Goal: Transaction & Acquisition: Obtain resource

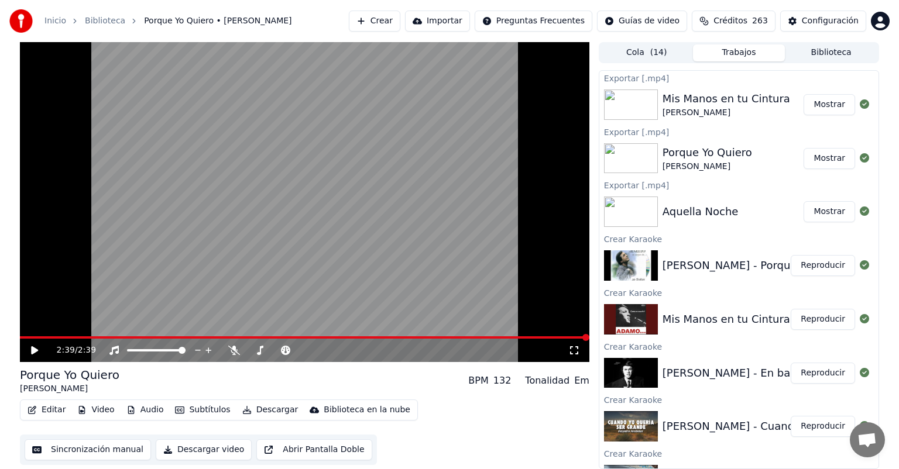
click at [804, 374] on button "Reproducir" at bounding box center [822, 373] width 64 height 21
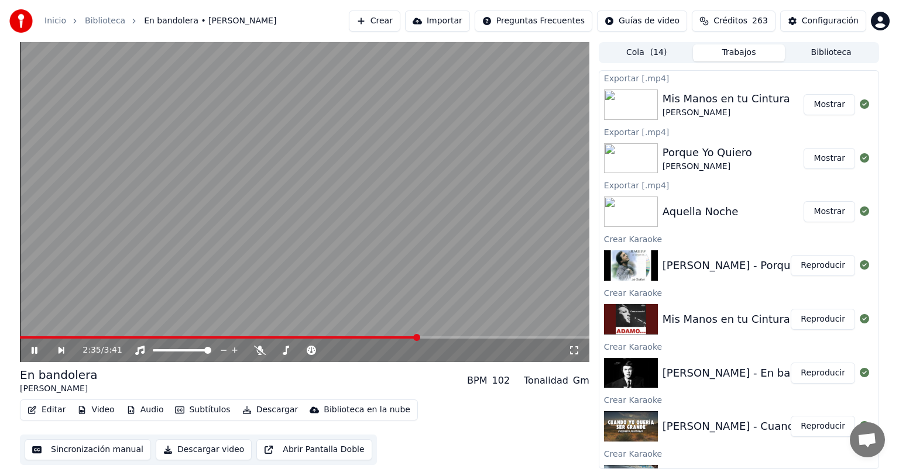
click at [417, 337] on span at bounding box center [304, 337] width 569 height 2
click at [474, 337] on span at bounding box center [304, 337] width 569 height 2
click at [322, 350] on span at bounding box center [310, 350] width 25 height 2
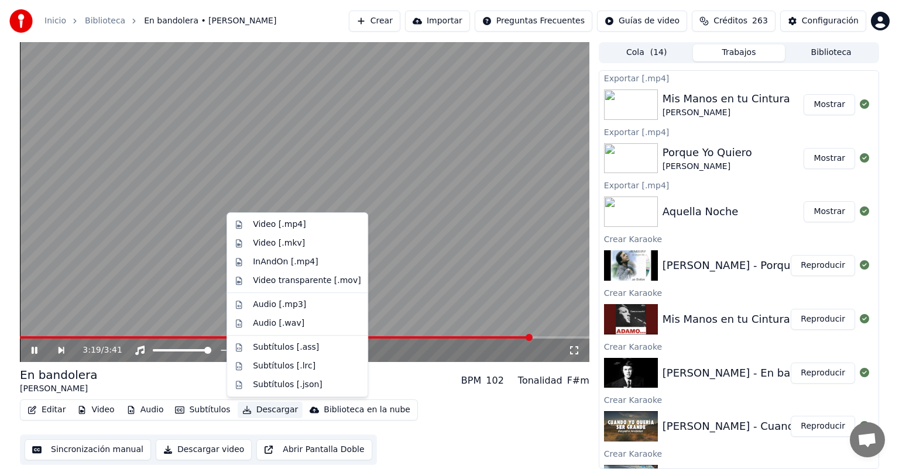
click at [252, 411] on button "Descargar" at bounding box center [271, 410] width 66 height 16
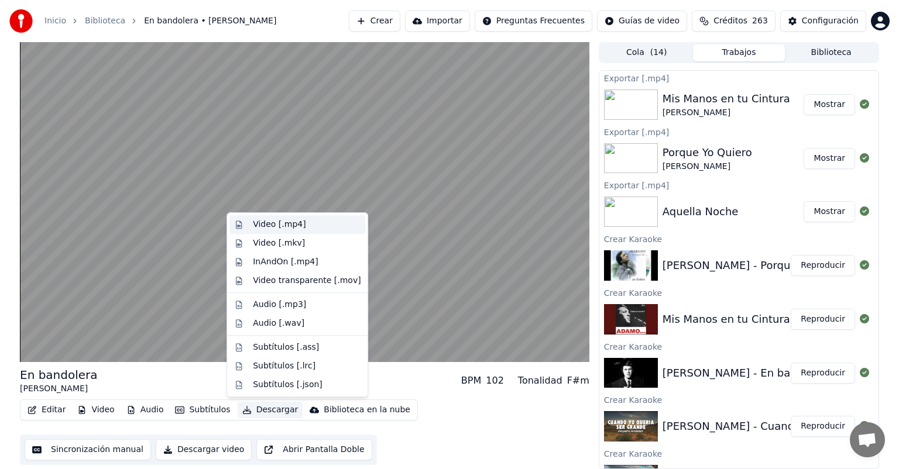
click at [260, 225] on div "Video [.mp4]" at bounding box center [279, 225] width 53 height 12
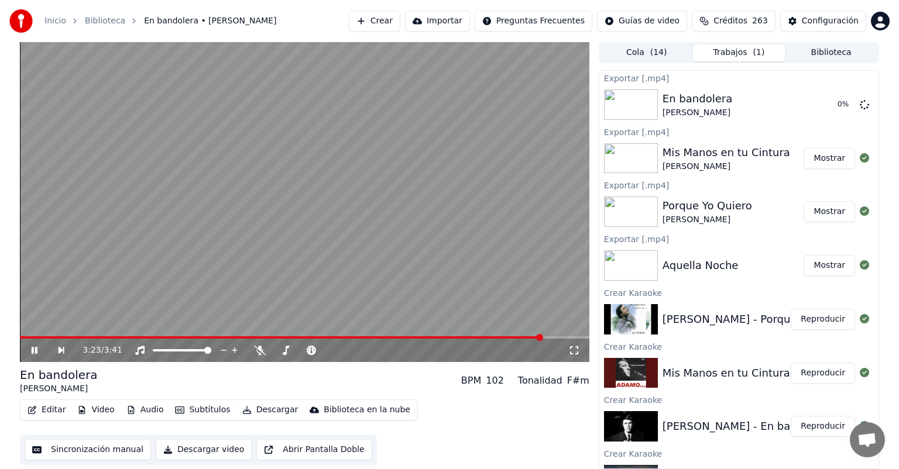
click at [38, 350] on icon at bounding box center [42, 350] width 27 height 9
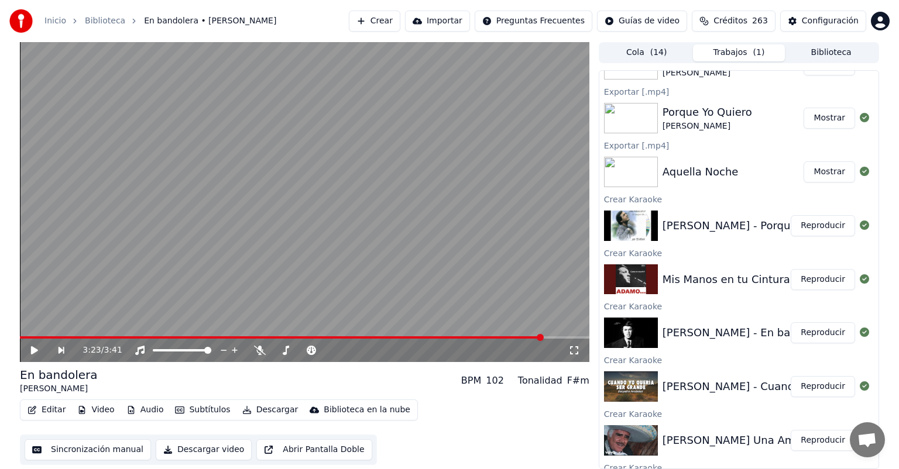
scroll to position [170, 0]
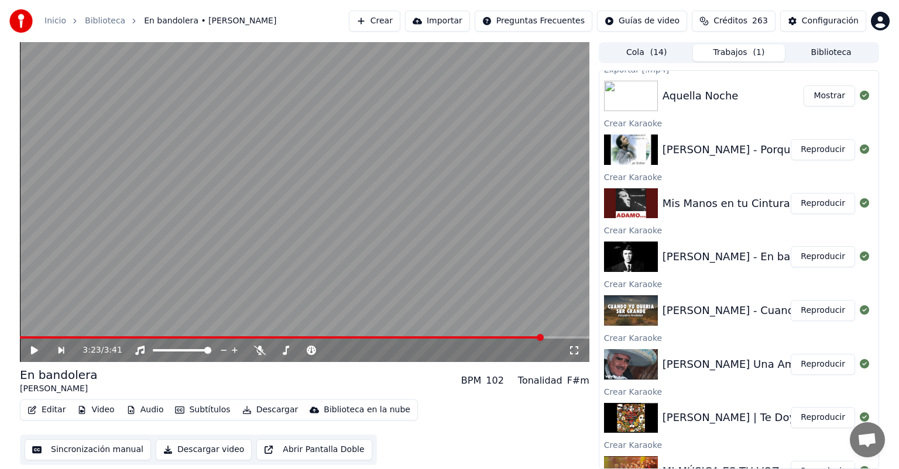
click at [817, 311] on button "Reproducir" at bounding box center [822, 310] width 64 height 21
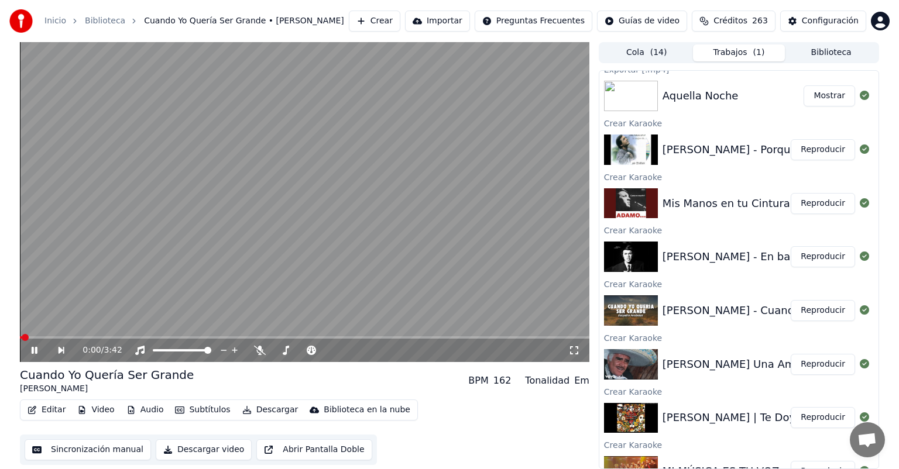
click at [489, 335] on video at bounding box center [304, 202] width 569 height 320
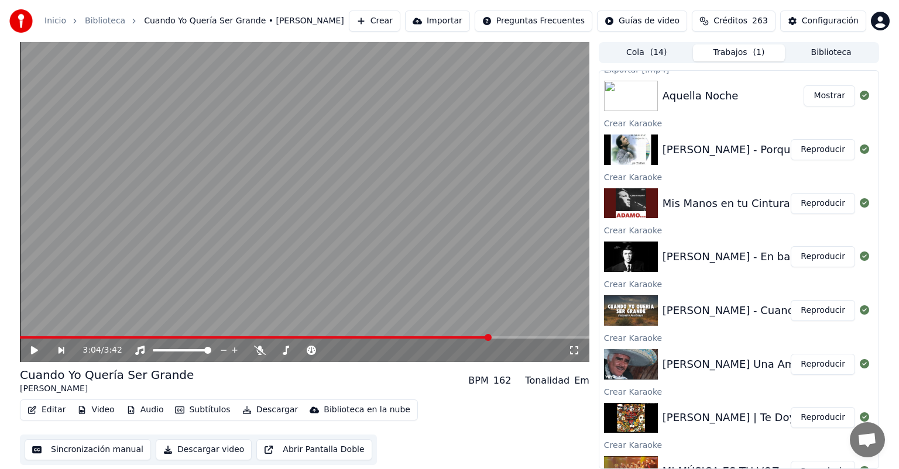
click at [489, 337] on span at bounding box center [304, 337] width 569 height 2
click at [484, 250] on video at bounding box center [304, 202] width 569 height 320
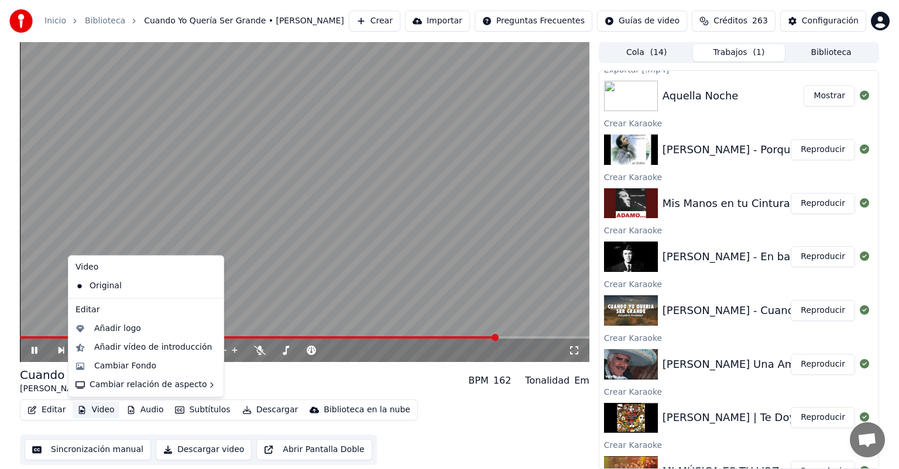
click at [97, 408] on button "Video" at bounding box center [96, 410] width 46 height 16
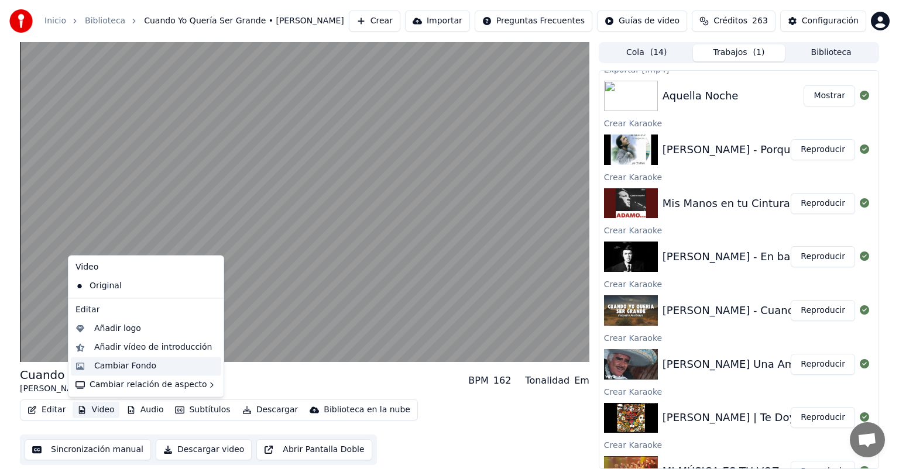
click at [113, 364] on div "Cambiar Fondo" at bounding box center [125, 366] width 62 height 12
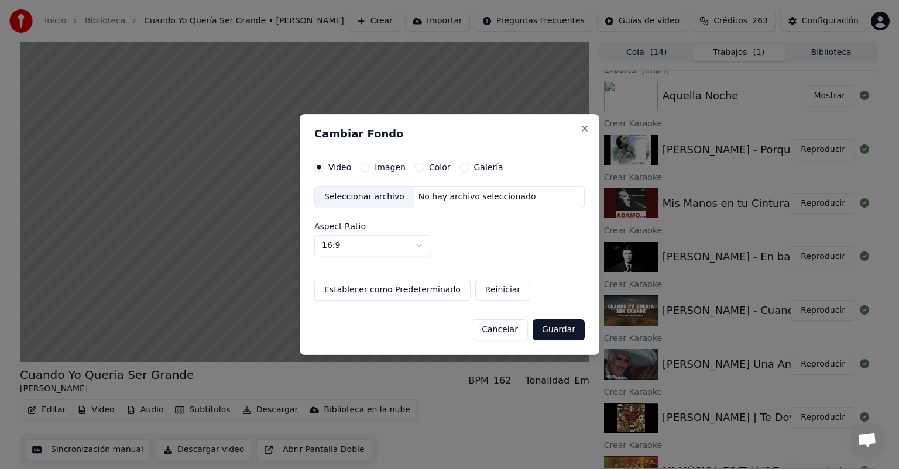
click at [360, 167] on button "Imagen" at bounding box center [364, 167] width 9 height 9
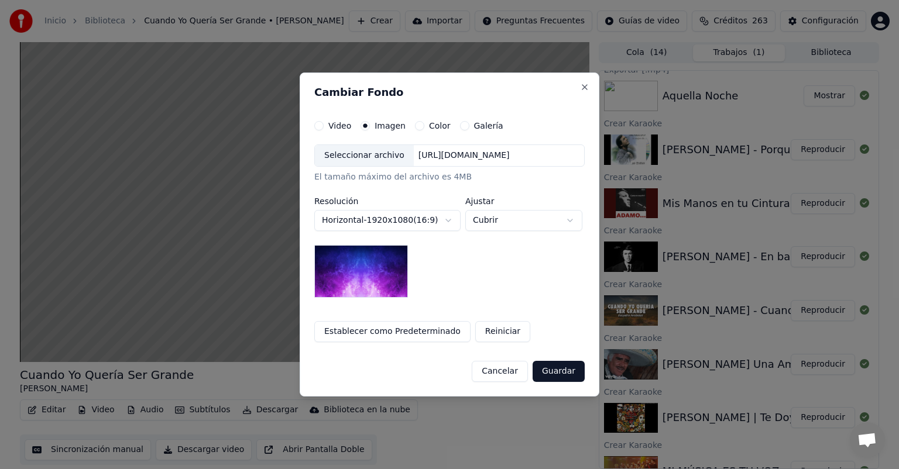
click at [351, 153] on div "Seleccionar archivo" at bounding box center [364, 155] width 99 height 21
click at [504, 223] on button "Cubrir" at bounding box center [523, 220] width 117 height 21
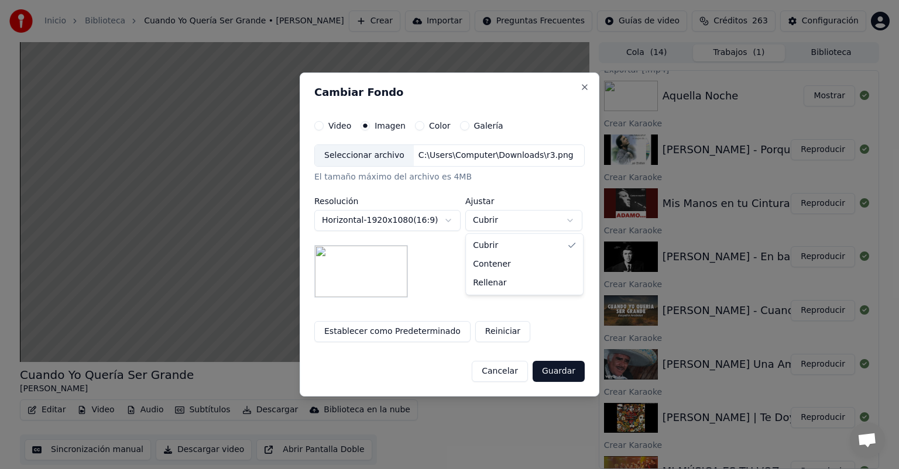
select select "*******"
click at [551, 377] on button "Guardar" at bounding box center [558, 371] width 52 height 21
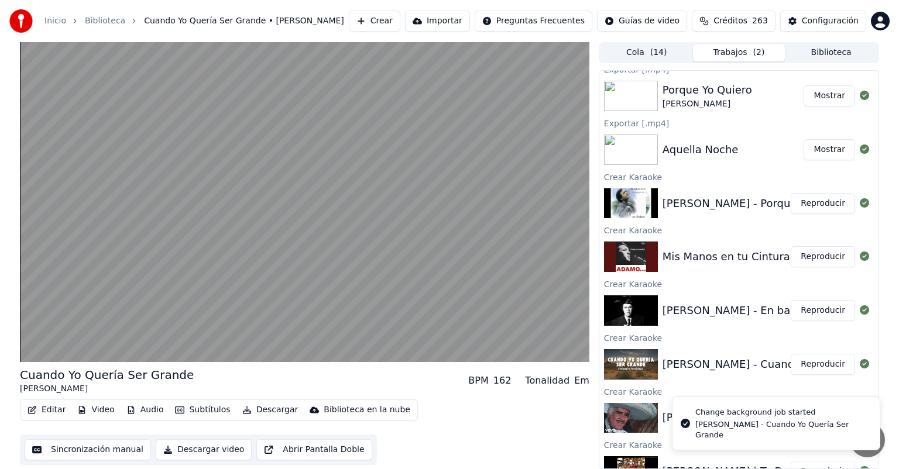
scroll to position [223, 0]
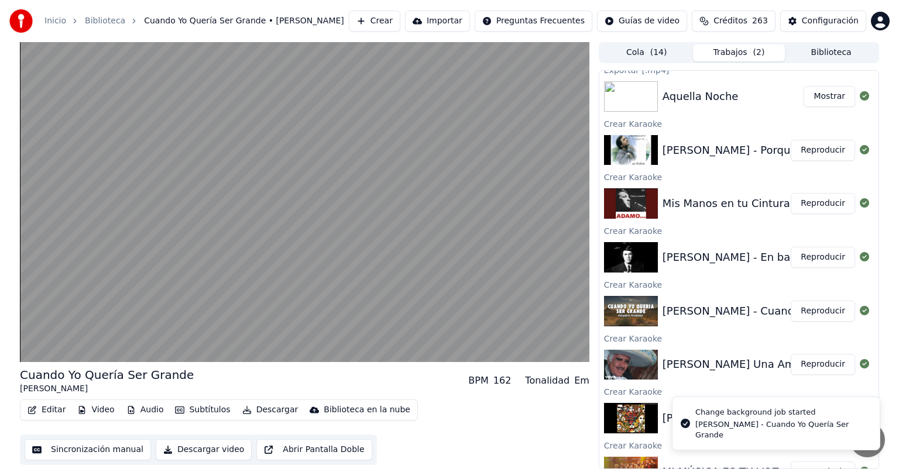
click at [813, 358] on button "Reproducir" at bounding box center [822, 364] width 64 height 21
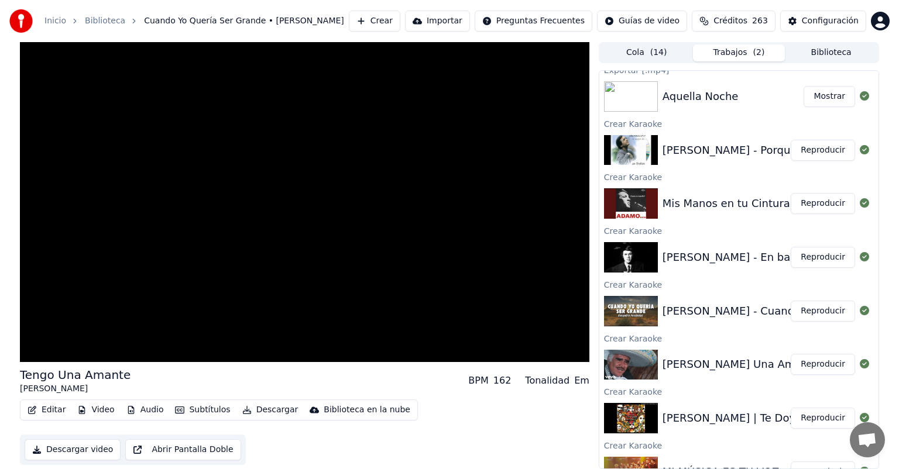
scroll to position [232, 0]
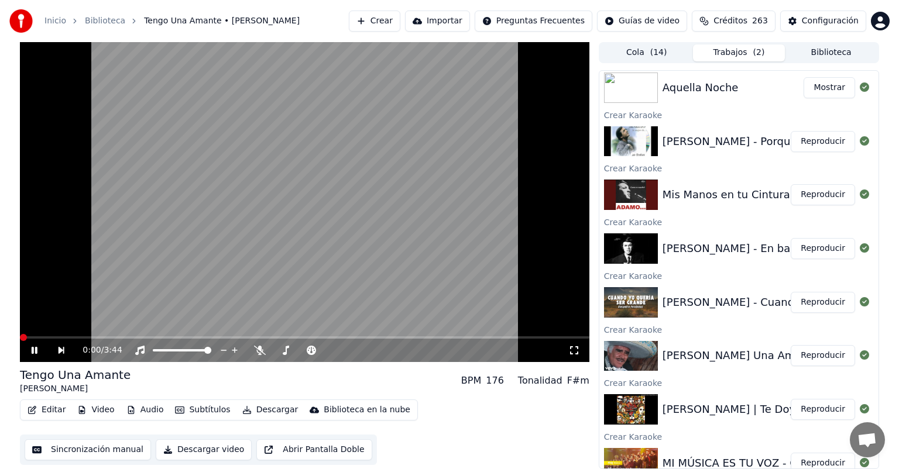
click at [495, 341] on div "0:00 / 3:44" at bounding box center [304, 350] width 569 height 23
click at [497, 332] on video at bounding box center [304, 202] width 569 height 320
click at [497, 336] on video at bounding box center [304, 202] width 569 height 320
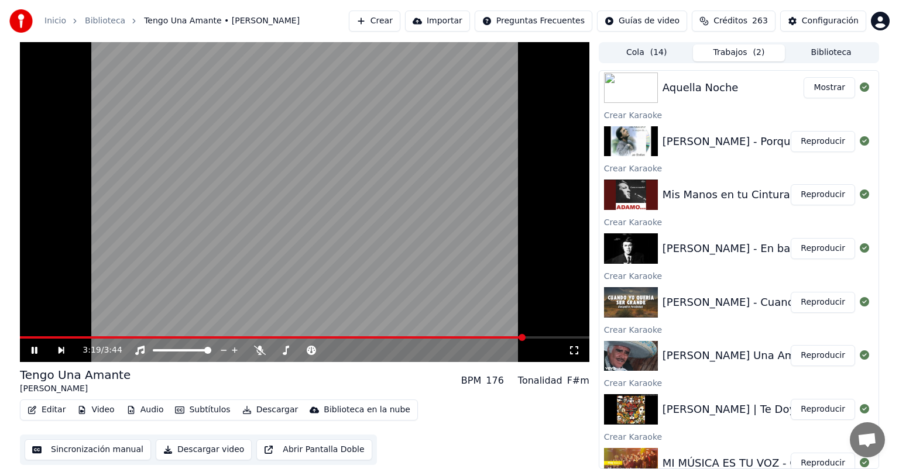
click at [524, 339] on span at bounding box center [521, 337] width 7 height 7
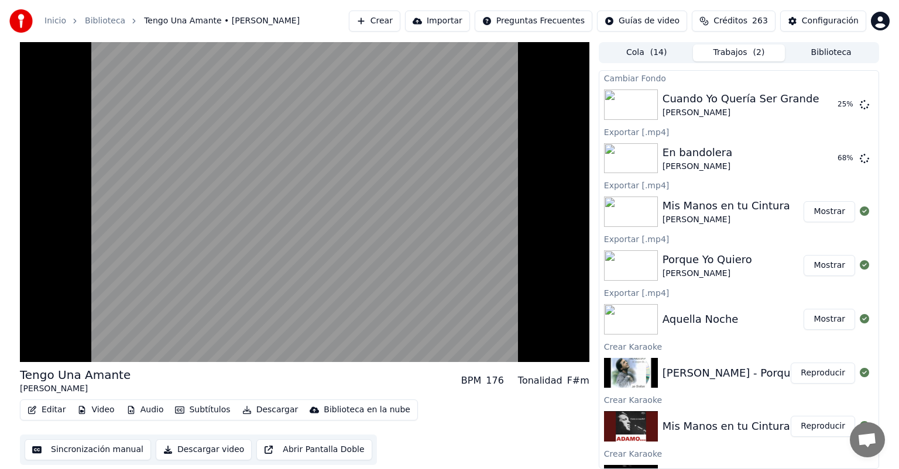
scroll to position [91, 0]
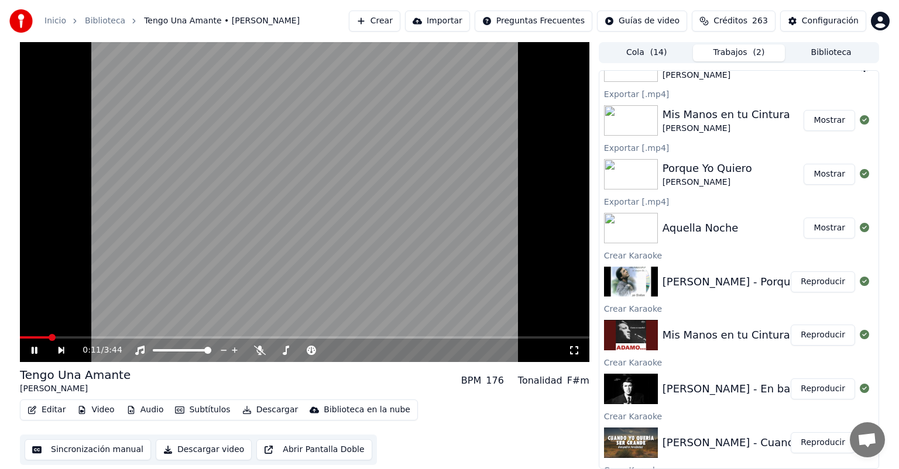
click at [111, 336] on span at bounding box center [304, 337] width 569 height 2
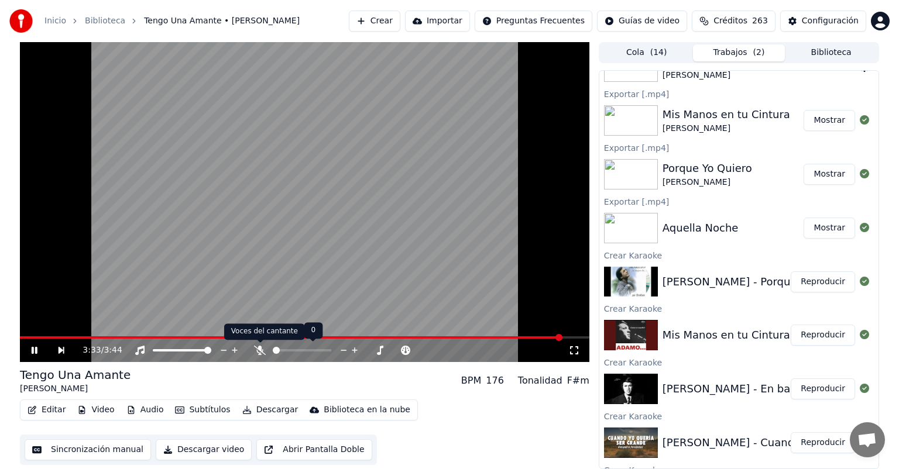
click at [282, 350] on span at bounding box center [302, 350] width 59 height 2
click at [288, 351] on icon at bounding box center [286, 350] width 12 height 9
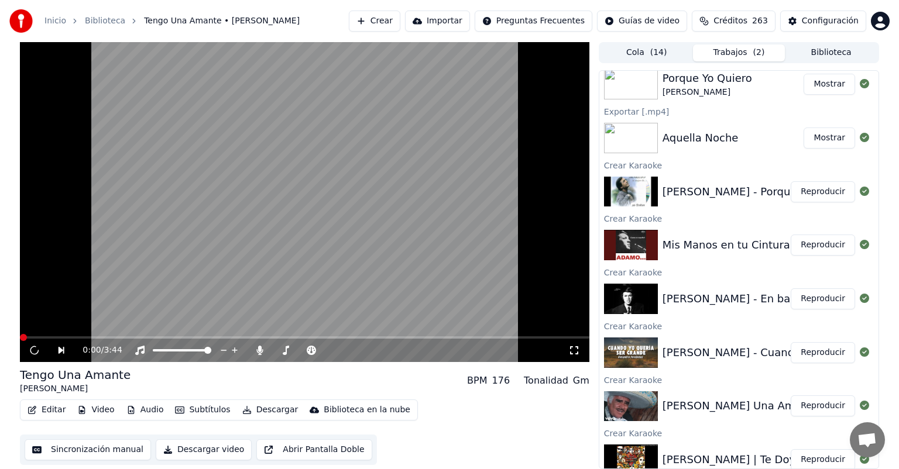
scroll to position [356, 0]
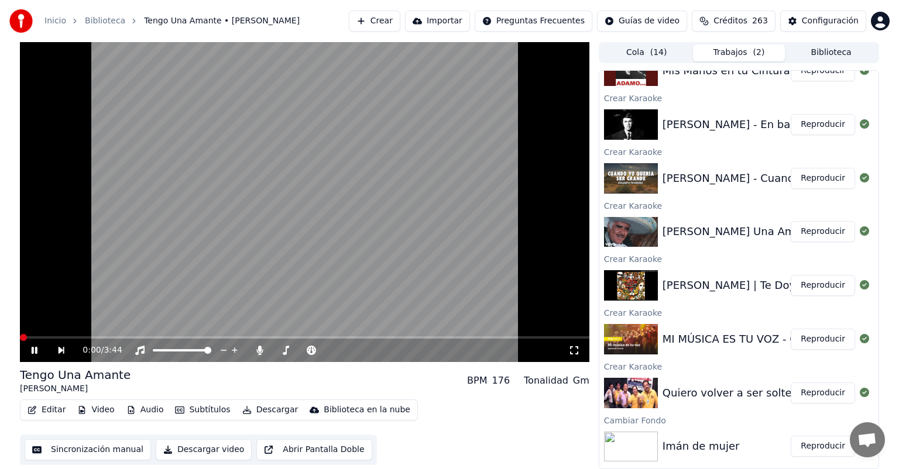
click at [30, 349] on icon at bounding box center [42, 350] width 27 height 9
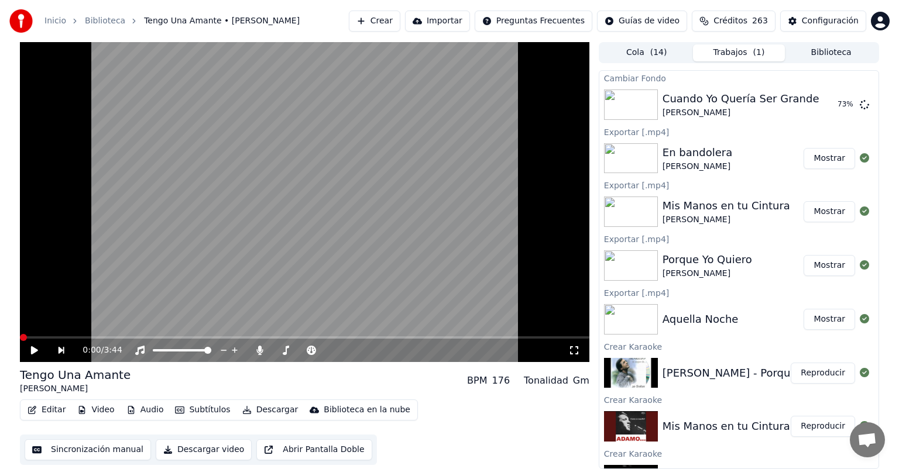
click at [729, 191] on div "Exportar [.mp4]" at bounding box center [738, 185] width 279 height 14
click at [824, 104] on button "Reproducir" at bounding box center [822, 104] width 64 height 21
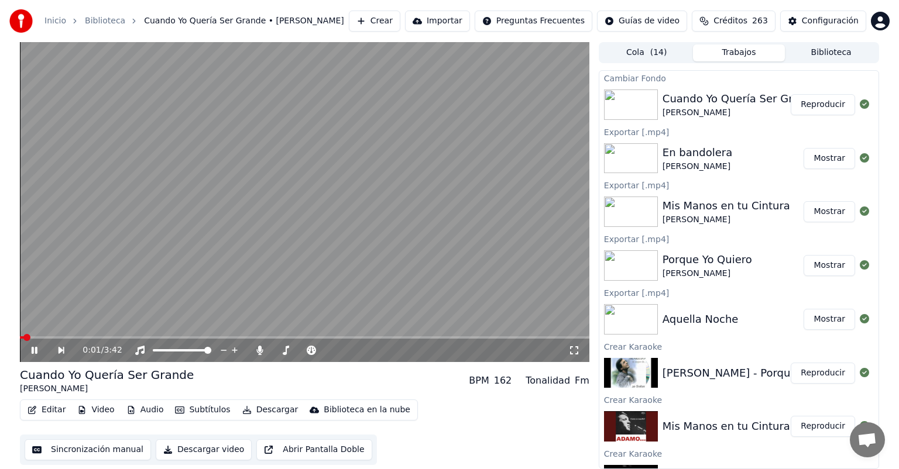
click at [519, 336] on video at bounding box center [304, 202] width 569 height 320
click at [510, 339] on div "0:01 / 3:42" at bounding box center [304, 350] width 569 height 23
click at [512, 338] on span at bounding box center [304, 337] width 569 height 2
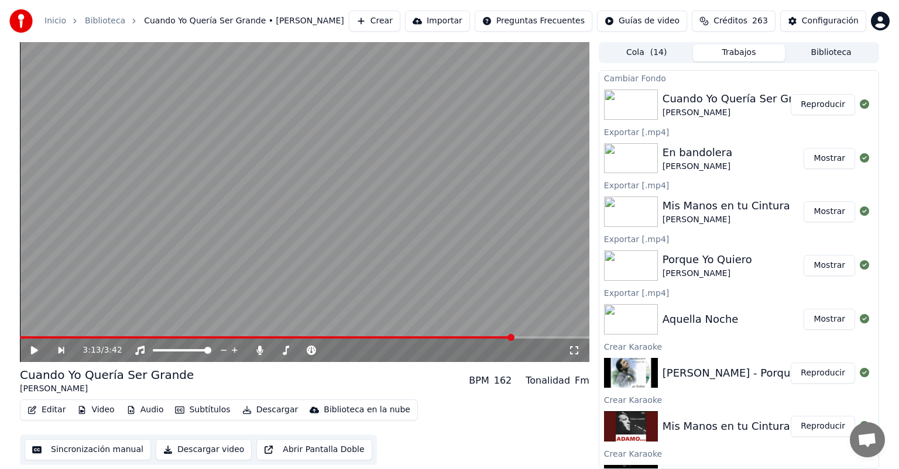
click at [394, 252] on video at bounding box center [304, 202] width 569 height 320
click at [263, 351] on icon at bounding box center [260, 350] width 6 height 9
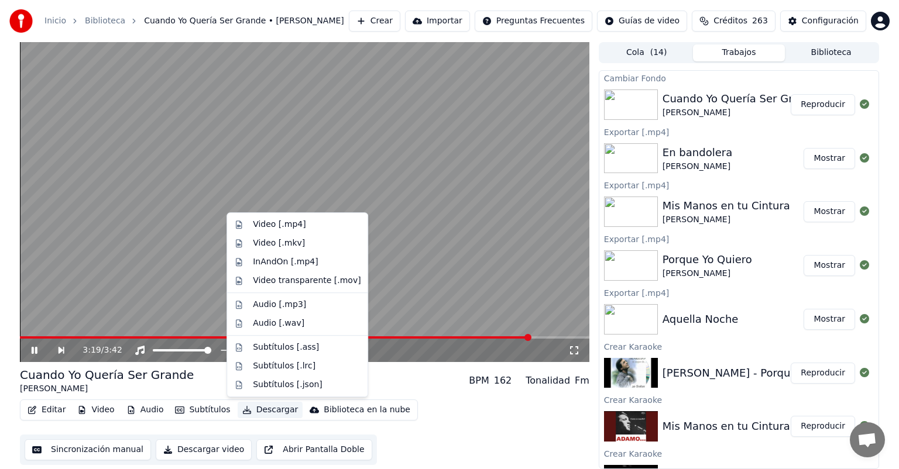
click at [238, 418] on button "Descargar" at bounding box center [271, 410] width 66 height 16
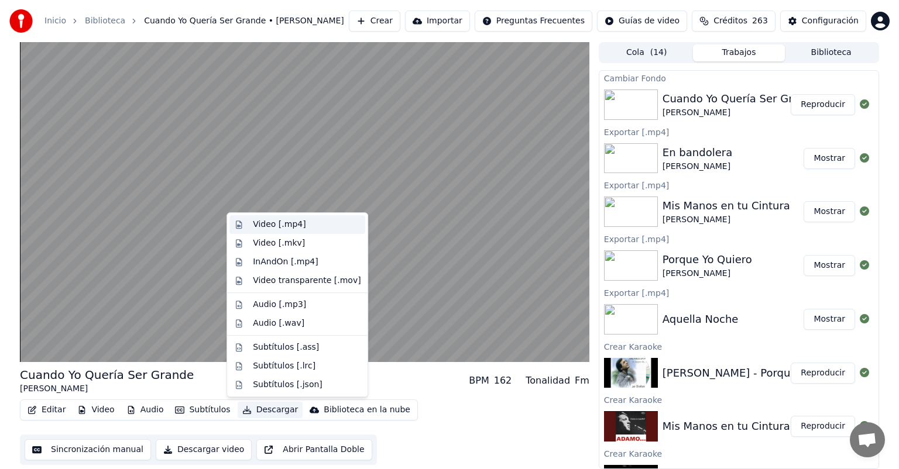
click at [307, 229] on div "Video [.mp4]" at bounding box center [307, 225] width 108 height 12
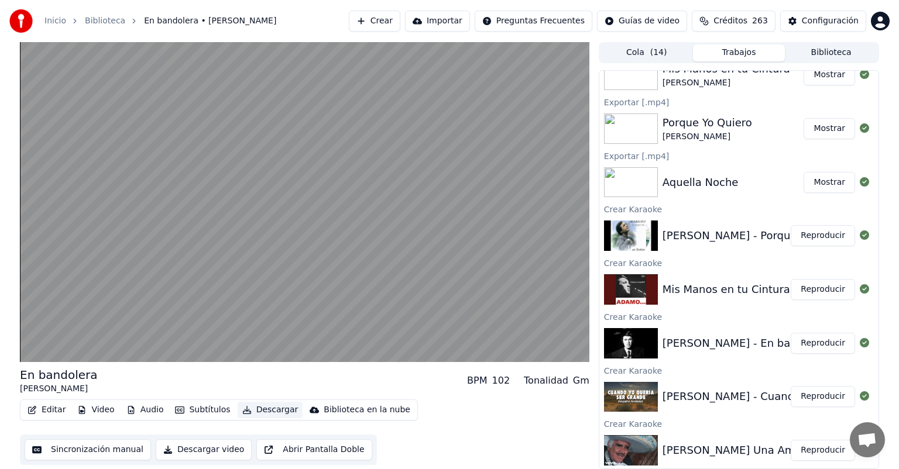
scroll to position [240, 0]
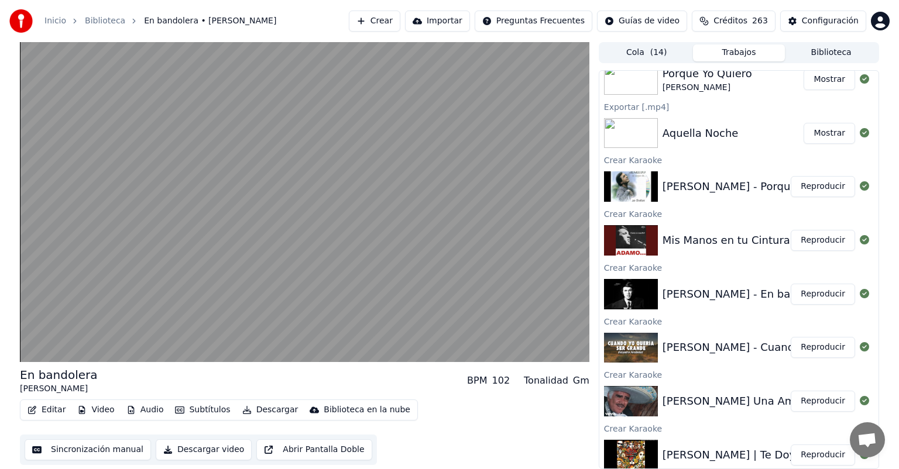
click at [806, 397] on button "Reproducir" at bounding box center [822, 401] width 64 height 21
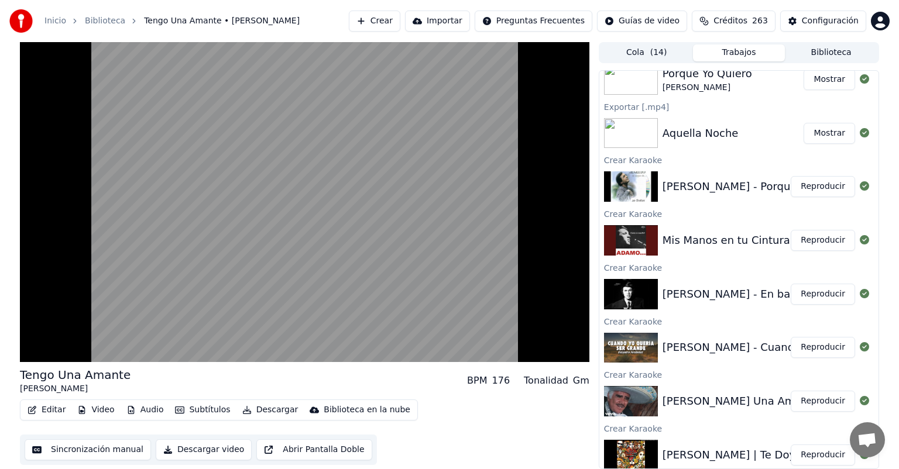
click at [199, 405] on button "Subtítulos" at bounding box center [202, 410] width 64 height 16
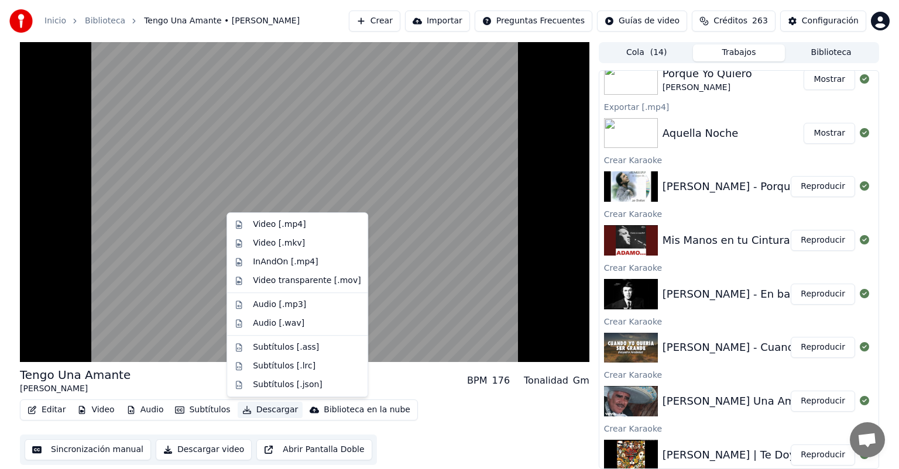
click at [250, 411] on button "Descargar" at bounding box center [271, 410] width 66 height 16
click at [266, 233] on div "Video [.mp4]" at bounding box center [297, 224] width 136 height 19
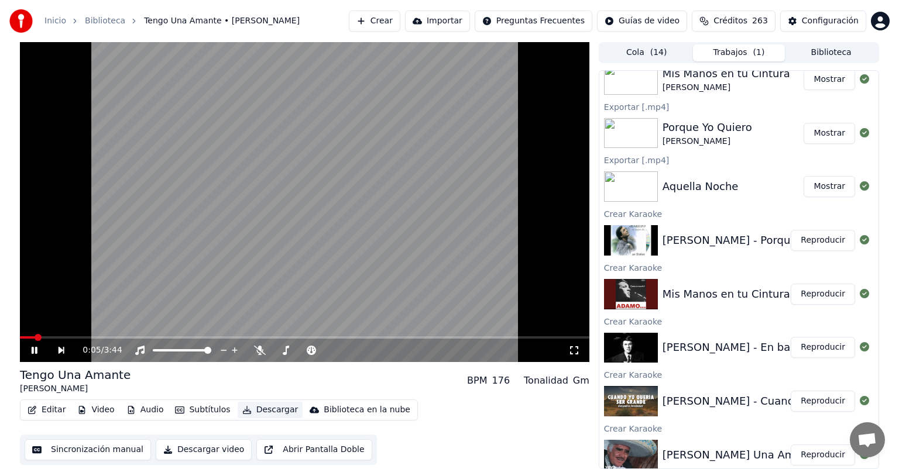
scroll to position [293, 0]
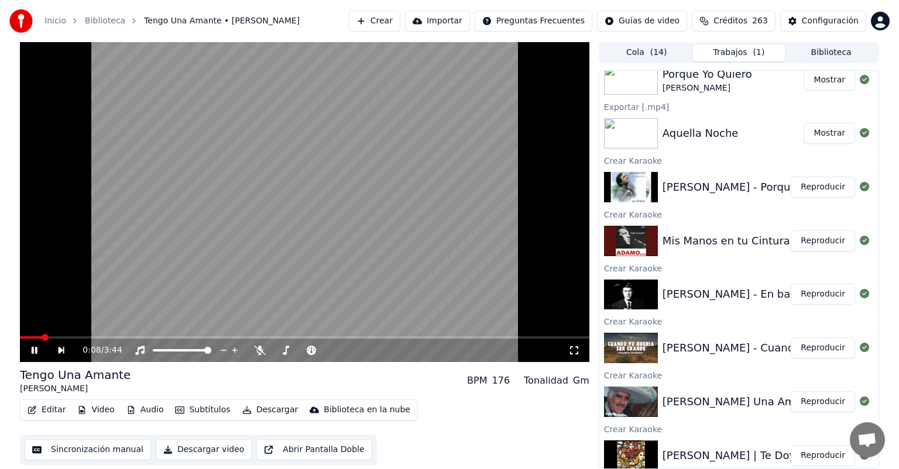
click at [332, 409] on div "Biblioteca en la nube" at bounding box center [367, 410] width 87 height 12
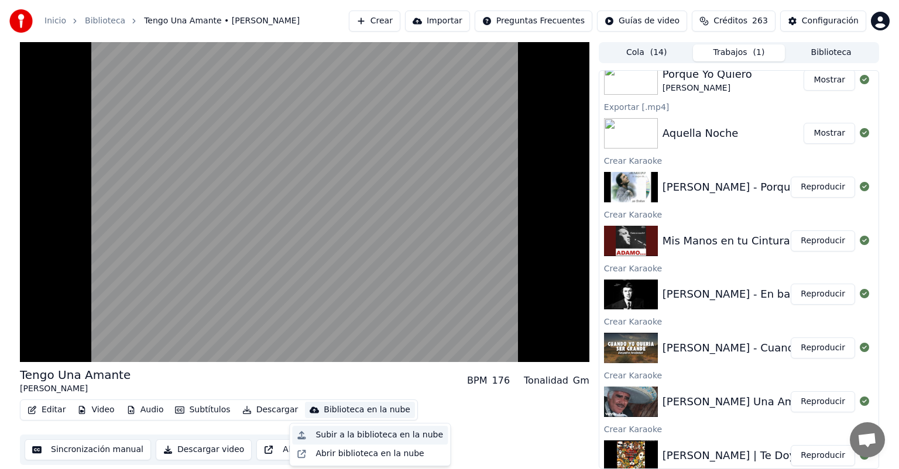
click at [344, 434] on div "Subir a la biblioteca en la nube" at bounding box center [379, 435] width 128 height 12
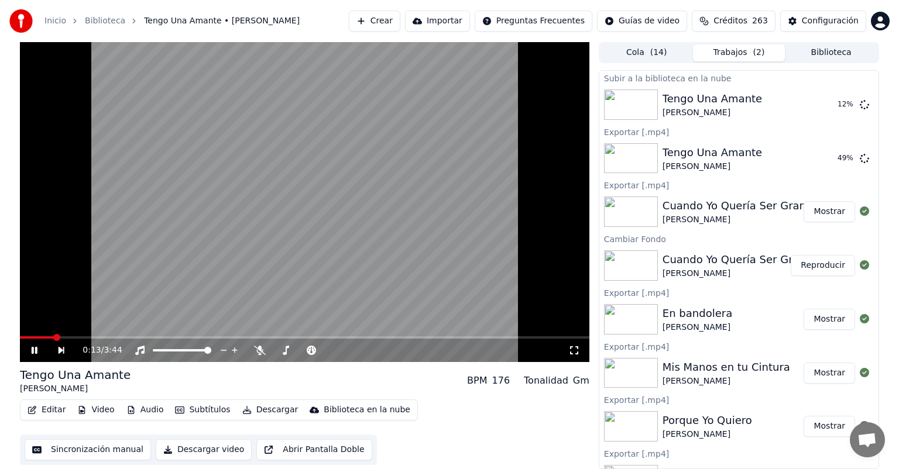
click at [33, 353] on icon at bounding box center [35, 350] width 6 height 7
click at [805, 157] on button "Mostrar" at bounding box center [828, 158] width 51 height 21
click at [817, 101] on button "Mostrar" at bounding box center [828, 104] width 51 height 21
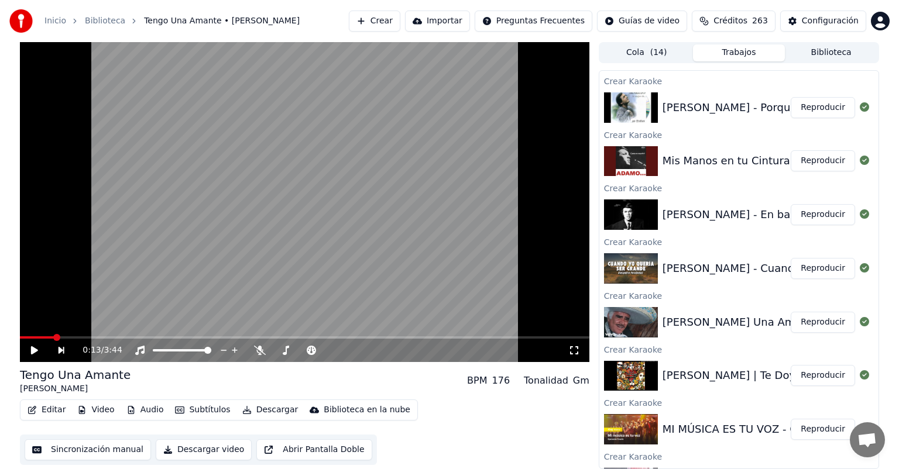
scroll to position [427, 0]
click at [804, 376] on button "Reproducir" at bounding box center [822, 374] width 64 height 21
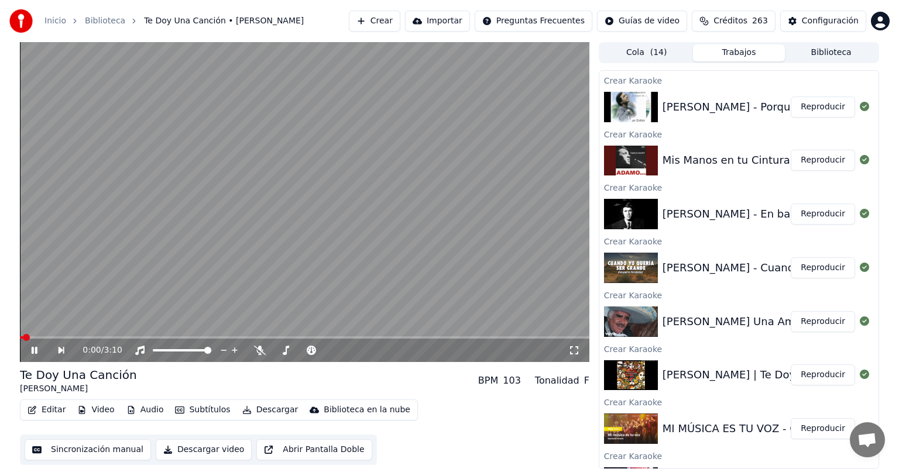
click at [535, 339] on span at bounding box center [304, 337] width 569 height 2
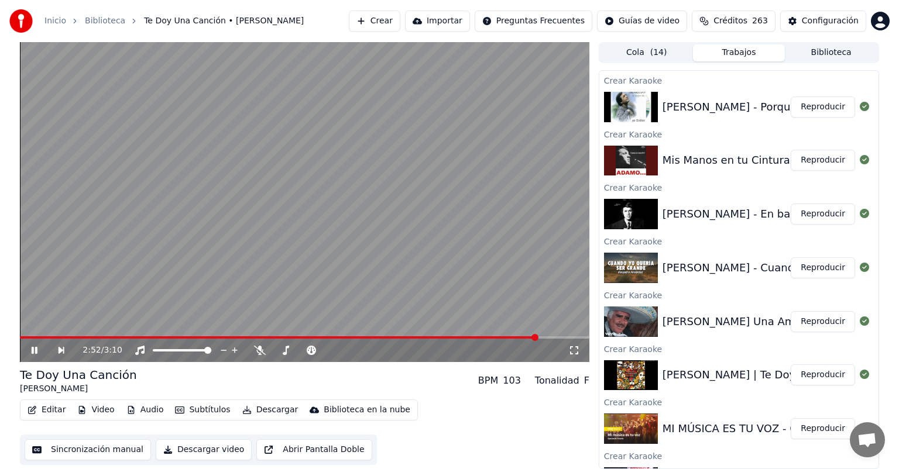
click at [535, 339] on span at bounding box center [534, 337] width 7 height 7
click at [493, 336] on span at bounding box center [496, 337] width 7 height 7
click at [256, 356] on div at bounding box center [307, 351] width 106 height 12
click at [257, 351] on icon at bounding box center [260, 350] width 12 height 9
click at [323, 352] on span at bounding box center [312, 350] width 29 height 2
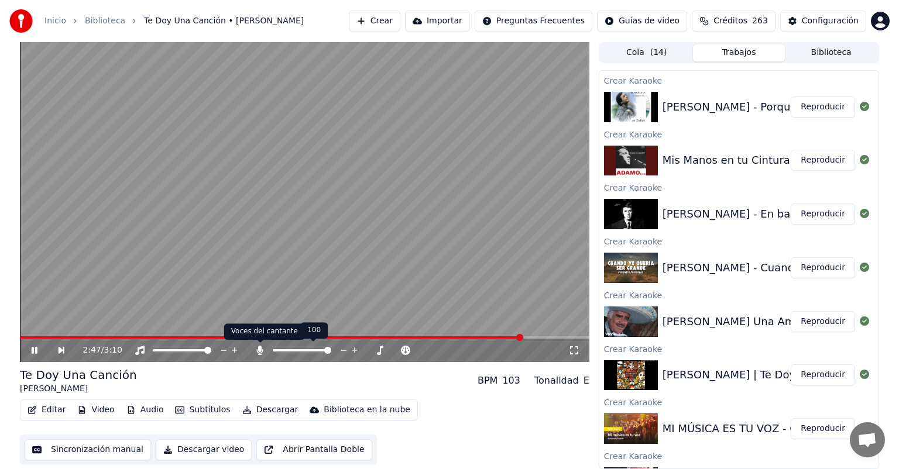
click at [259, 352] on icon at bounding box center [260, 350] width 6 height 9
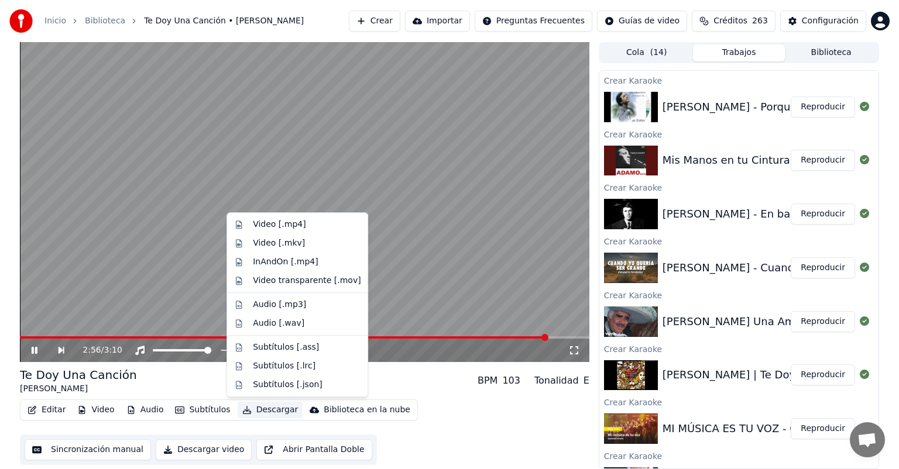
click at [263, 407] on button "Descargar" at bounding box center [271, 410] width 66 height 16
click at [263, 225] on div "Video [.mp4]" at bounding box center [279, 225] width 53 height 12
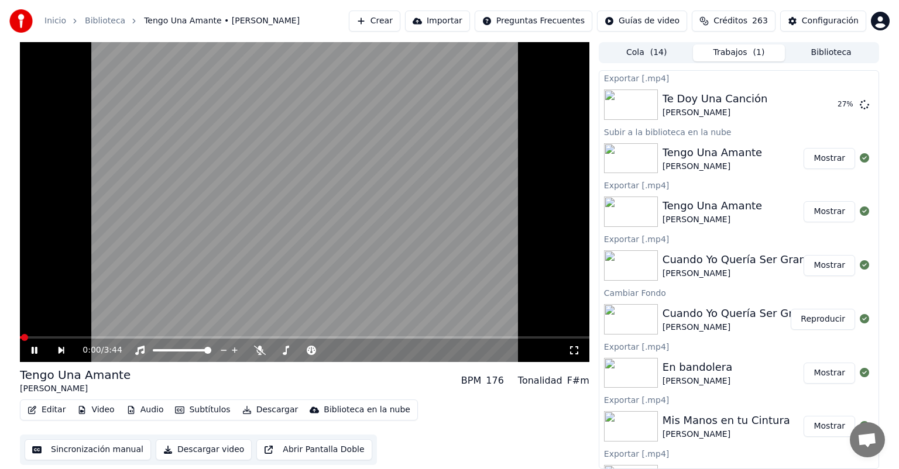
click at [31, 352] on icon at bounding box center [42, 350] width 27 height 9
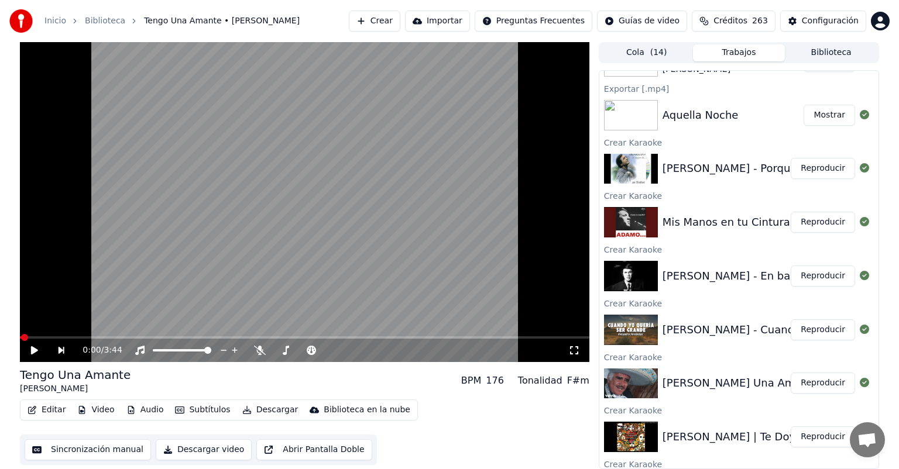
scroll to position [433, 0]
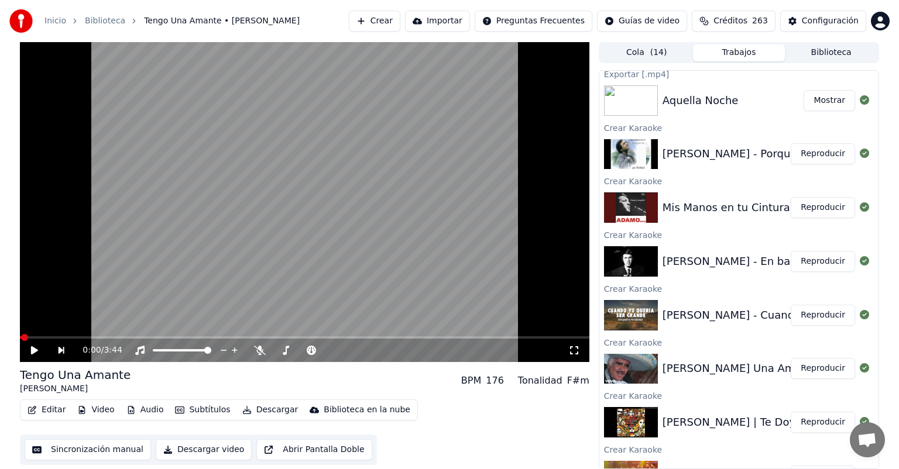
click at [800, 423] on button "Reproducir" at bounding box center [822, 422] width 64 height 21
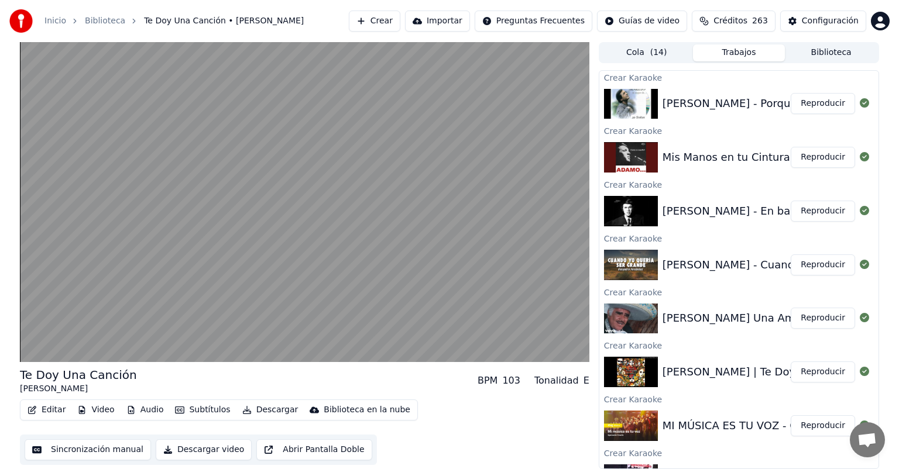
scroll to position [489, 0]
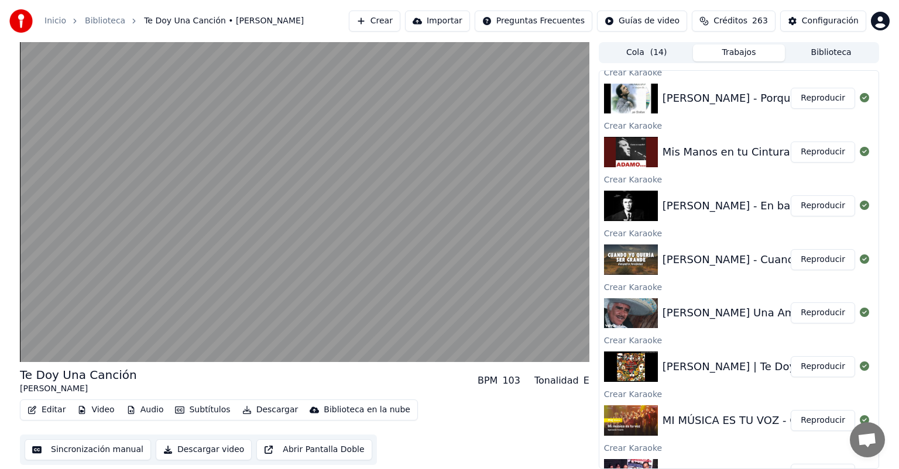
click at [800, 422] on button "Reproducir" at bounding box center [822, 420] width 64 height 21
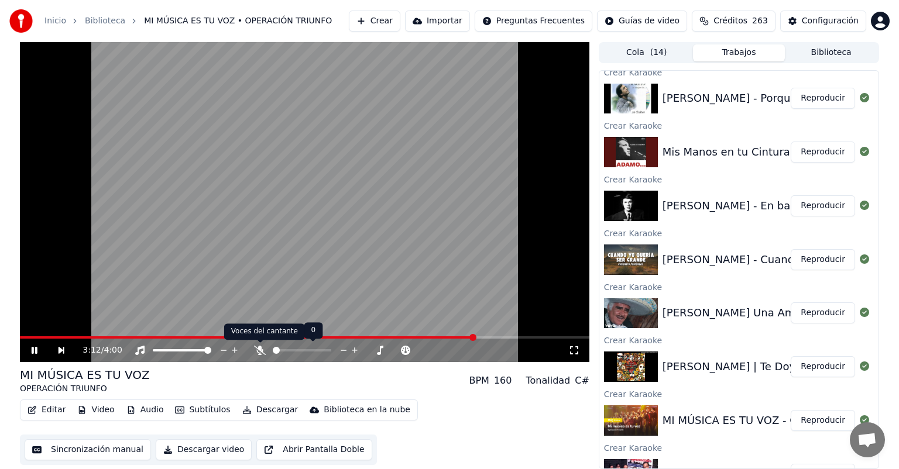
click at [258, 347] on icon at bounding box center [260, 350] width 12 height 9
click at [285, 349] on icon at bounding box center [286, 350] width 12 height 9
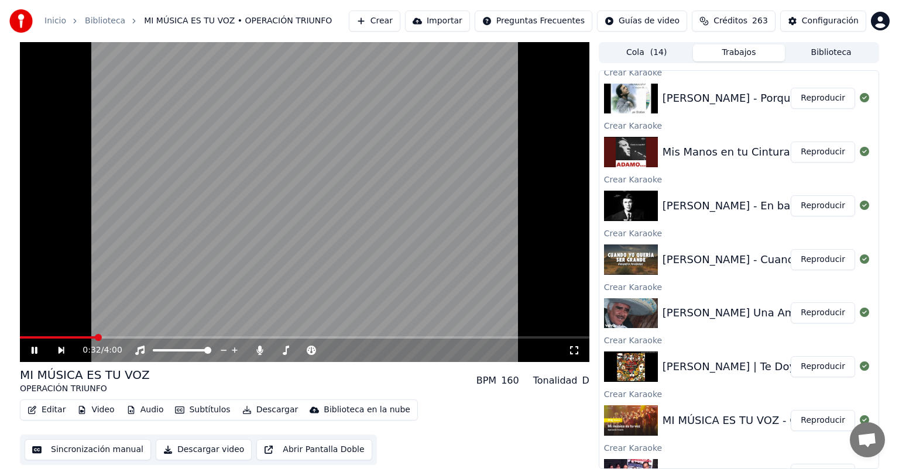
click at [96, 338] on span at bounding box center [58, 337] width 76 height 2
click at [258, 355] on icon at bounding box center [260, 350] width 12 height 9
click at [259, 419] on div "Editar Video Audio Subtítulos Descargar Biblioteca en la nube" at bounding box center [219, 410] width 398 height 21
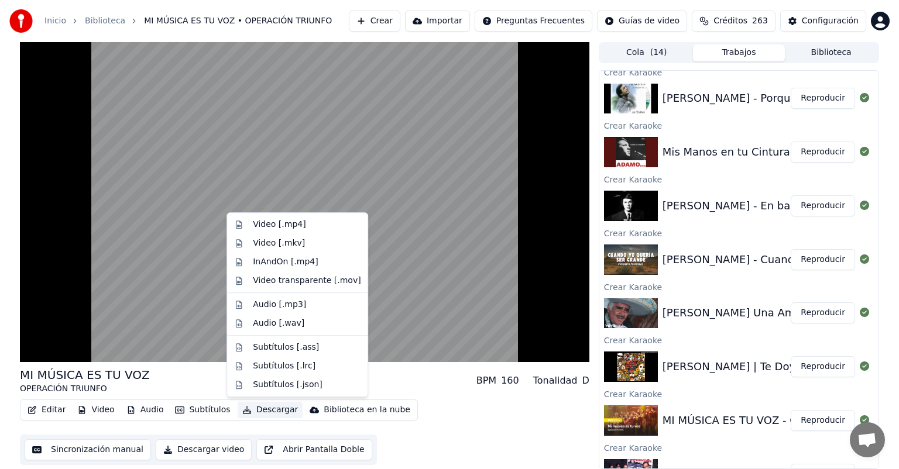
click at [261, 407] on button "Descargar" at bounding box center [271, 410] width 66 height 16
click at [275, 228] on div "Video [.mp4]" at bounding box center [279, 225] width 53 height 12
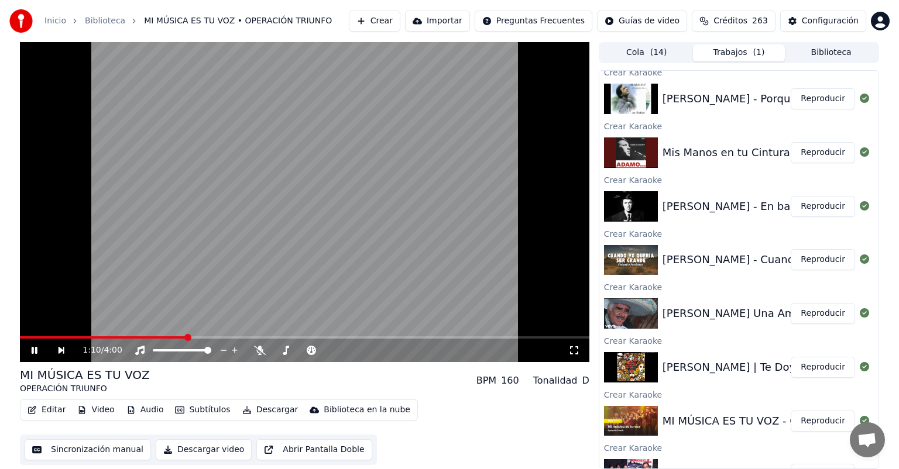
click at [38, 347] on icon at bounding box center [42, 350] width 27 height 9
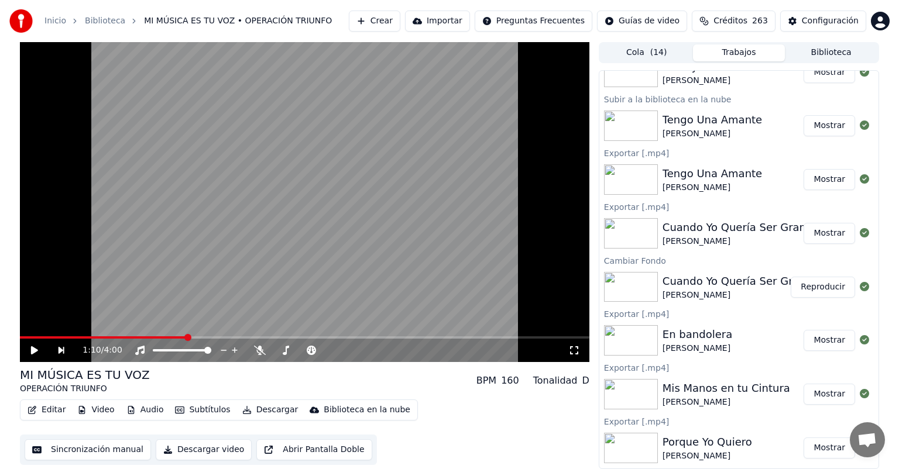
scroll to position [0, 0]
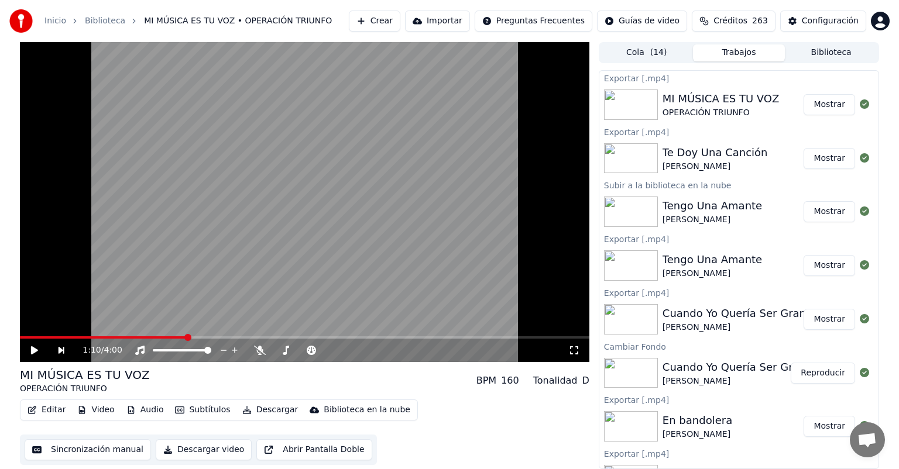
click at [390, 28] on button "Crear" at bounding box center [374, 21] width 51 height 21
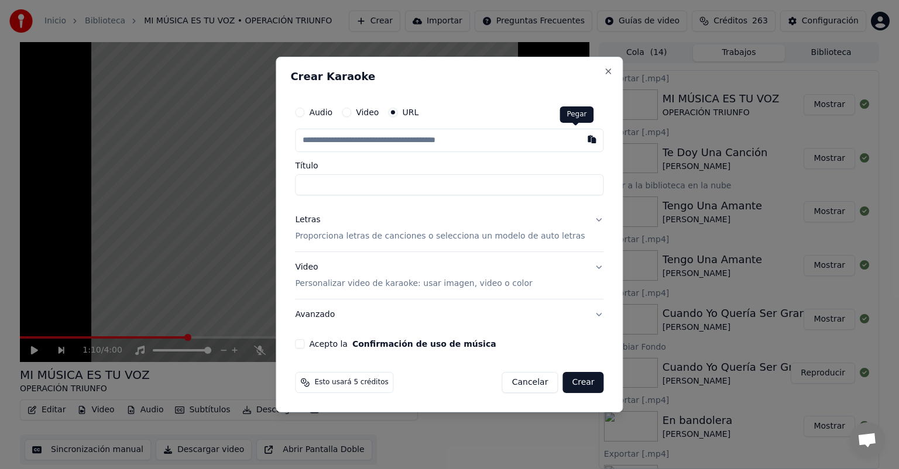
click at [580, 139] on button "button" at bounding box center [591, 139] width 23 height 21
type input "**********"
click at [390, 239] on p "Proporciona letras de canciones o selecciona un modelo de auto letras" at bounding box center [440, 236] width 290 height 12
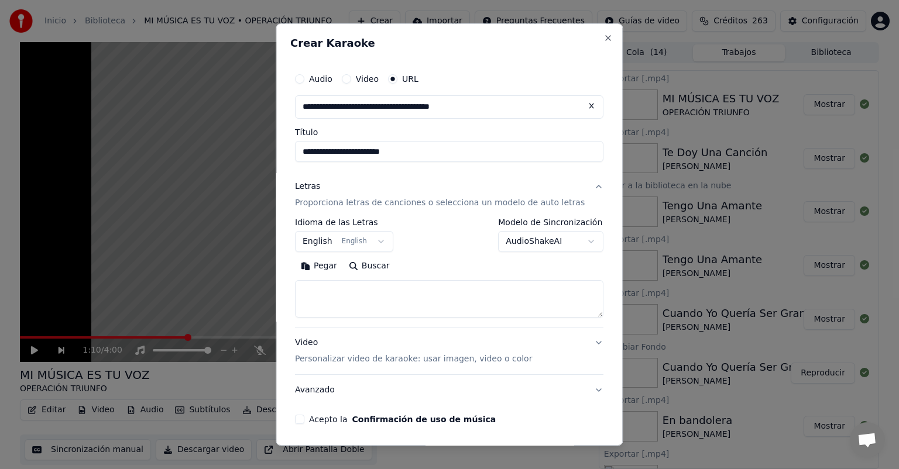
click at [365, 204] on p "Proporciona letras de canciones o selecciona un modelo de auto letras" at bounding box center [440, 203] width 290 height 12
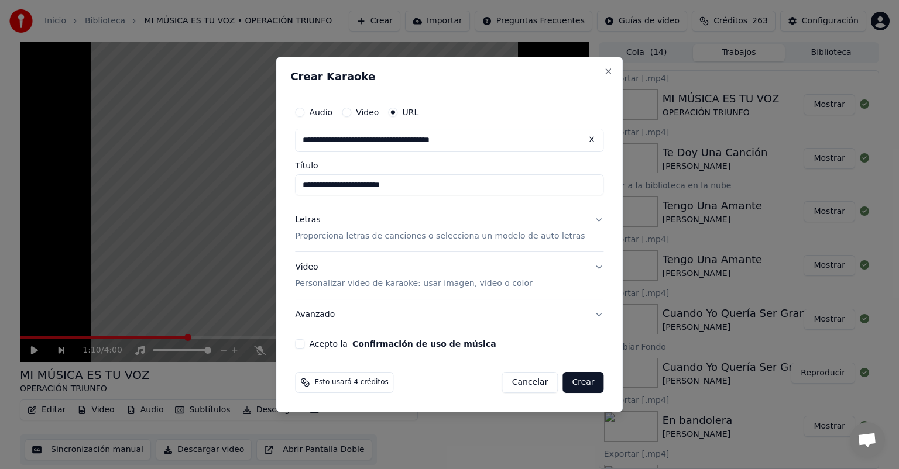
click at [370, 233] on p "Proporciona letras de canciones o selecciona un modelo de auto letras" at bounding box center [440, 236] width 290 height 12
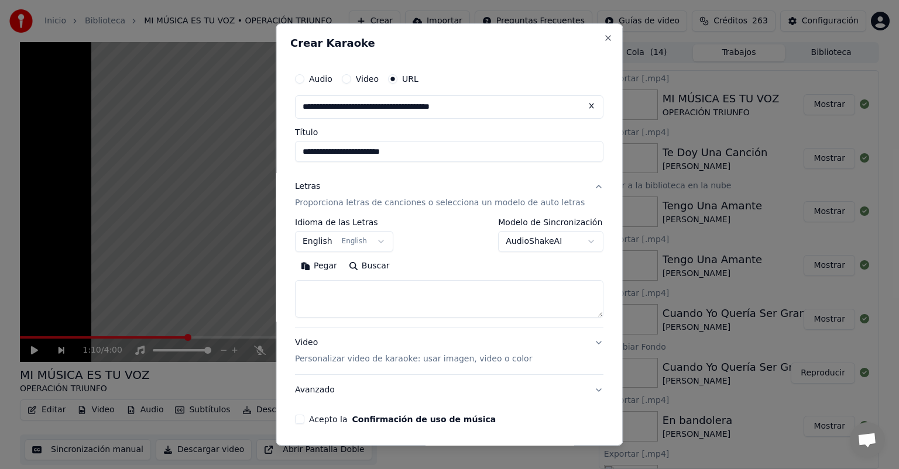
click at [328, 271] on button "Pegar" at bounding box center [319, 266] width 48 height 19
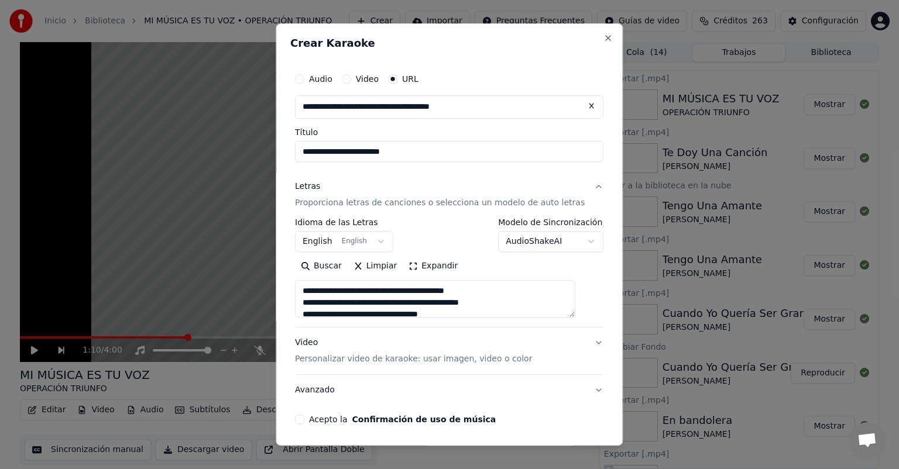
click at [328, 356] on p "Personalizar video de karaoke: usar imagen, video o color" at bounding box center [413, 359] width 237 height 12
type textarea "**********"
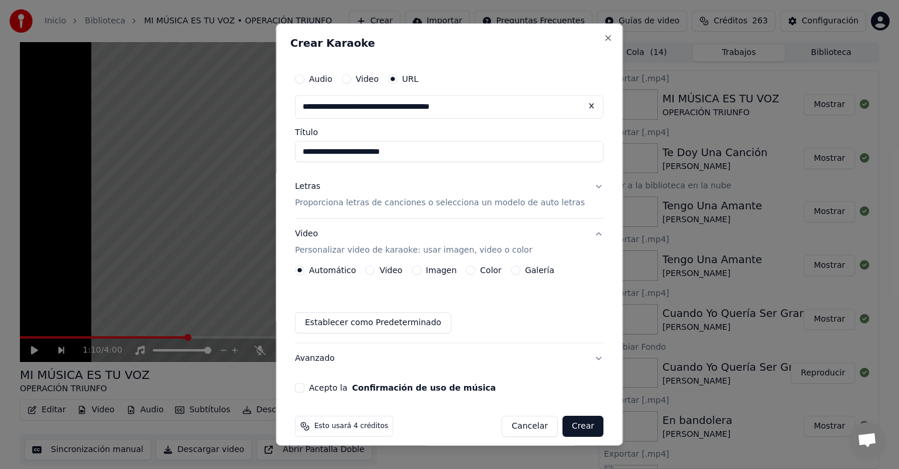
click at [419, 270] on button "Imagen" at bounding box center [416, 270] width 9 height 9
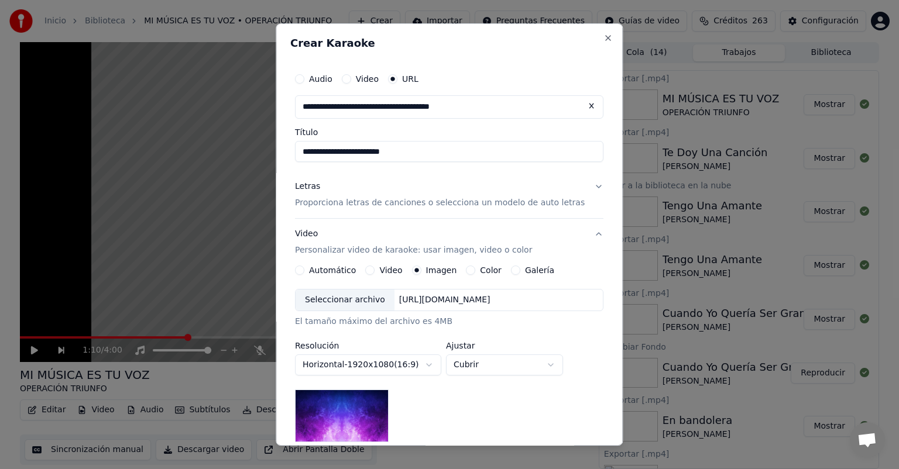
click at [359, 304] on div "Seleccionar archivo" at bounding box center [344, 300] width 99 height 21
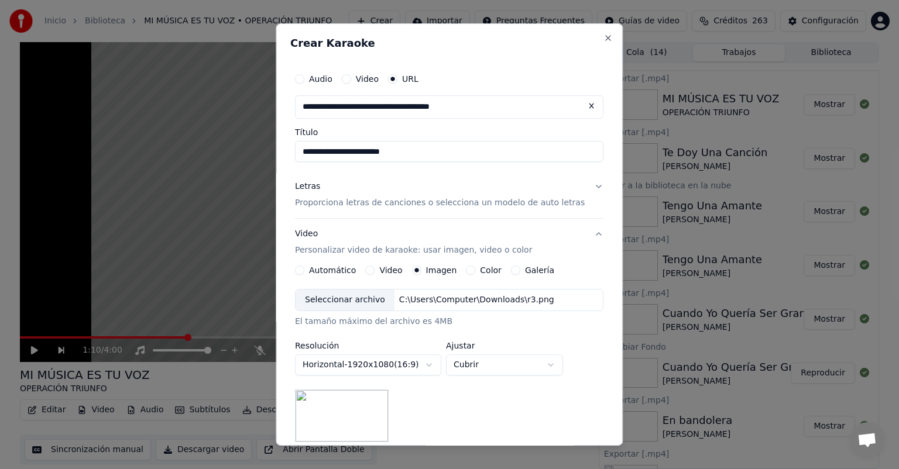
scroll to position [164, 0]
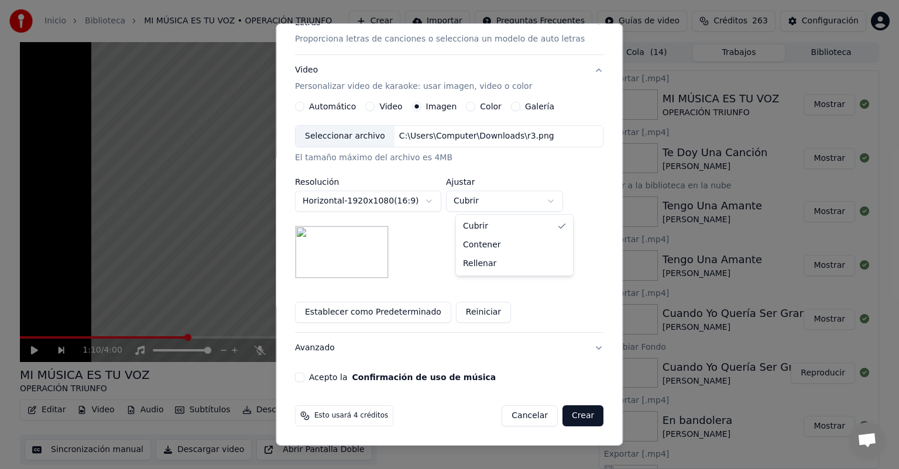
click at [495, 202] on body "Inicio Biblioteca MI MÚSICA ES TU VOZ • OPERACIÓN TRIUNFO Crear Importar Pregun…" at bounding box center [449, 234] width 899 height 469
select select "*******"
click at [304, 373] on button "Acepto la Confirmación de uso de música" at bounding box center [299, 377] width 9 height 9
click at [562, 413] on button "Crear" at bounding box center [582, 415] width 41 height 21
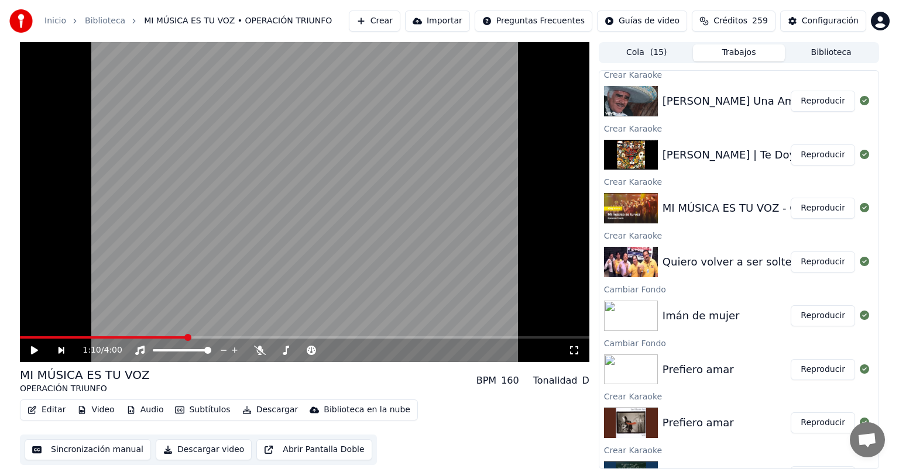
scroll to position [809, 0]
click at [807, 259] on button "Reproducir" at bounding box center [822, 261] width 64 height 21
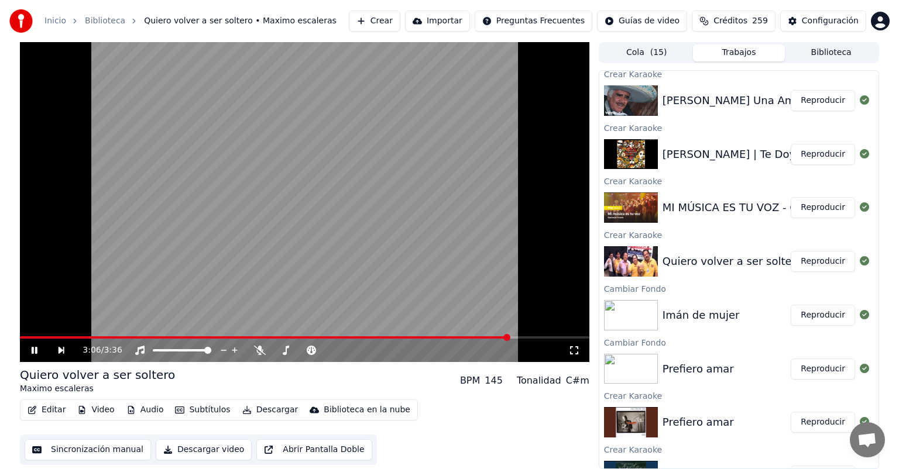
click at [509, 334] on span at bounding box center [506, 337] width 7 height 7
click at [264, 350] on icon at bounding box center [260, 350] width 12 height 9
click at [259, 346] on icon at bounding box center [260, 350] width 6 height 9
click at [36, 350] on icon at bounding box center [35, 350] width 6 height 7
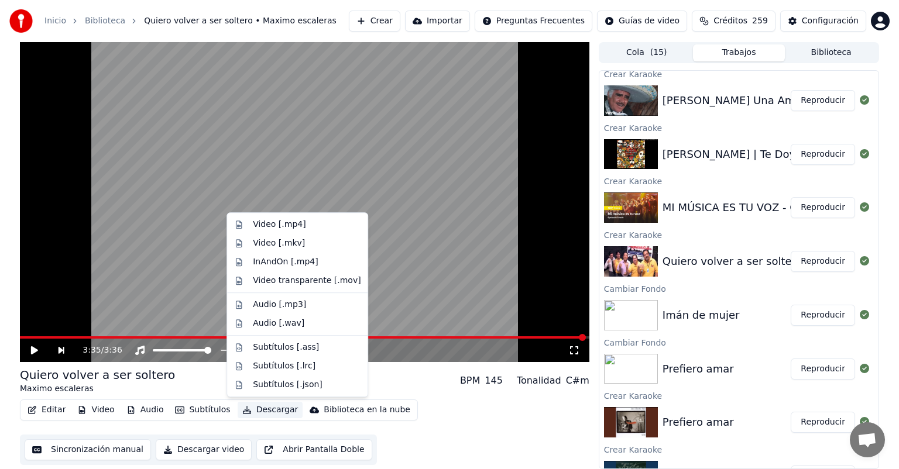
click at [266, 408] on button "Descargar" at bounding box center [271, 410] width 66 height 16
click at [257, 227] on div "Video [.mp4]" at bounding box center [279, 225] width 53 height 12
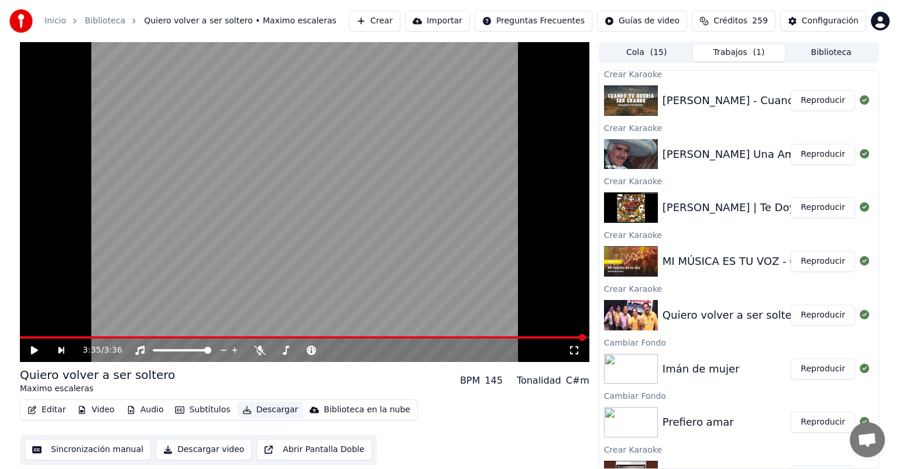
scroll to position [862, 0]
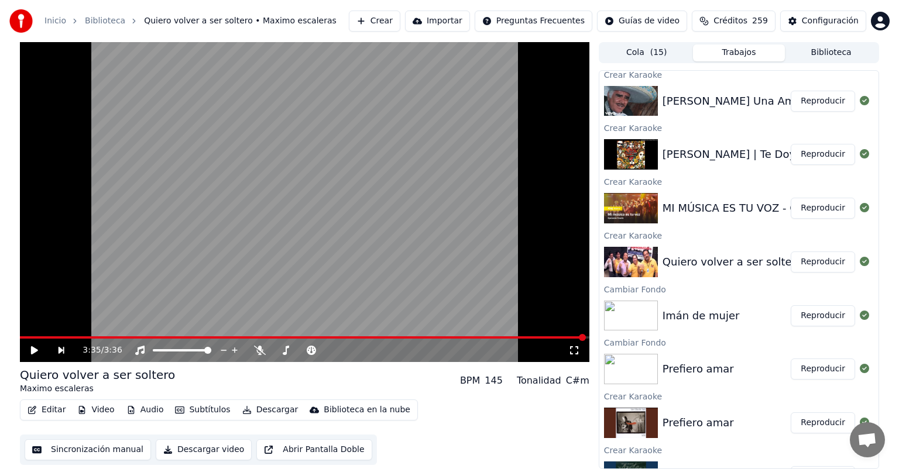
click at [375, 12] on button "Crear" at bounding box center [374, 21] width 51 height 21
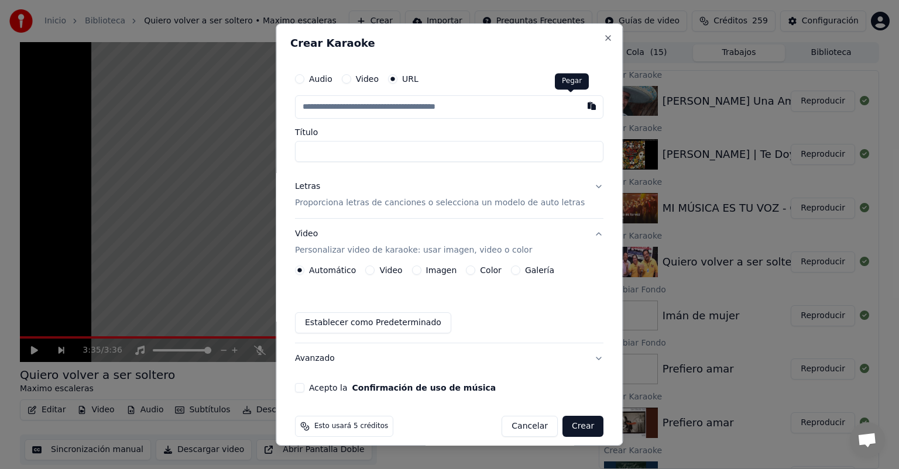
click at [580, 111] on button "button" at bounding box center [591, 105] width 23 height 21
type input "**********"
click at [421, 270] on button "Imagen" at bounding box center [416, 270] width 9 height 9
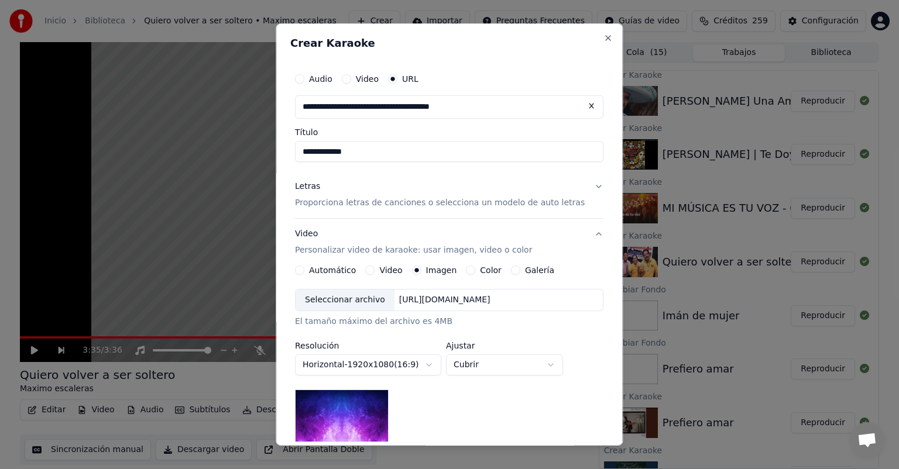
click at [354, 304] on div "Seleccionar archivo" at bounding box center [344, 300] width 99 height 21
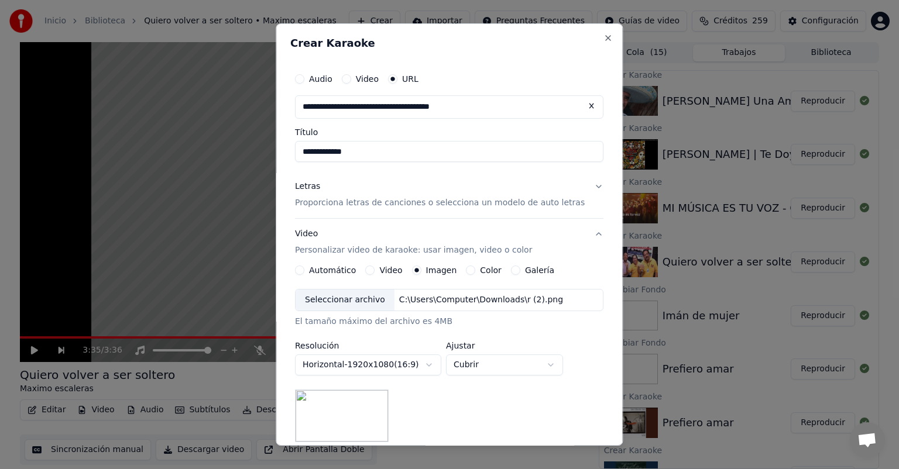
click at [423, 200] on p "Proporciona letras de canciones o selecciona un modelo de auto letras" at bounding box center [440, 203] width 290 height 12
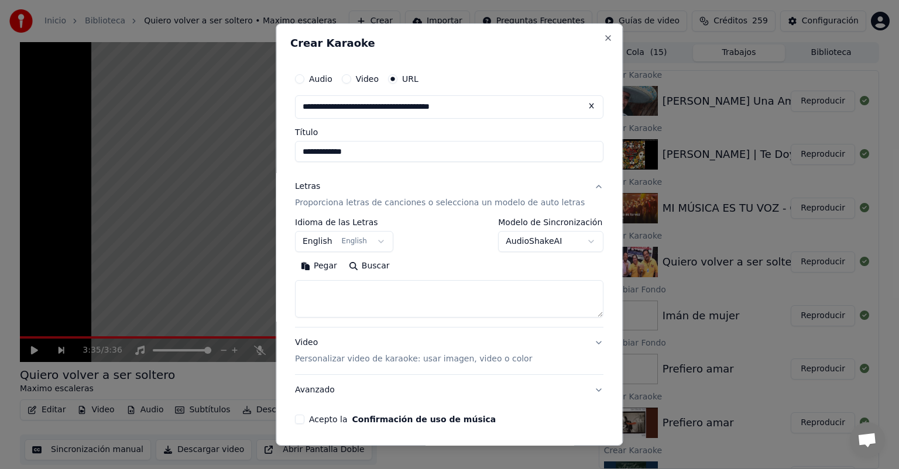
click at [339, 262] on button "Pegar" at bounding box center [319, 266] width 48 height 19
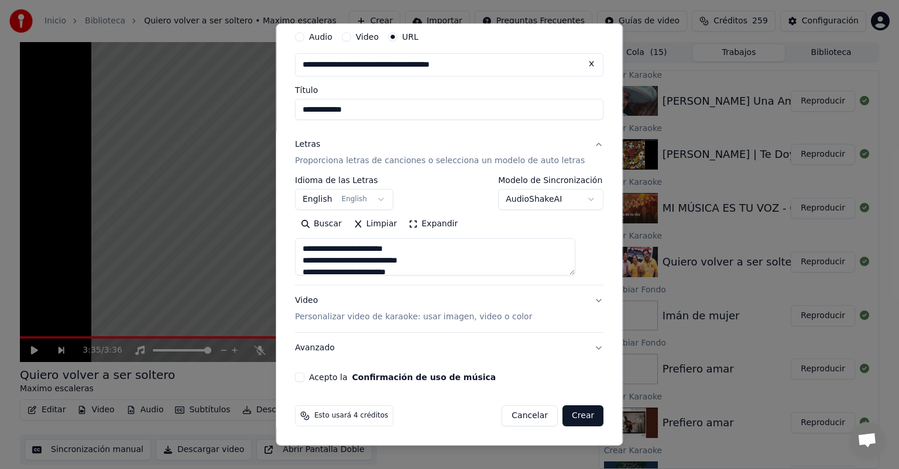
click at [304, 376] on button "Acepto la Confirmación de uso de música" at bounding box center [299, 377] width 9 height 9
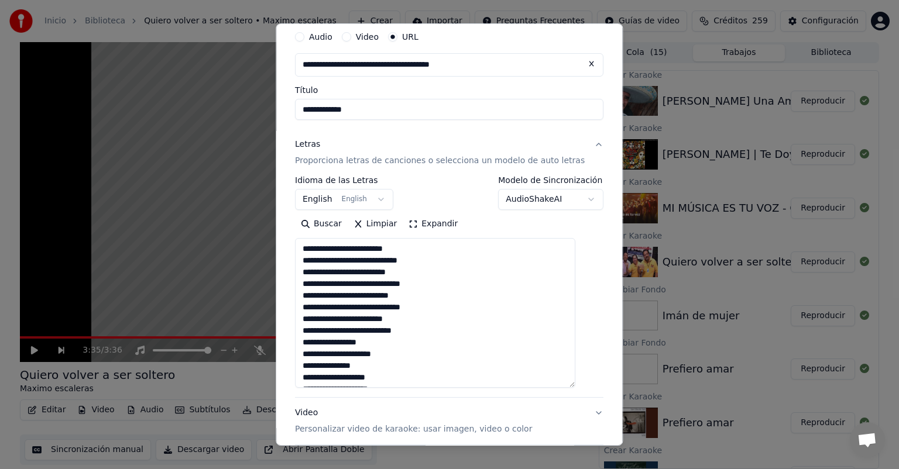
drag, startPoint x: 583, startPoint y: 271, endPoint x: 570, endPoint y: 388, distance: 118.3
click at [570, 388] on textarea "**********" at bounding box center [435, 313] width 280 height 150
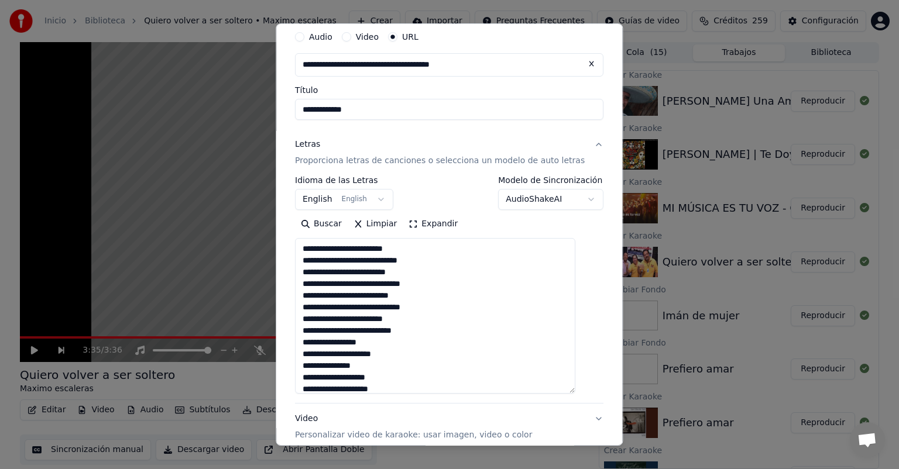
click at [314, 298] on textarea "**********" at bounding box center [435, 316] width 280 height 156
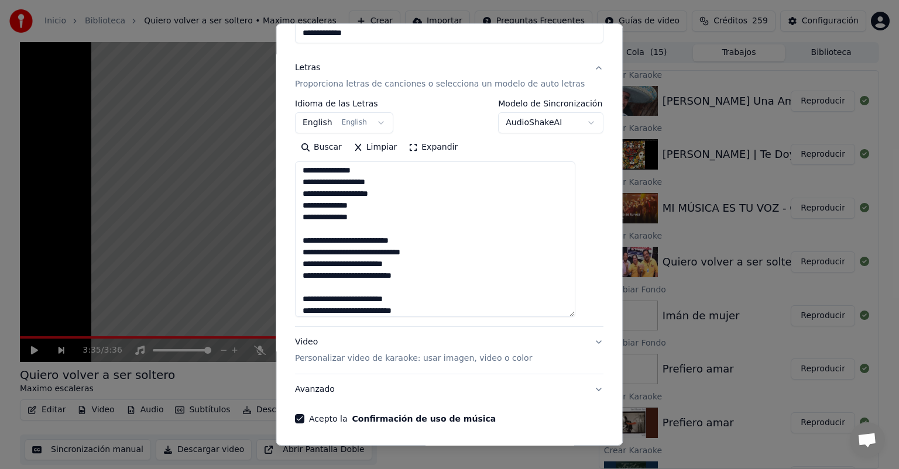
scroll to position [160, 0]
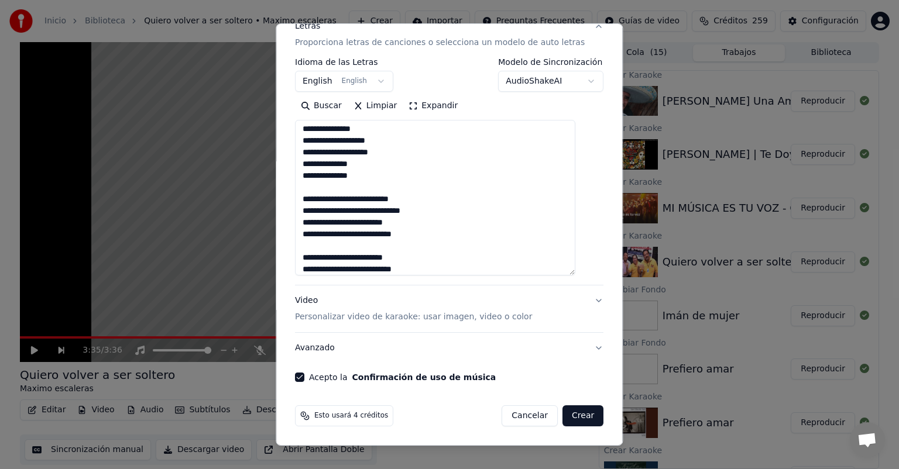
type textarea "**********"
click at [573, 415] on button "Crear" at bounding box center [582, 415] width 41 height 21
select select "**"
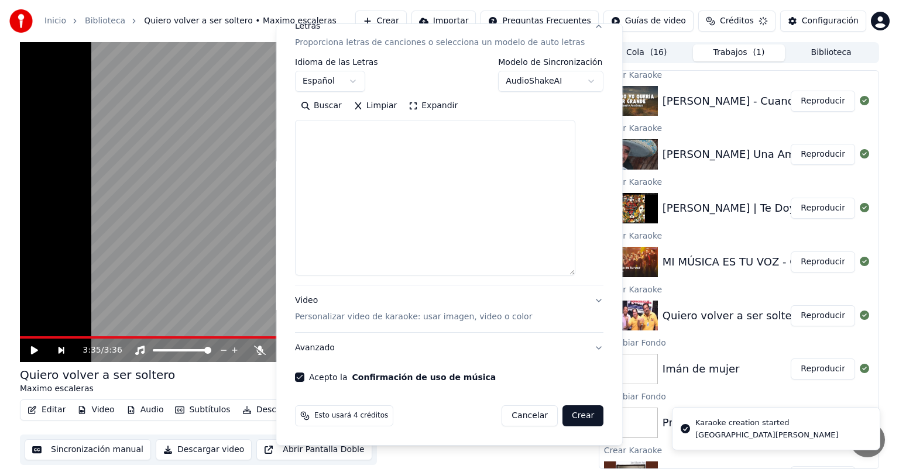
select select
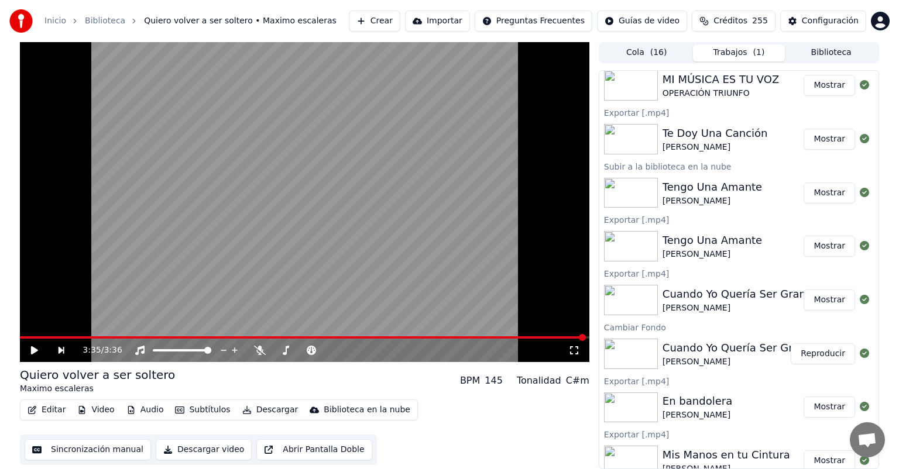
scroll to position [0, 0]
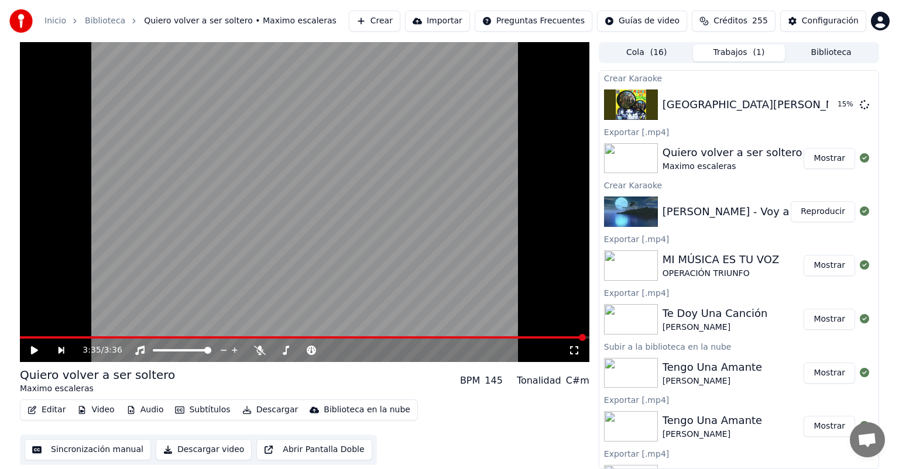
click at [800, 63] on div "Cola ( 16 ) Trabajos ( 1 ) Biblioteca Crear Karaoke [GEOGRAPHIC_DATA][PERSON_NA…" at bounding box center [738, 255] width 280 height 427
click at [804, 56] on button "Biblioteca" at bounding box center [831, 52] width 92 height 17
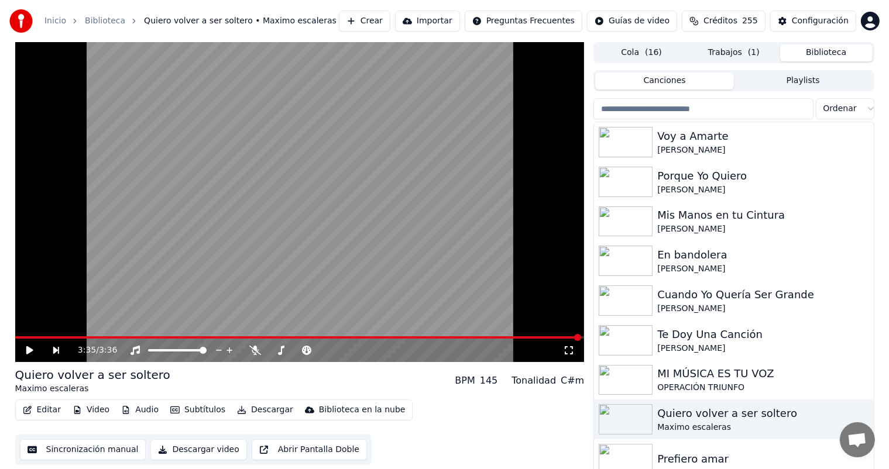
click at [704, 108] on input "search" at bounding box center [702, 108] width 219 height 21
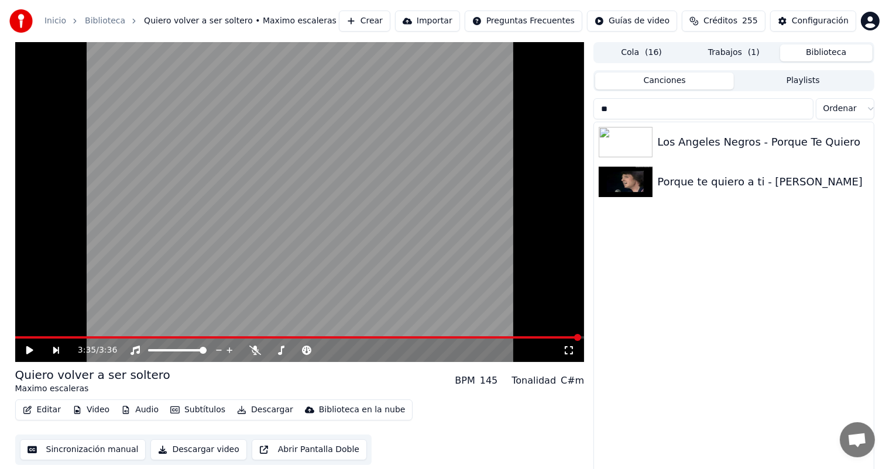
type input "*"
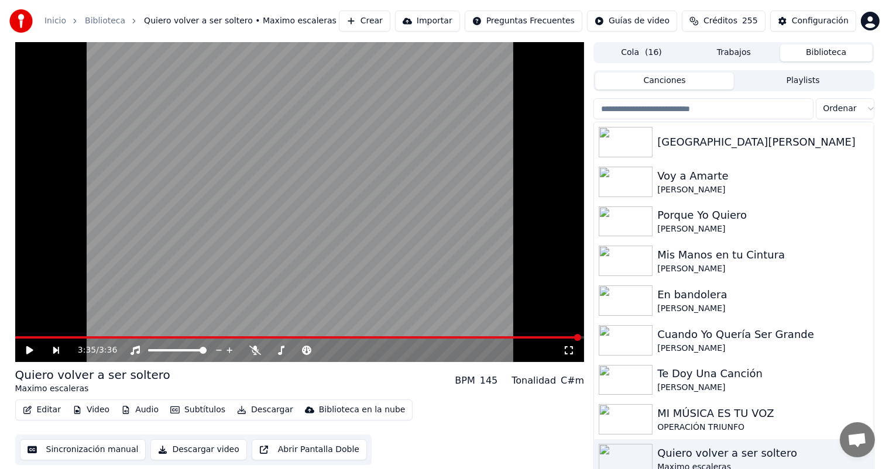
click at [368, 12] on button "Crear" at bounding box center [364, 21] width 51 height 21
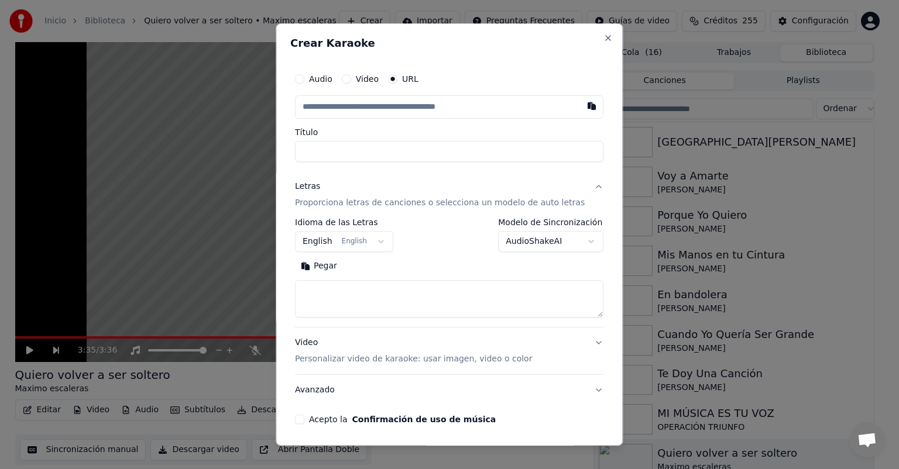
click at [343, 266] on button "Pegar" at bounding box center [319, 266] width 48 height 19
type textarea "**********"
click at [580, 102] on button "button" at bounding box center [591, 105] width 23 height 21
type input "**********"
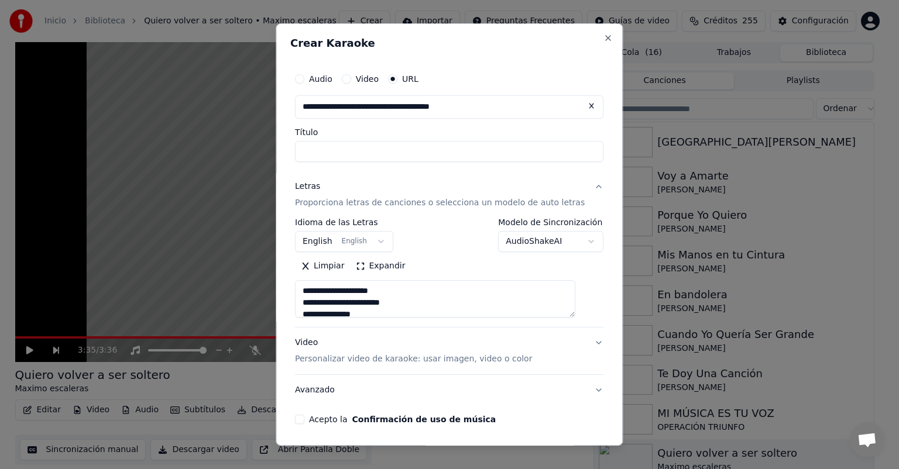
type textarea "**********"
type input "**********"
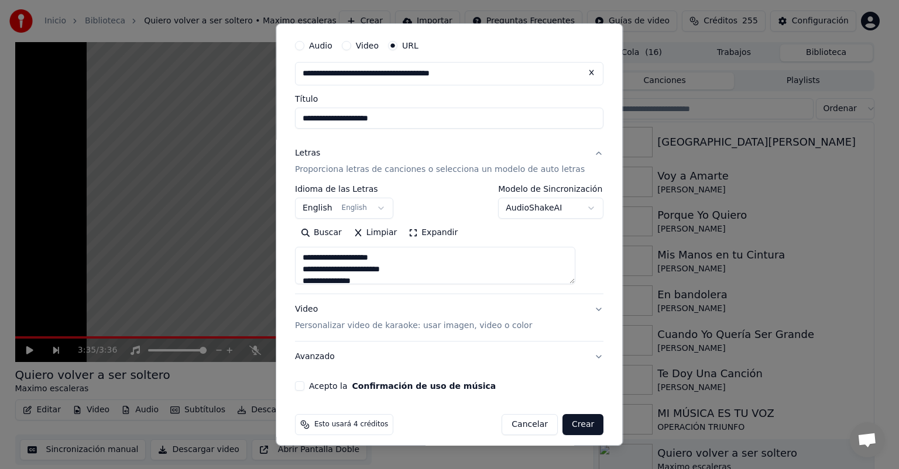
scroll to position [42, 0]
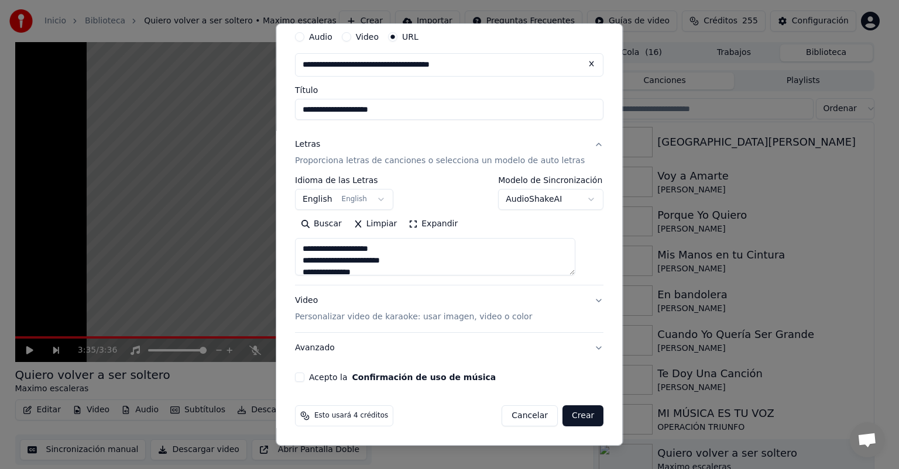
click at [390, 321] on p "Personalizar video de karaoke: usar imagen, video o color" at bounding box center [413, 317] width 237 height 12
type textarea "**********"
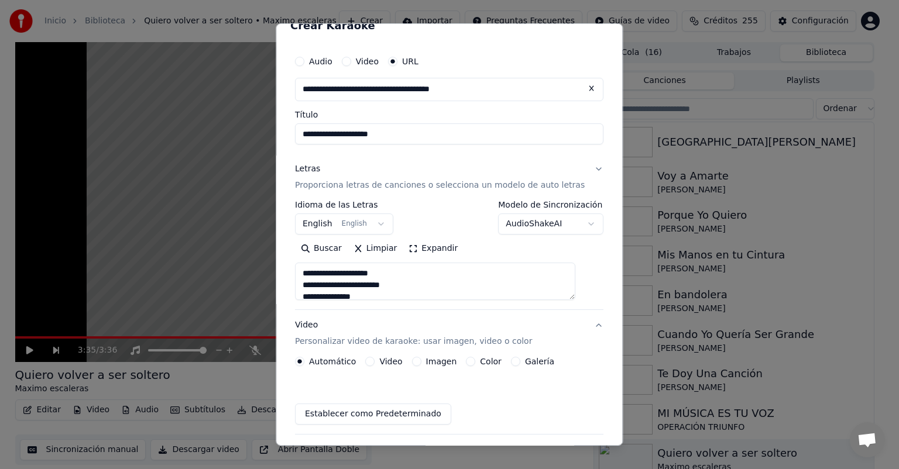
scroll to position [11, 0]
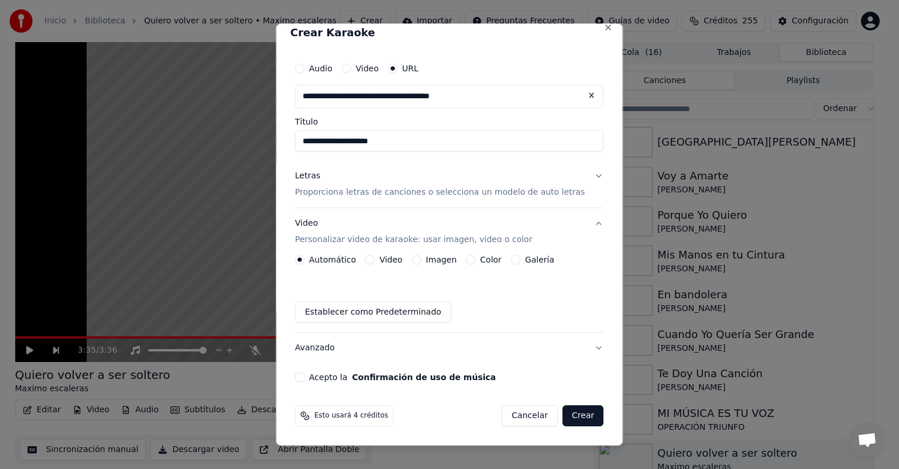
click at [304, 377] on button "Acepto la Confirmación de uso de música" at bounding box center [299, 377] width 9 height 9
click at [418, 262] on button "Imagen" at bounding box center [416, 259] width 9 height 9
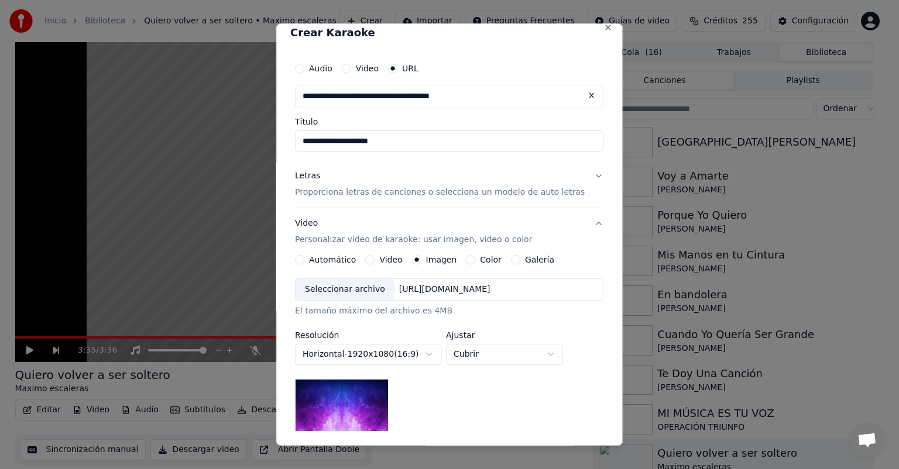
click at [351, 290] on div "Seleccionar archivo" at bounding box center [344, 289] width 99 height 21
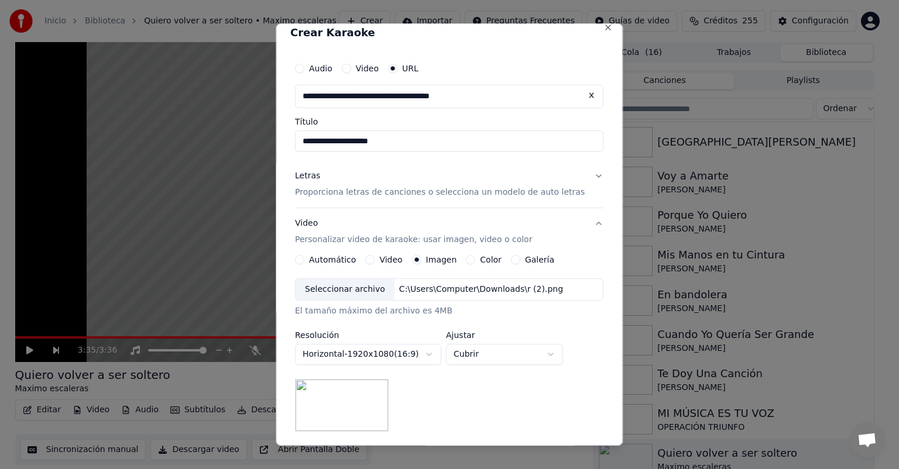
click at [500, 354] on body "**********" at bounding box center [444, 234] width 889 height 469
select select "*******"
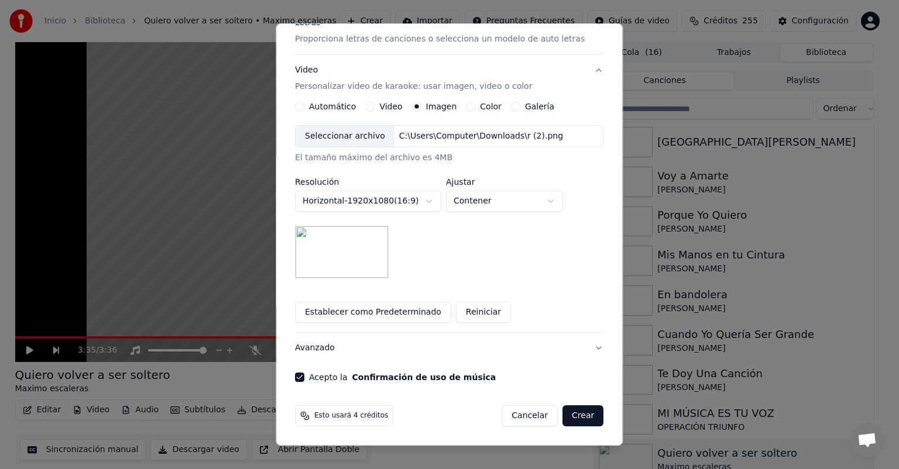
click at [562, 417] on button "Crear" at bounding box center [582, 415] width 41 height 21
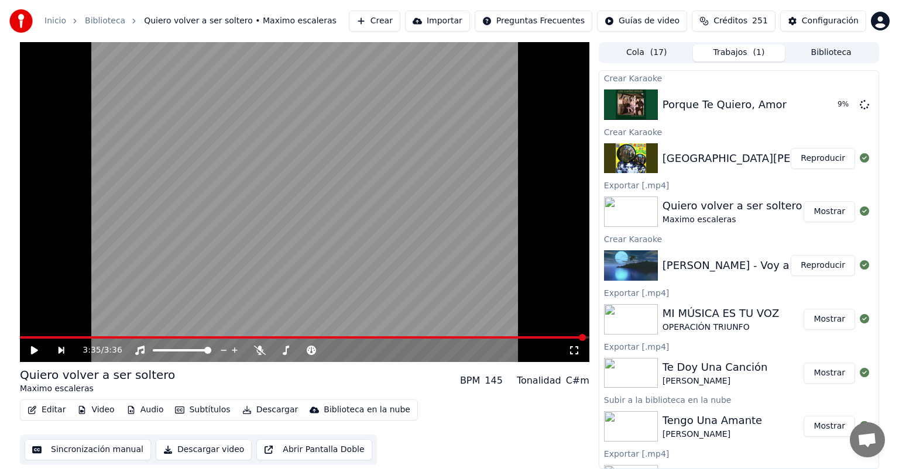
click at [804, 51] on button "Biblioteca" at bounding box center [831, 52] width 92 height 17
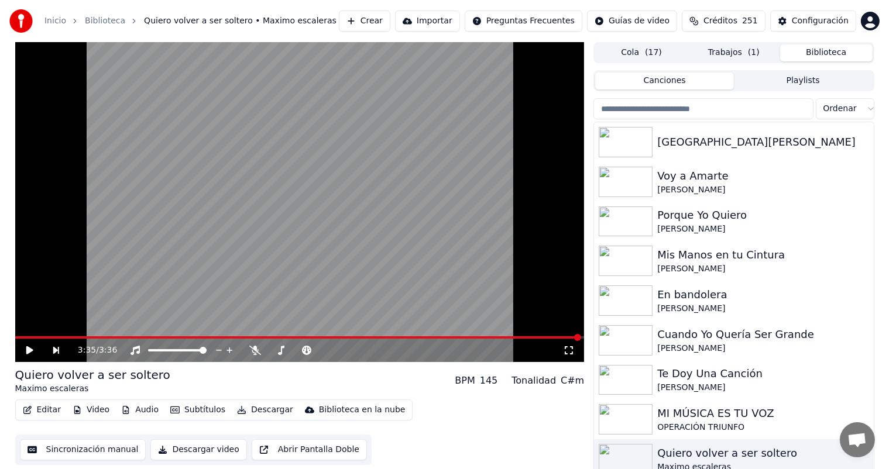
click at [680, 110] on input "search" at bounding box center [702, 108] width 219 height 21
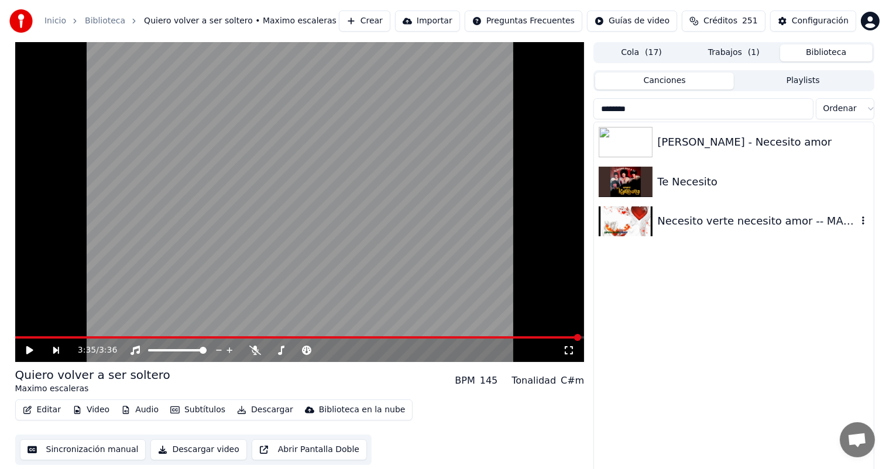
type input "********"
click at [711, 219] on div "Necesito verte necesito amor -- MANANTIAL" at bounding box center [756, 221] width 199 height 16
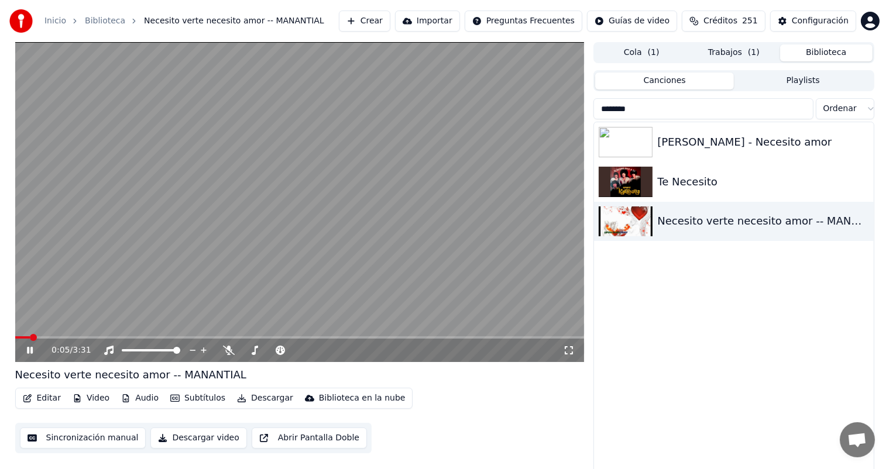
click at [190, 395] on button "Subtítulos" at bounding box center [198, 398] width 64 height 16
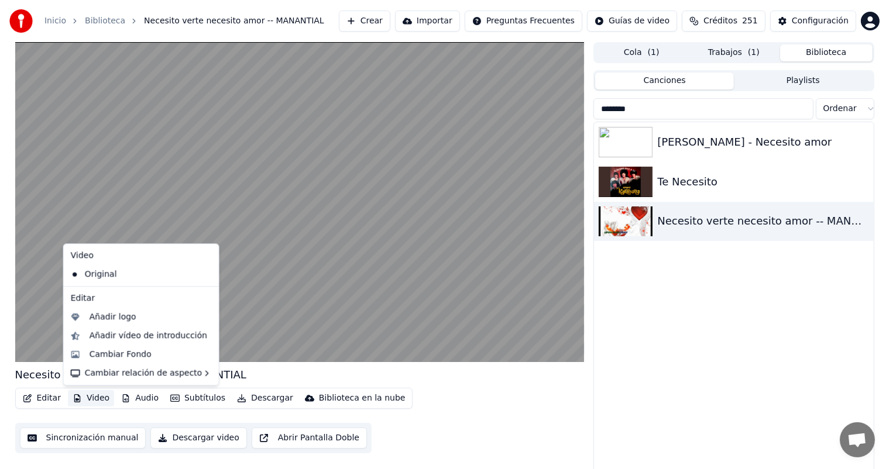
click at [97, 395] on button "Video" at bounding box center [91, 398] width 46 height 16
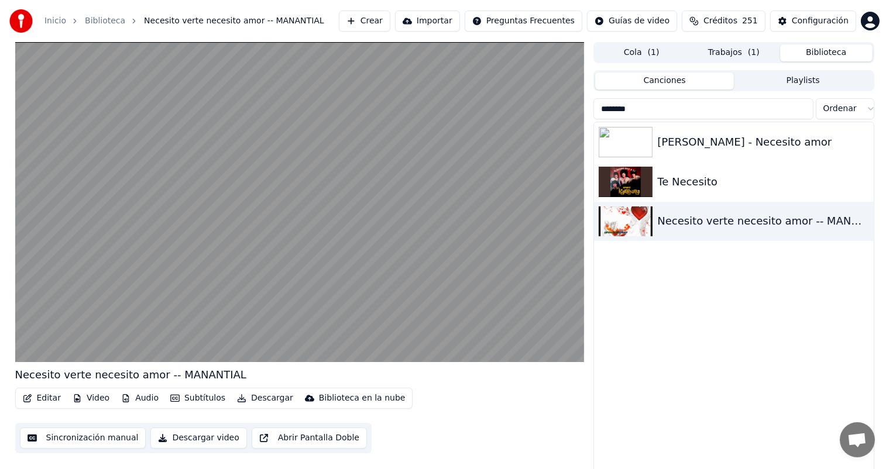
click at [97, 395] on button "Video" at bounding box center [91, 398] width 46 height 16
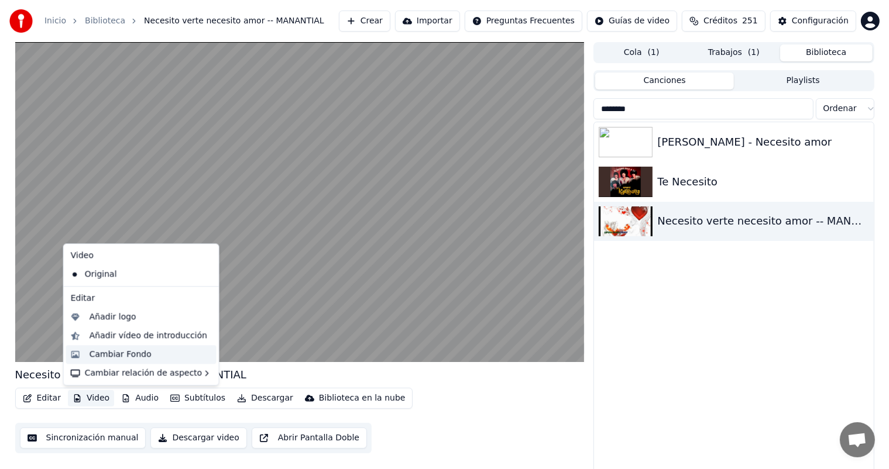
click at [106, 353] on div "Cambiar Fondo" at bounding box center [121, 355] width 62 height 12
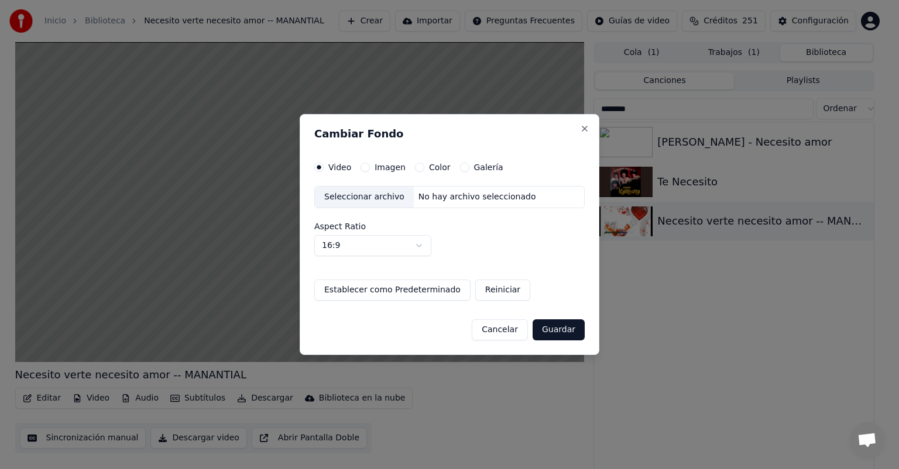
click at [362, 168] on button "Imagen" at bounding box center [364, 167] width 9 height 9
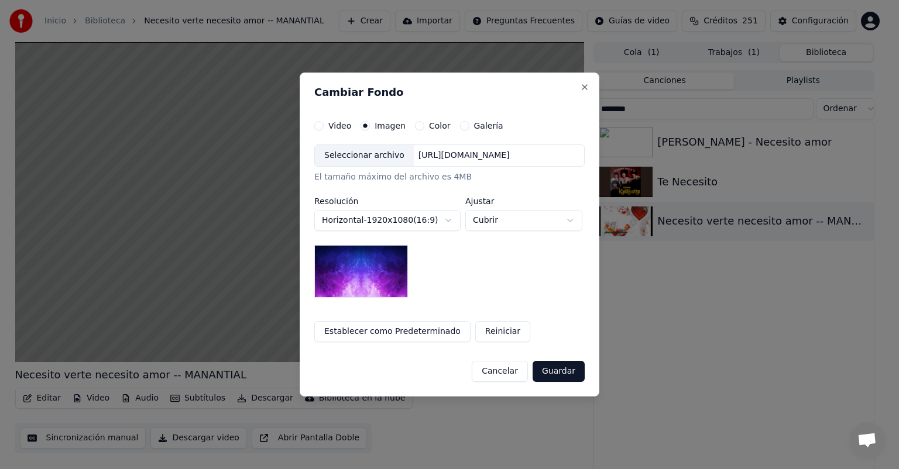
click at [369, 161] on div "Seleccionar archivo" at bounding box center [364, 155] width 99 height 21
click at [491, 223] on button "Cubrir" at bounding box center [523, 220] width 117 height 21
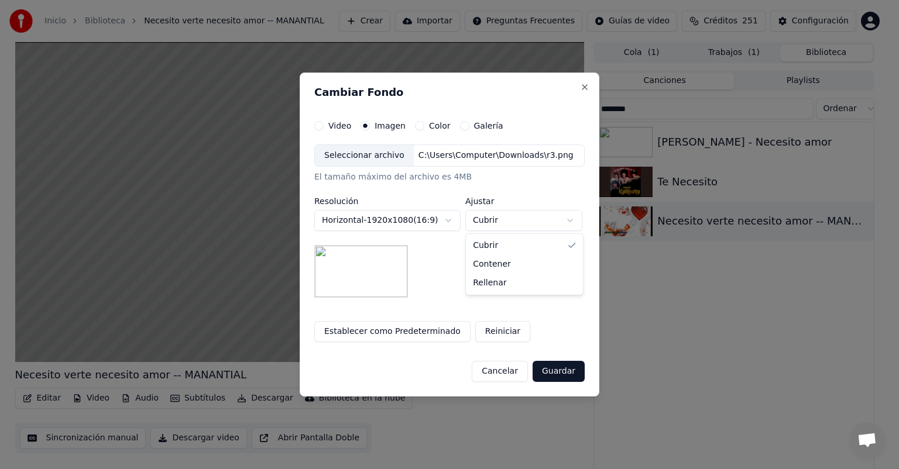
select select "*******"
click at [548, 373] on button "Guardar" at bounding box center [558, 371] width 52 height 21
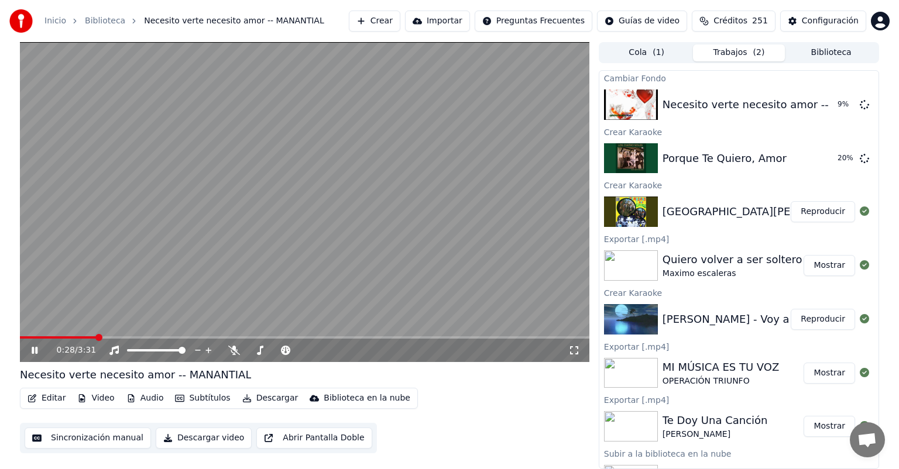
click at [36, 350] on icon at bounding box center [35, 350] width 6 height 7
click at [812, 100] on button "Reproducir" at bounding box center [822, 104] width 64 height 21
click at [383, 20] on button "Crear" at bounding box center [374, 21] width 51 height 21
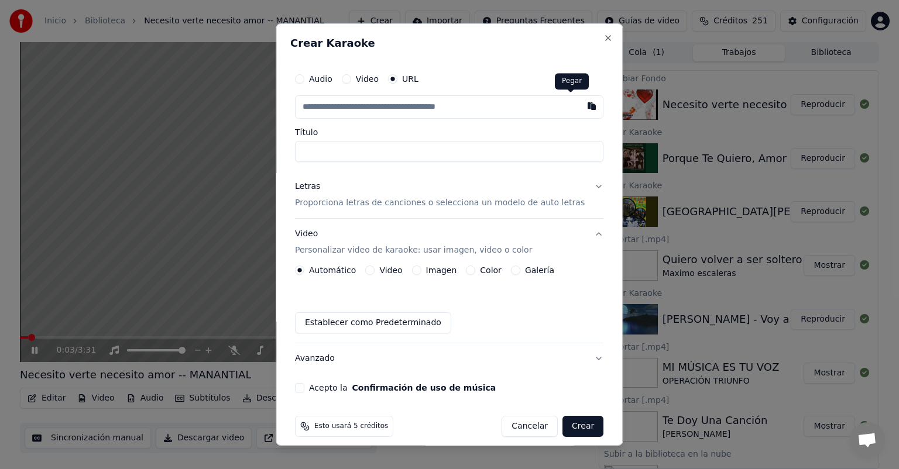
click at [580, 108] on button "button" at bounding box center [591, 105] width 23 height 21
type input "**********"
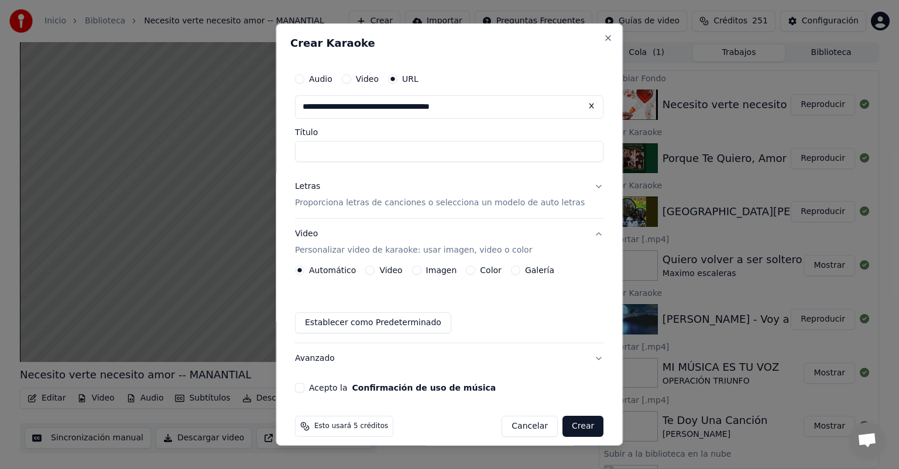
click at [304, 387] on button "Acepto la Confirmación de uso de música" at bounding box center [299, 387] width 9 height 9
type input "**********"
click at [386, 210] on button "Letras Proporciona letras de canciones o selecciona un modelo de auto letras" at bounding box center [449, 194] width 308 height 47
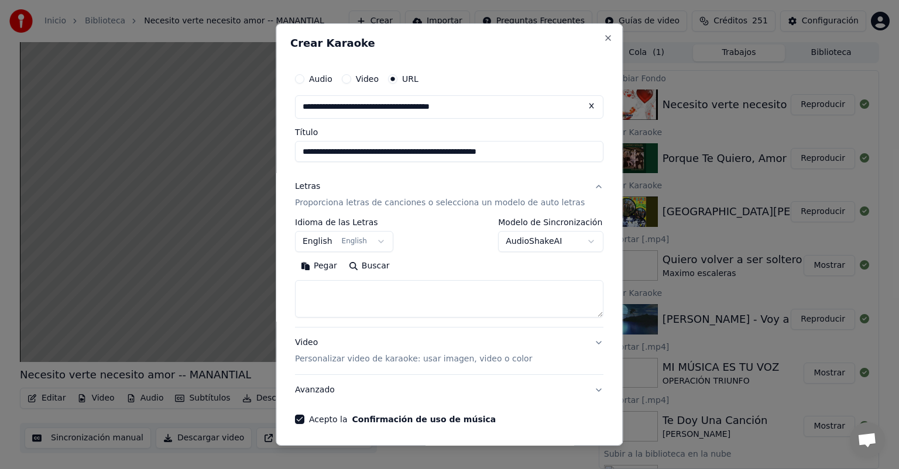
click at [325, 268] on button "Pegar" at bounding box center [319, 266] width 48 height 19
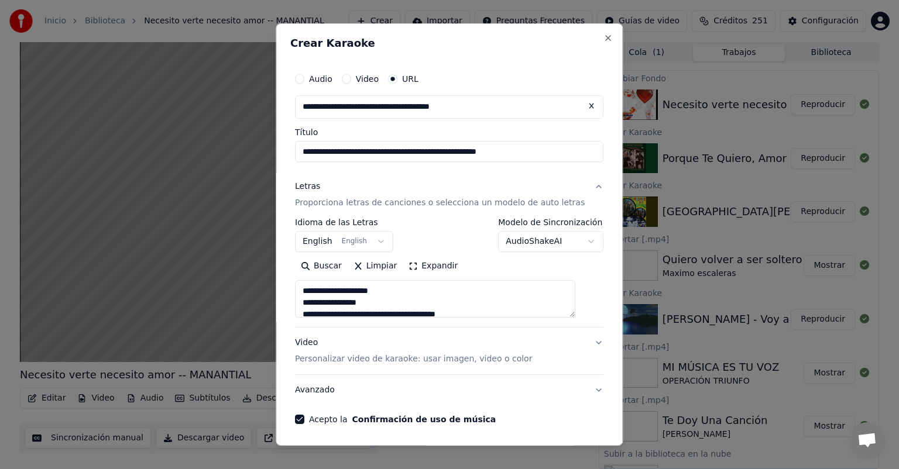
click at [345, 362] on p "Personalizar video de karaoke: usar imagen, video o color" at bounding box center [413, 359] width 237 height 12
type textarea "**********"
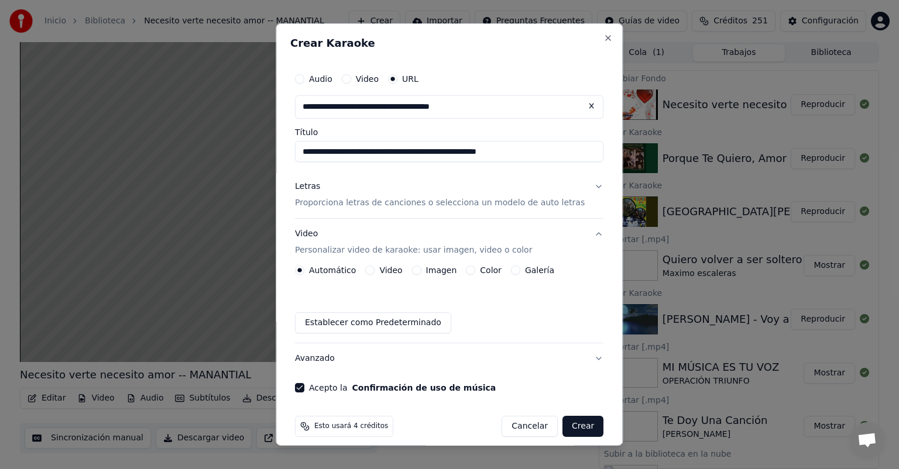
click at [428, 268] on div "Imagen" at bounding box center [434, 270] width 45 height 9
click at [425, 268] on div "Imagen" at bounding box center [434, 270] width 45 height 9
click at [421, 269] on button "Imagen" at bounding box center [416, 270] width 9 height 9
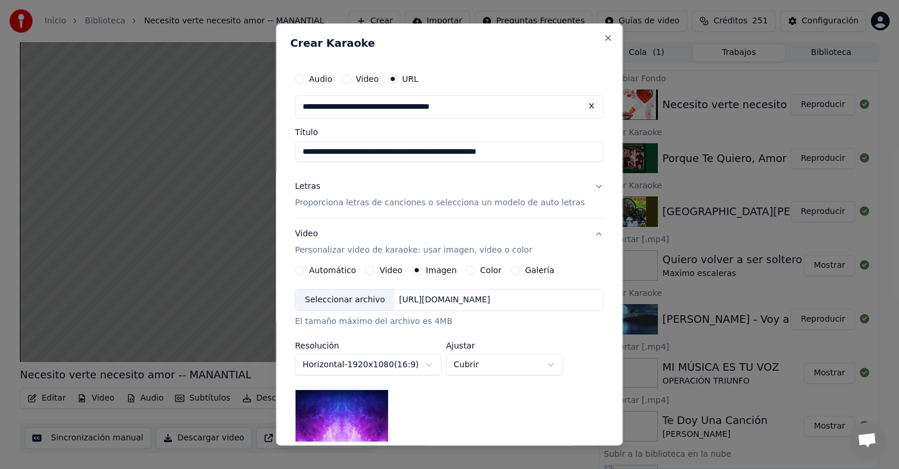
click at [356, 295] on div "Seleccionar archivo" at bounding box center [344, 300] width 99 height 21
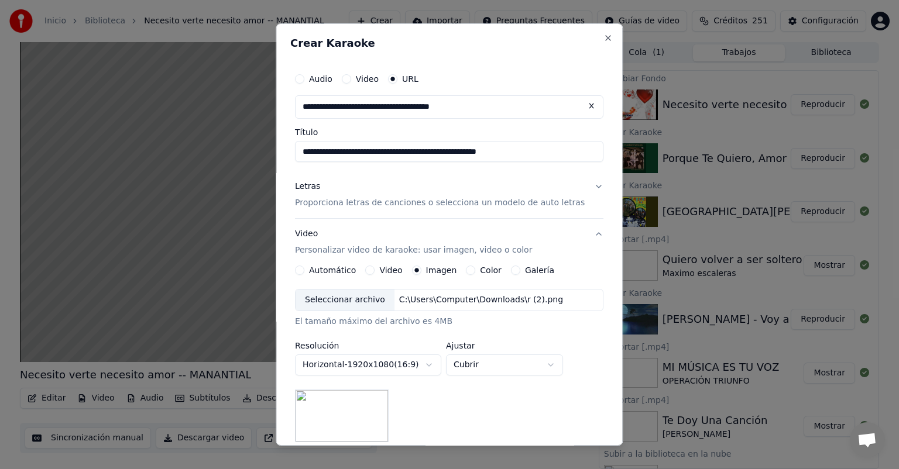
scroll to position [164, 0]
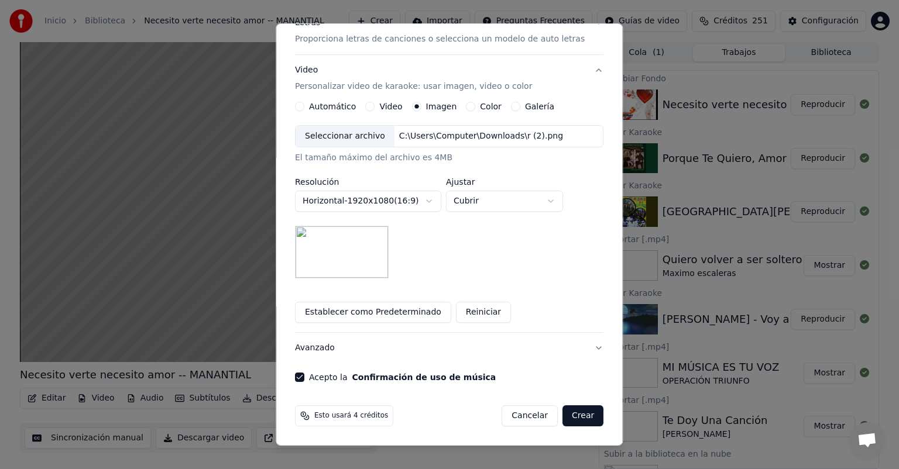
click at [490, 201] on body "Inicio Biblioteca Necesito verte necesito amor -- MANANTIAL Crear Importar Preg…" at bounding box center [449, 234] width 899 height 469
select select "*******"
click at [562, 413] on button "Crear" at bounding box center [582, 415] width 41 height 21
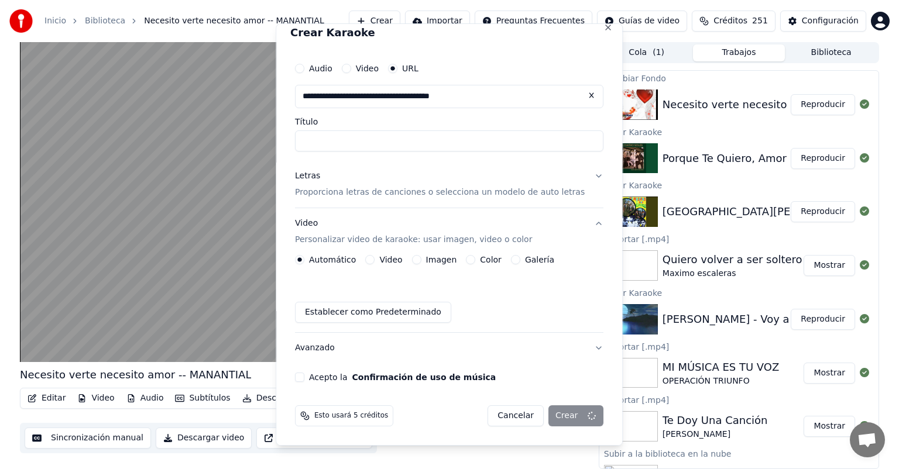
scroll to position [11, 0]
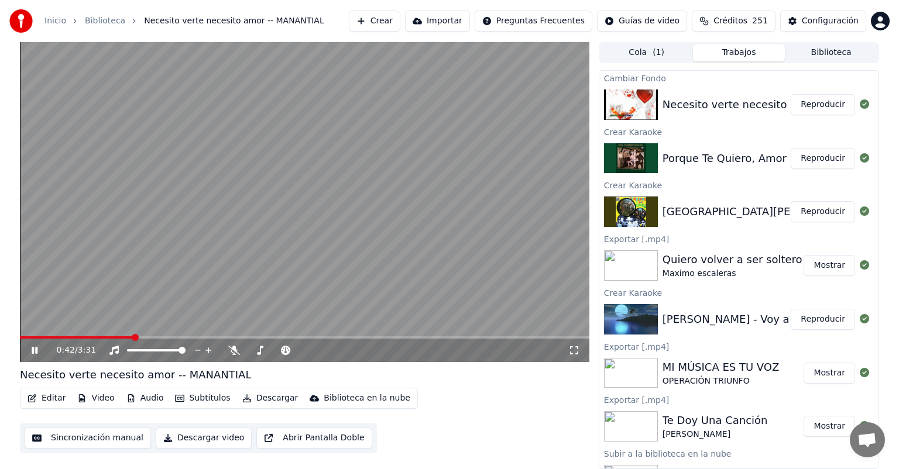
click at [33, 352] on icon at bounding box center [35, 350] width 6 height 7
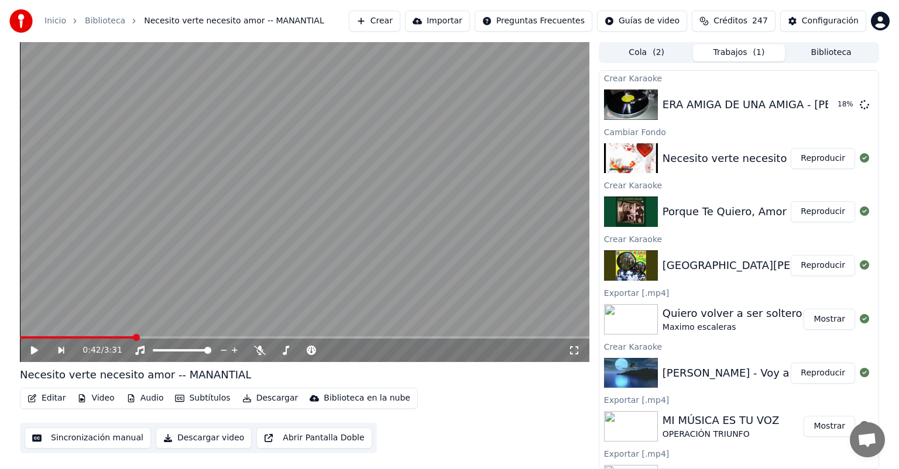
click at [631, 41] on div "Inicio Biblioteca Necesito verte necesito amor -- MANANTIAL Crear Importar Preg…" at bounding box center [449, 21] width 899 height 42
click at [397, 11] on button "Crear" at bounding box center [374, 21] width 51 height 21
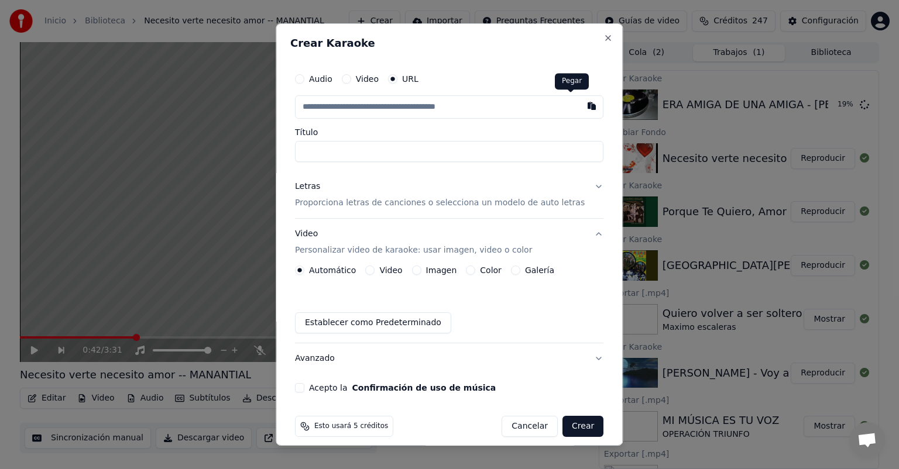
click at [580, 109] on button "button" at bounding box center [591, 105] width 23 height 21
type input "**********"
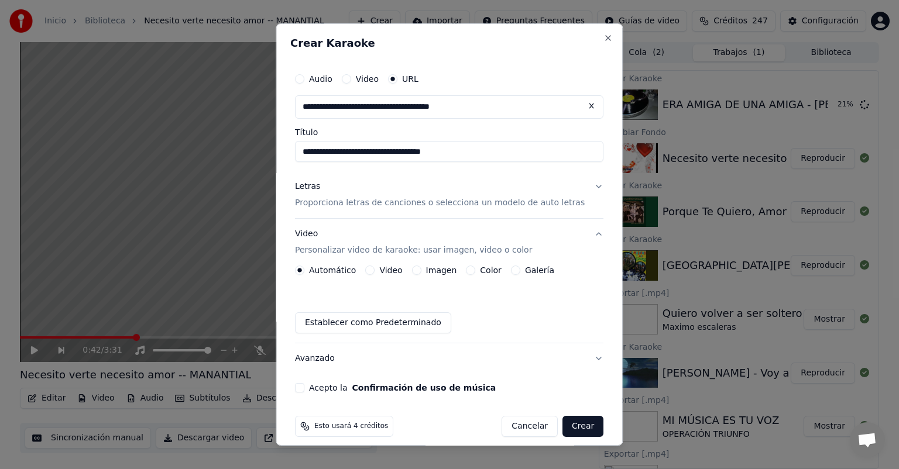
click at [358, 209] on button "Letras Proporciona letras de canciones o selecciona un modelo de auto letras" at bounding box center [449, 194] width 308 height 47
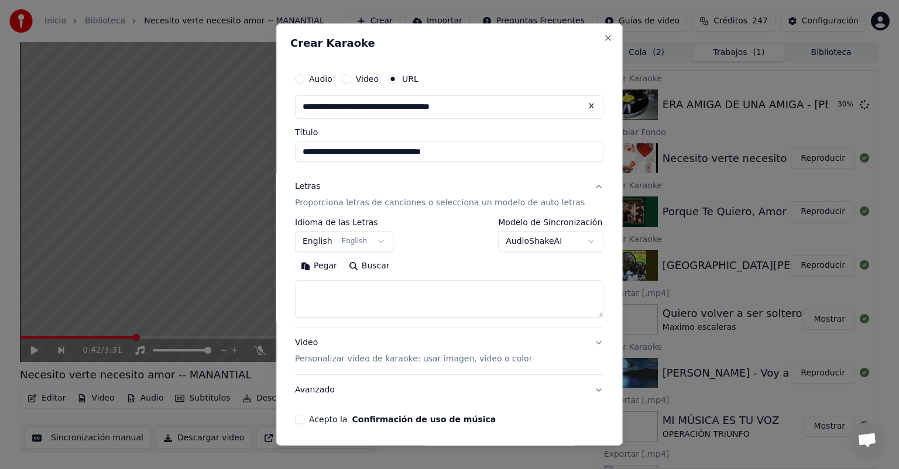
click at [338, 266] on button "Pegar" at bounding box center [319, 266] width 48 height 19
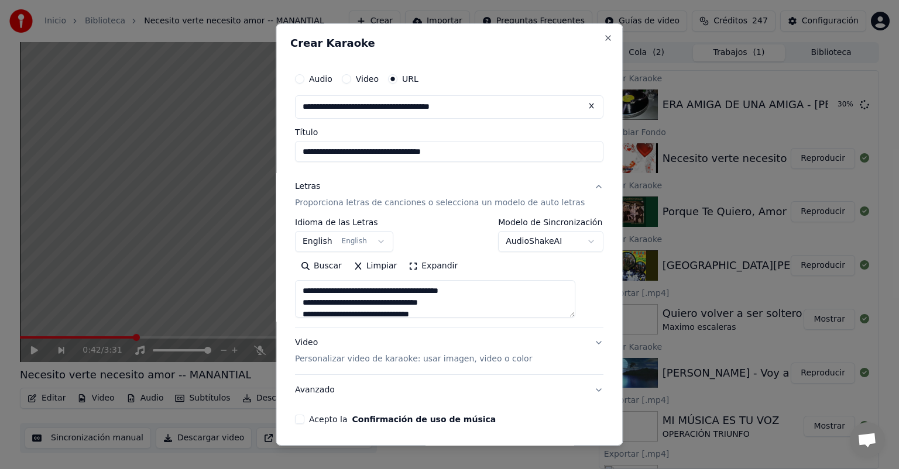
click at [381, 361] on p "Personalizar video de karaoke: usar imagen, video o color" at bounding box center [413, 359] width 237 height 12
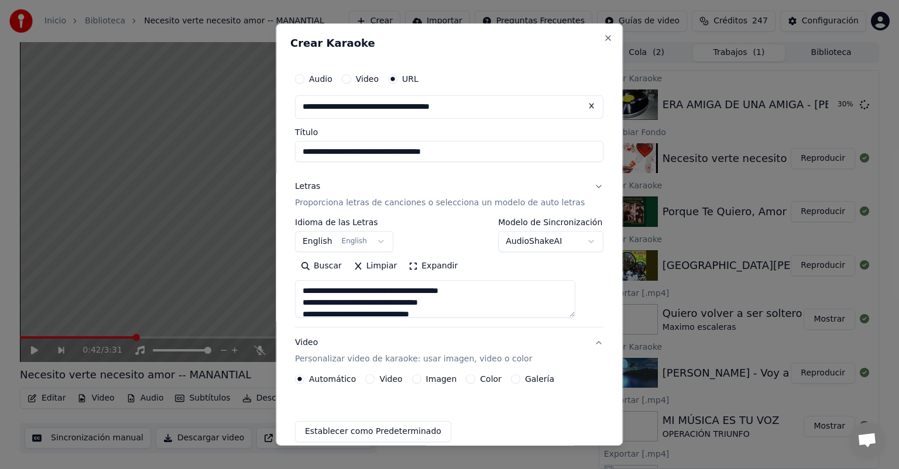
type textarea "**********"
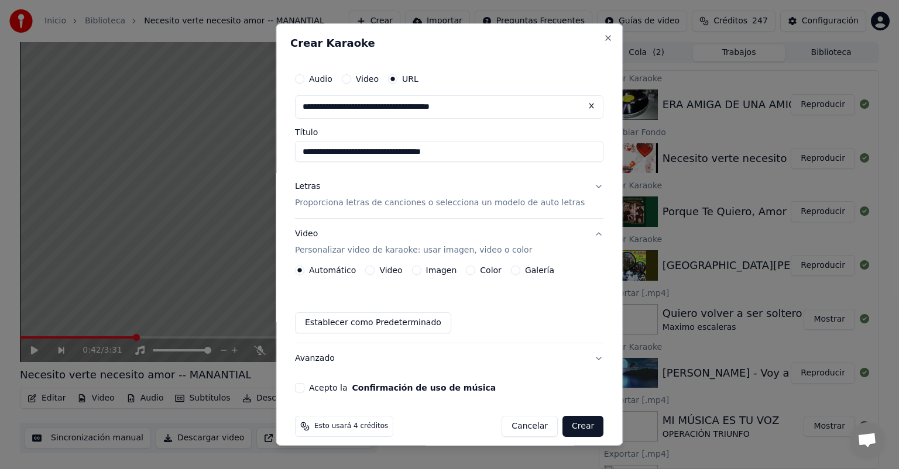
click at [421, 269] on button "Imagen" at bounding box center [416, 270] width 9 height 9
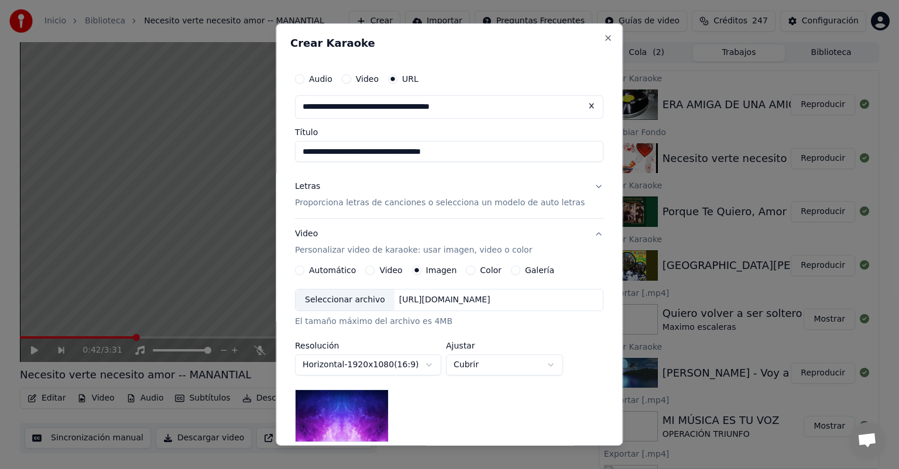
click at [367, 288] on div "**********" at bounding box center [449, 376] width 308 height 221
click at [366, 297] on div "Seleccionar archivo" at bounding box center [344, 300] width 99 height 21
click at [467, 365] on button "Cubrir" at bounding box center [504, 365] width 117 height 21
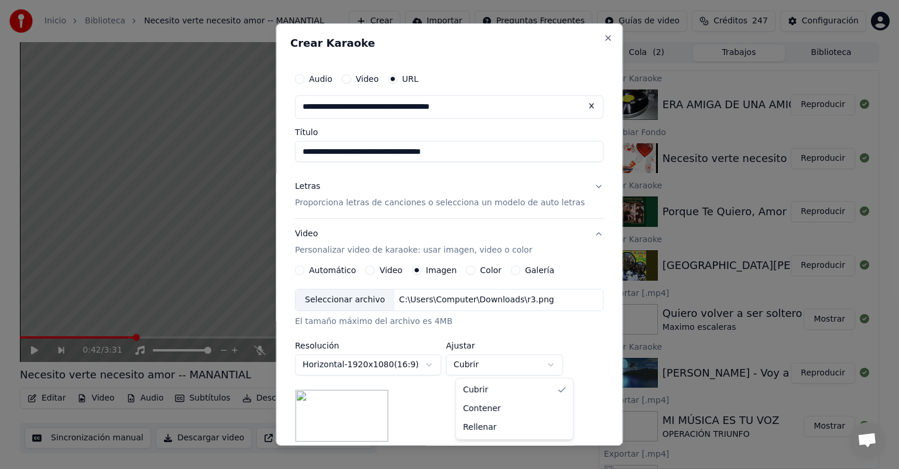
select select "*******"
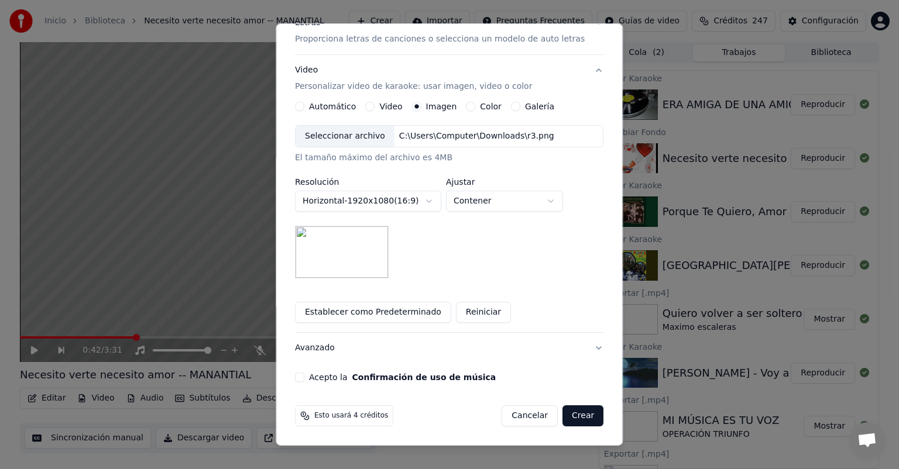
click at [304, 375] on button "Acepto la Confirmación de uso de música" at bounding box center [299, 377] width 9 height 9
click at [562, 412] on button "Crear" at bounding box center [582, 415] width 41 height 21
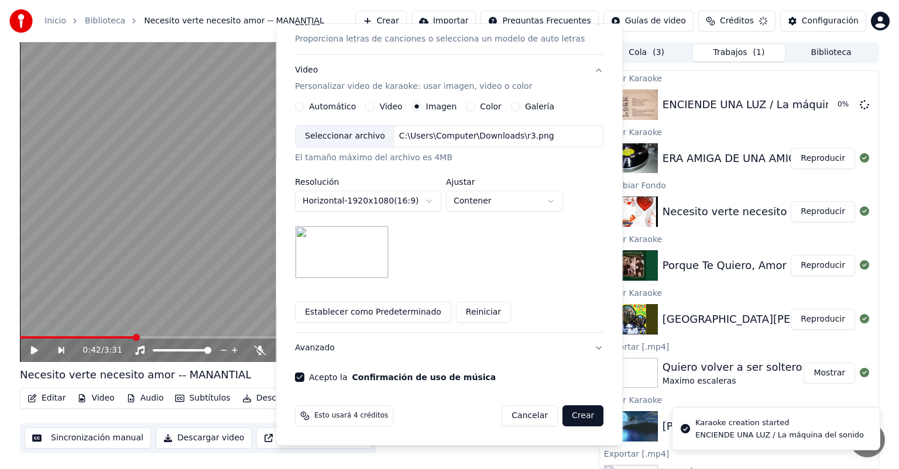
scroll to position [11, 0]
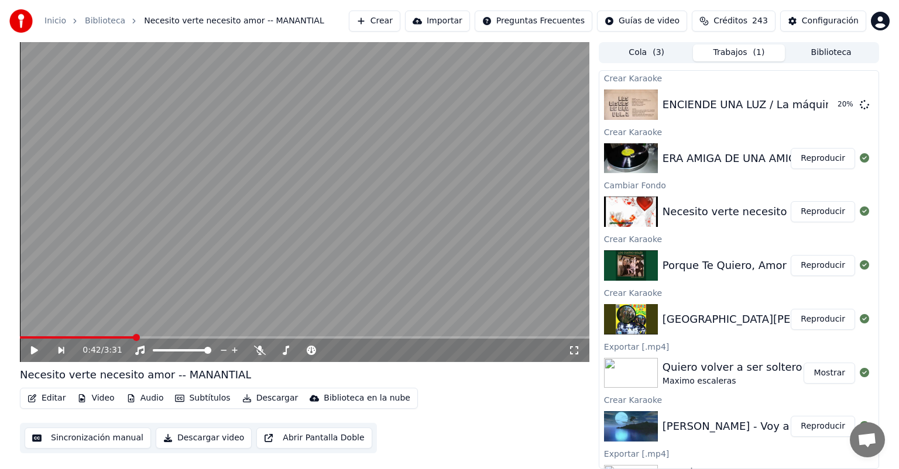
click at [799, 49] on button "Biblioteca" at bounding box center [831, 52] width 92 height 17
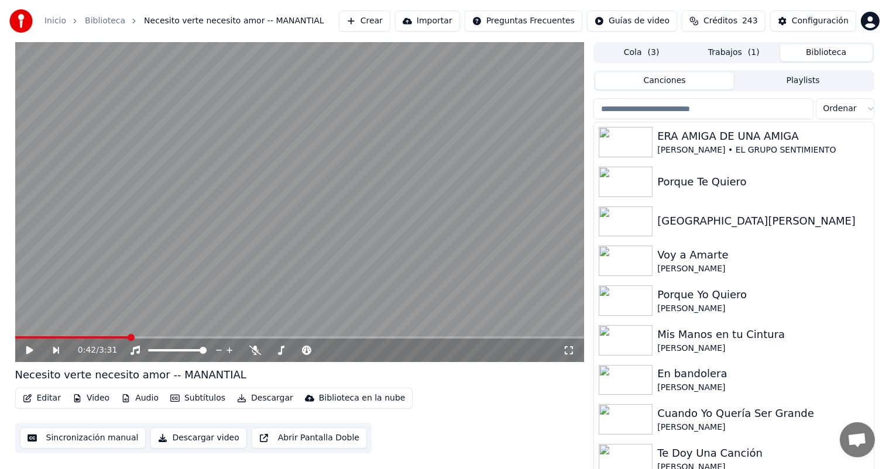
click at [685, 119] on input "search" at bounding box center [702, 108] width 219 height 21
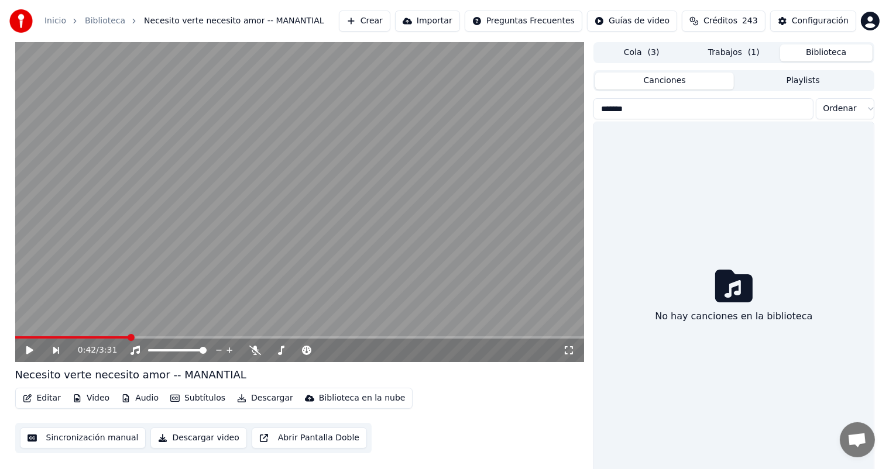
type input "*******"
click at [651, 54] on button "Cola ( 3 )" at bounding box center [641, 52] width 92 height 17
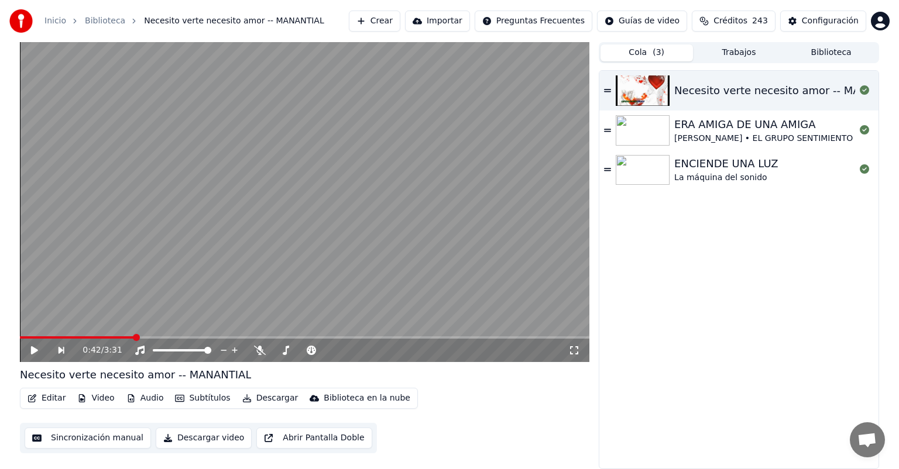
click at [705, 60] on button "Trabajos" at bounding box center [739, 52] width 92 height 17
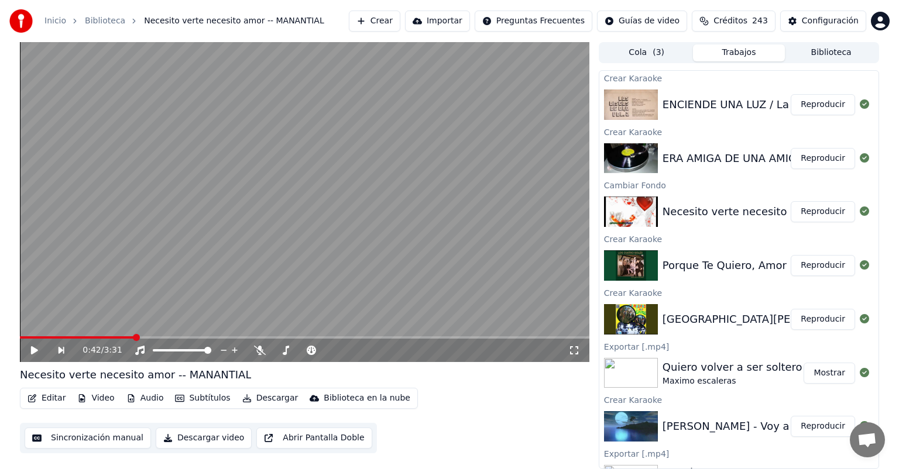
click at [801, 105] on button "Reproducir" at bounding box center [822, 104] width 64 height 21
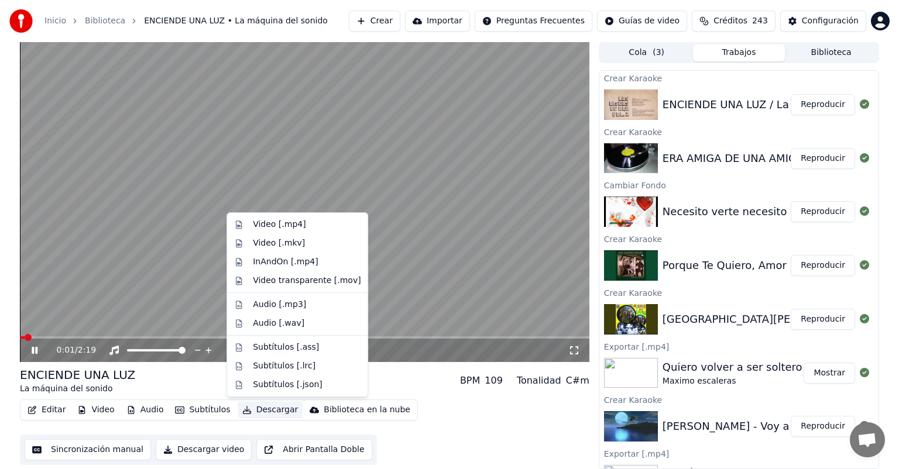
click at [250, 409] on button "Descargar" at bounding box center [271, 410] width 66 height 16
click at [205, 370] on div "ENCIENDE UNA LUZ La máquina del sonido BPM 109 Tonalidad C#m" at bounding box center [304, 381] width 569 height 28
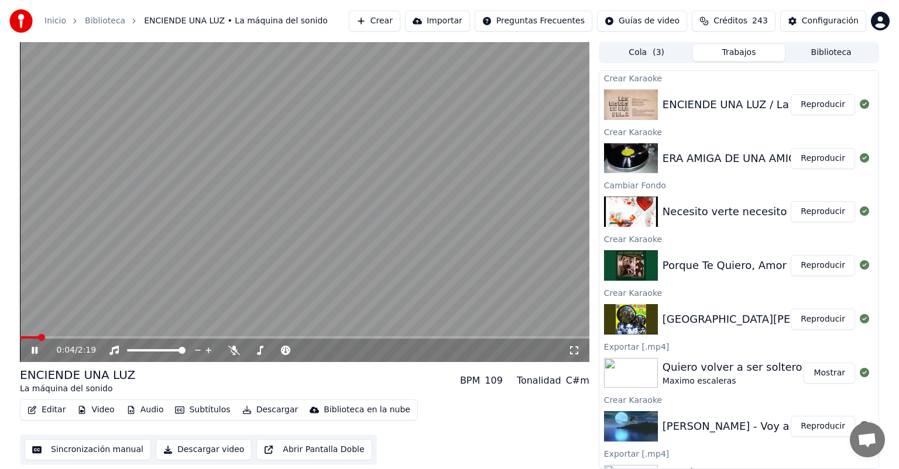
click at [277, 405] on button "Descargar" at bounding box center [271, 410] width 66 height 16
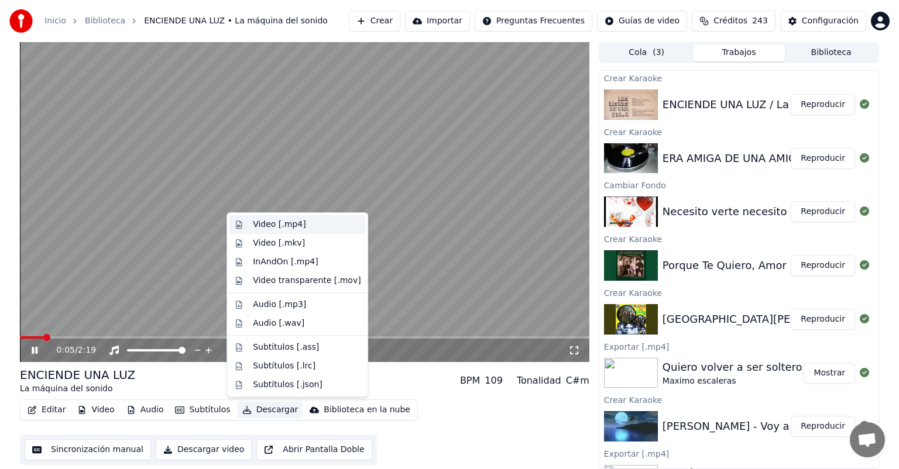
click at [284, 225] on div "Video [.mp4]" at bounding box center [279, 225] width 53 height 12
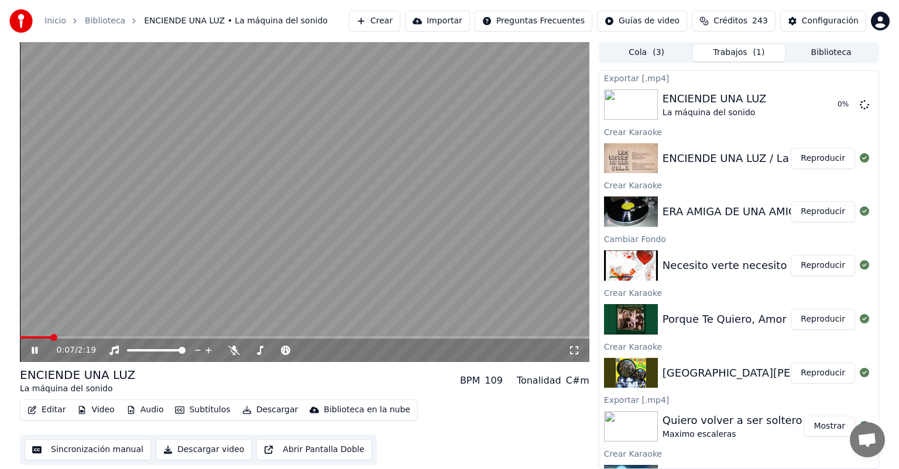
click at [33, 346] on icon at bounding box center [42, 350] width 27 height 9
click at [36, 355] on div "0:07 / 2:19" at bounding box center [305, 351] width 560 height 12
click at [36, 349] on icon at bounding box center [34, 350] width 7 height 8
click at [481, 336] on span at bounding box center [304, 337] width 569 height 2
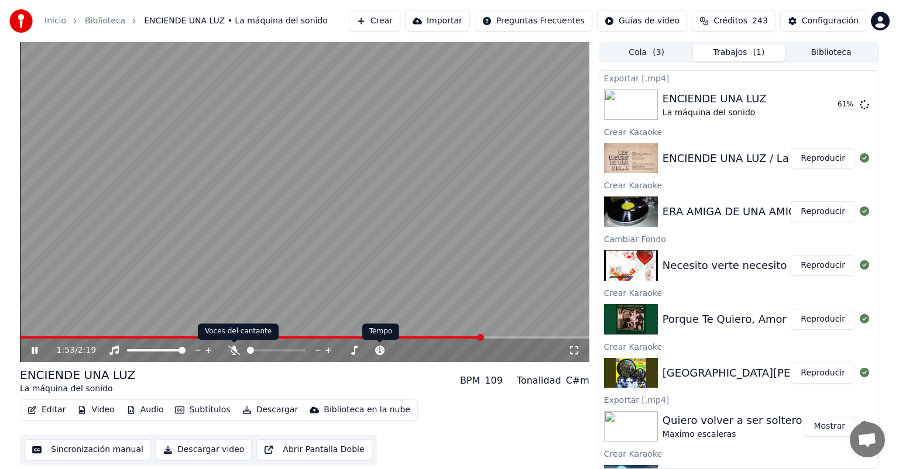
click at [232, 355] on icon at bounding box center [234, 350] width 12 height 9
click at [801, 153] on button "Reproducir" at bounding box center [822, 158] width 64 height 21
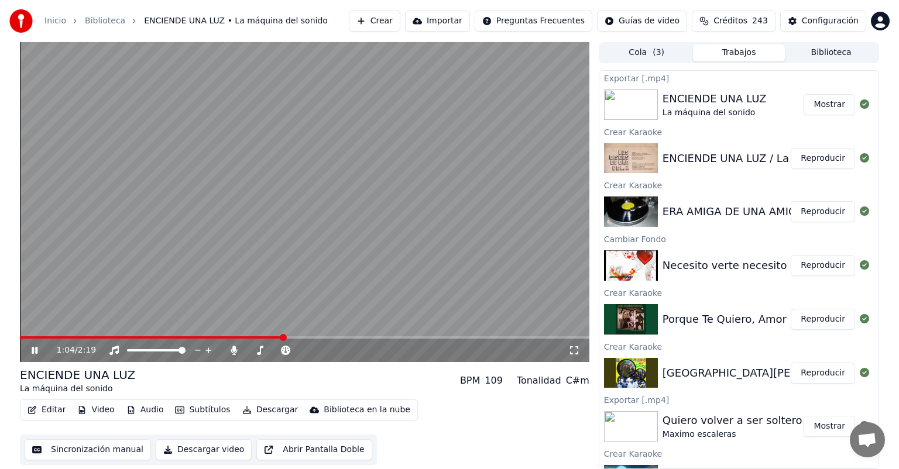
click at [371, 340] on div "1:04 / 2:19" at bounding box center [304, 350] width 569 height 23
click at [373, 339] on span at bounding box center [304, 337] width 569 height 2
click at [415, 337] on span at bounding box center [304, 337] width 569 height 2
click at [440, 337] on span at bounding box center [304, 337] width 569 height 2
click at [457, 337] on span at bounding box center [304, 337] width 569 height 2
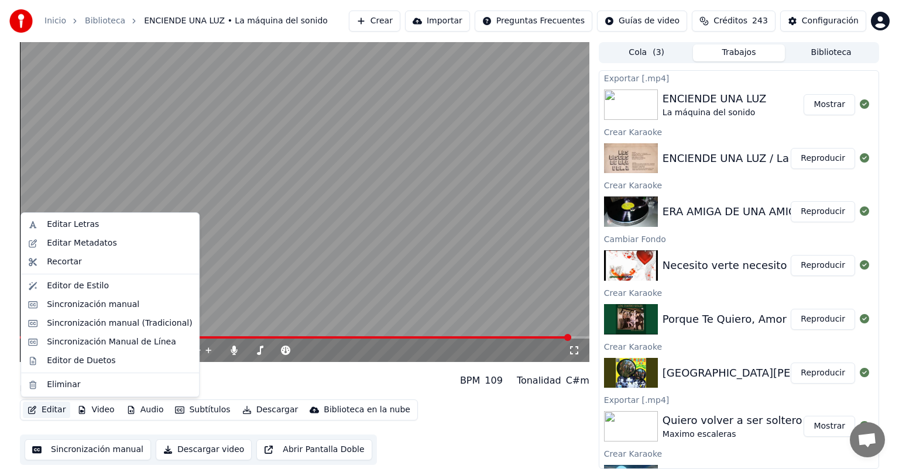
click at [59, 414] on button "Editar" at bounding box center [46, 410] width 47 height 16
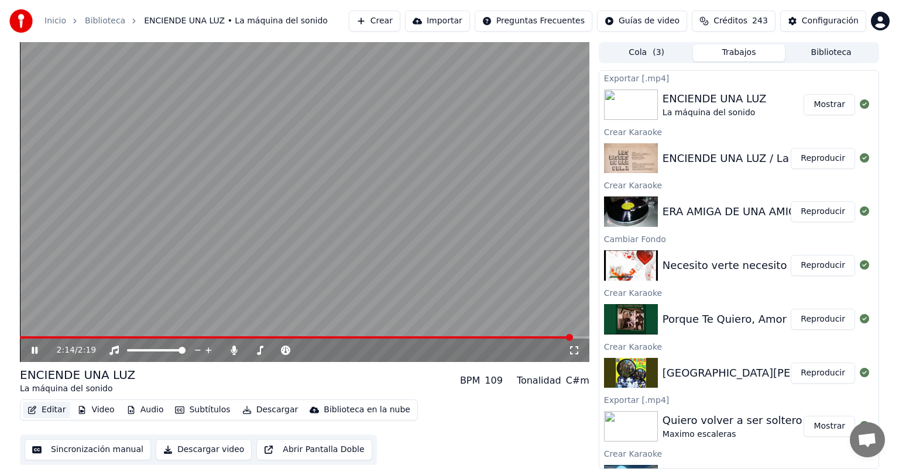
click at [59, 414] on button "Editar" at bounding box center [46, 410] width 47 height 16
click at [51, 410] on button "Editar" at bounding box center [46, 410] width 47 height 16
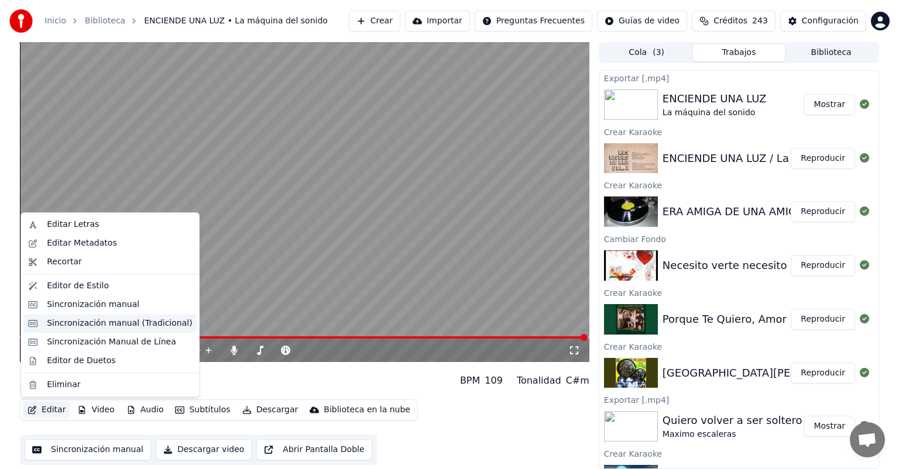
click at [109, 325] on div "Sincronización manual (Tradicional)" at bounding box center [119, 324] width 145 height 12
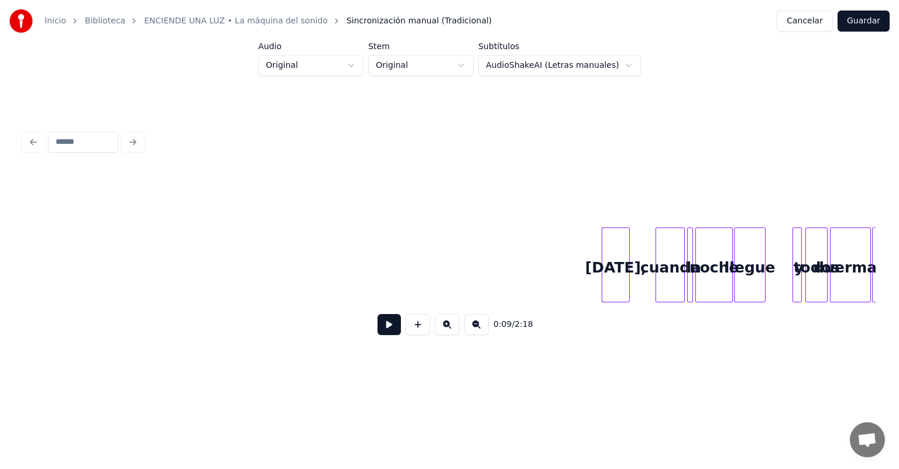
click at [810, 22] on button "Cancelar" at bounding box center [804, 21] width 56 height 21
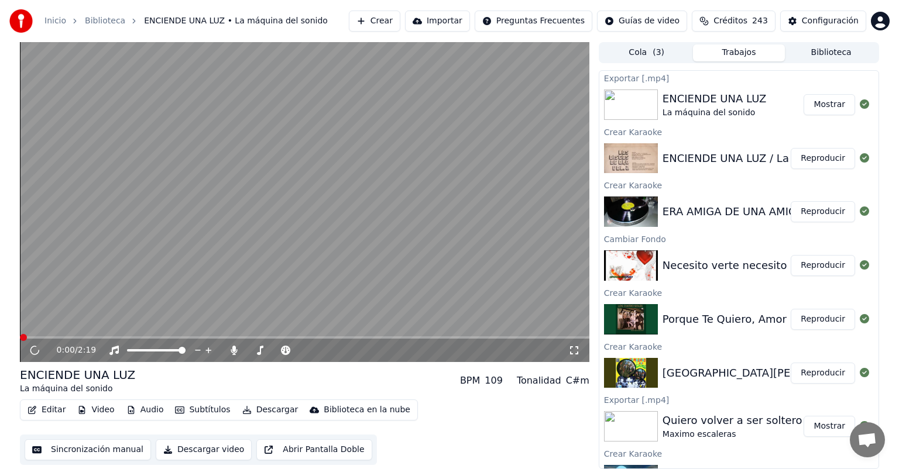
click at [53, 408] on button "Editar" at bounding box center [46, 410] width 47 height 16
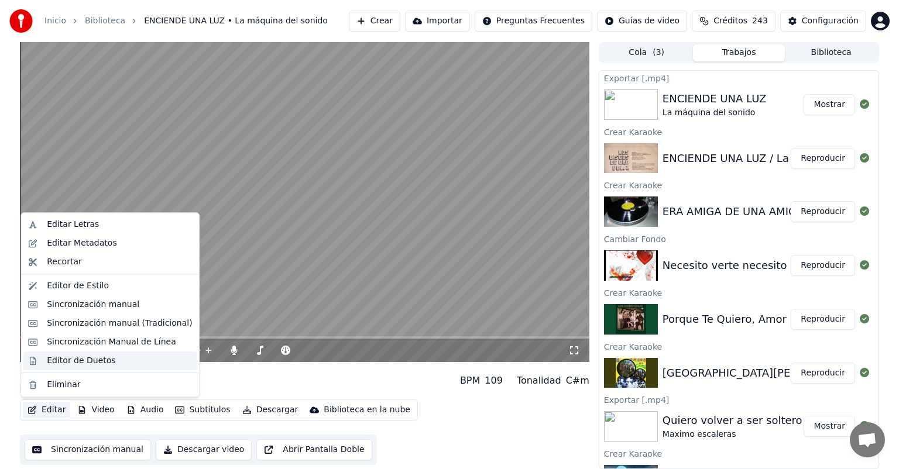
click at [71, 358] on div "Editor de Duetos" at bounding box center [81, 361] width 68 height 12
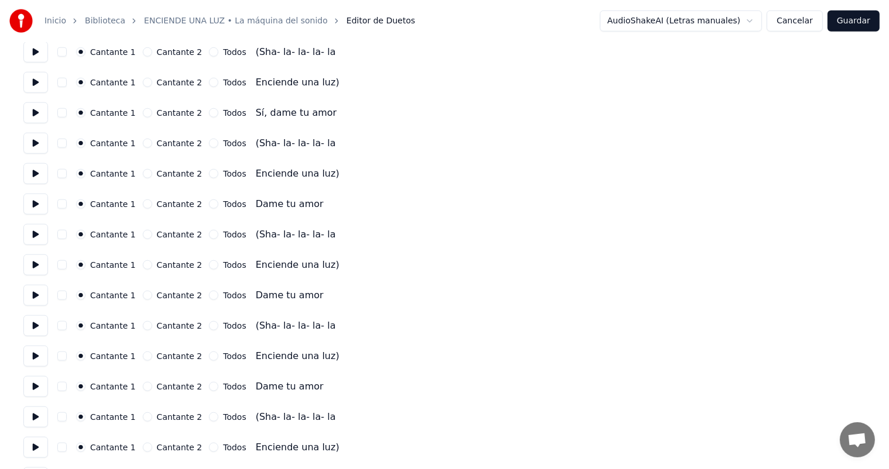
scroll to position [1382, 0]
click at [209, 265] on button "Todos" at bounding box center [213, 264] width 9 height 9
click at [209, 292] on button "Todos" at bounding box center [213, 294] width 9 height 9
click at [146, 263] on button "Cantante 2" at bounding box center [147, 264] width 9 height 9
click at [146, 291] on button "Cantante 2" at bounding box center [147, 294] width 9 height 9
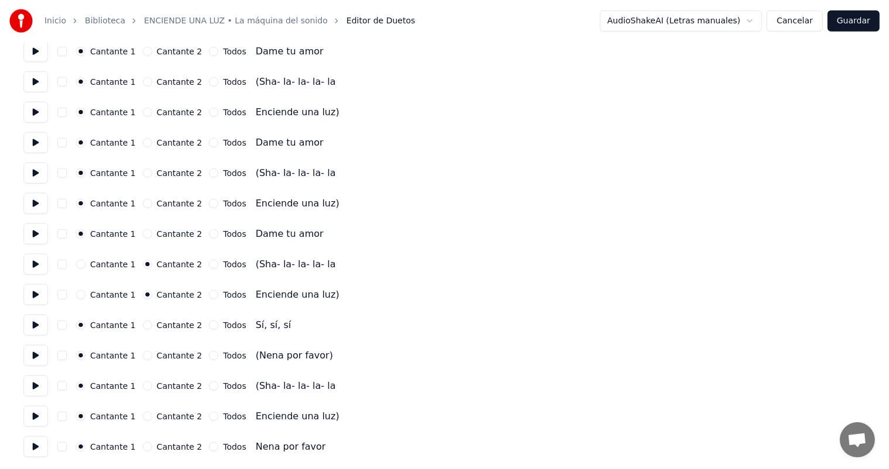
click at [149, 174] on button "Cantante 2" at bounding box center [147, 172] width 9 height 9
click at [145, 201] on button "Cantante 2" at bounding box center [147, 203] width 9 height 9
click at [148, 85] on div "Cantante 2" at bounding box center [173, 81] width 60 height 9
click at [146, 108] on button "Cantante 2" at bounding box center [147, 112] width 9 height 9
click at [143, 85] on button "Cantante 2" at bounding box center [147, 81] width 9 height 9
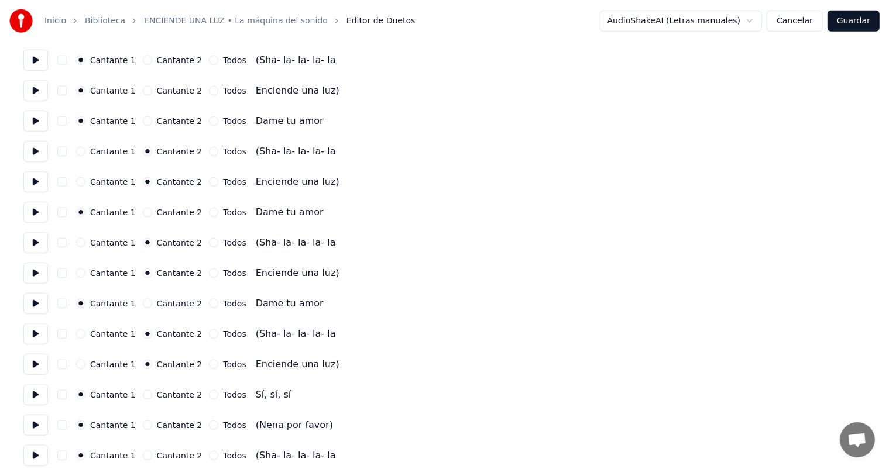
scroll to position [1309, 0]
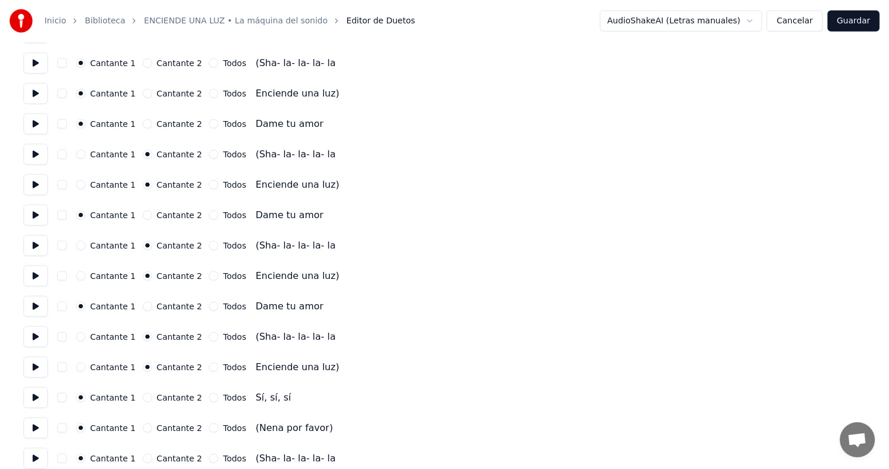
click at [144, 60] on button "Cantante 2" at bounding box center [147, 63] width 9 height 9
drag, startPoint x: 144, startPoint y: 95, endPoint x: 144, endPoint y: 84, distance: 11.1
click at [144, 84] on div "Cantante 1 Cantante 2 Todos Enciende una luz)" at bounding box center [444, 93] width 842 height 21
click at [144, 92] on button "Cantante 2" at bounding box center [147, 93] width 9 height 9
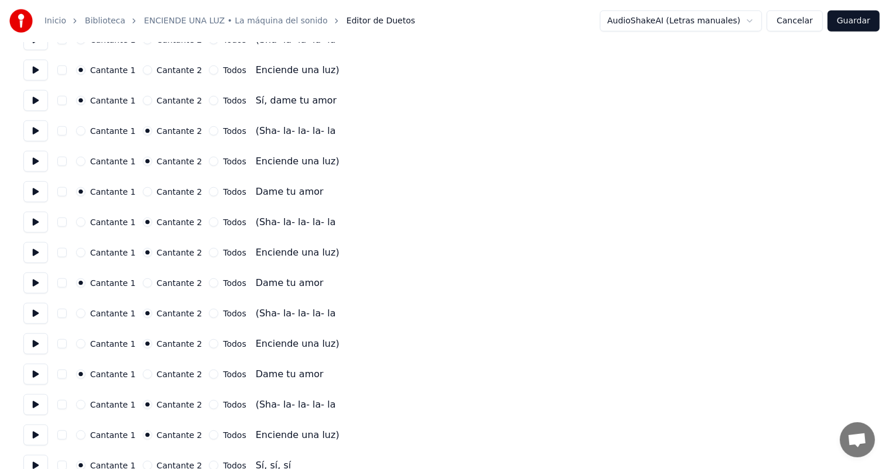
scroll to position [1226, 0]
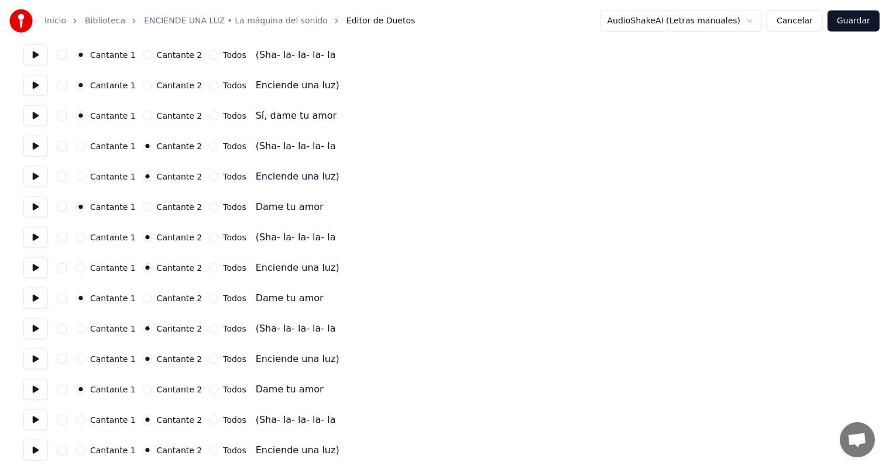
click at [143, 84] on button "Cantante 2" at bounding box center [147, 85] width 9 height 9
click at [143, 54] on button "Cantante 2" at bounding box center [147, 54] width 9 height 9
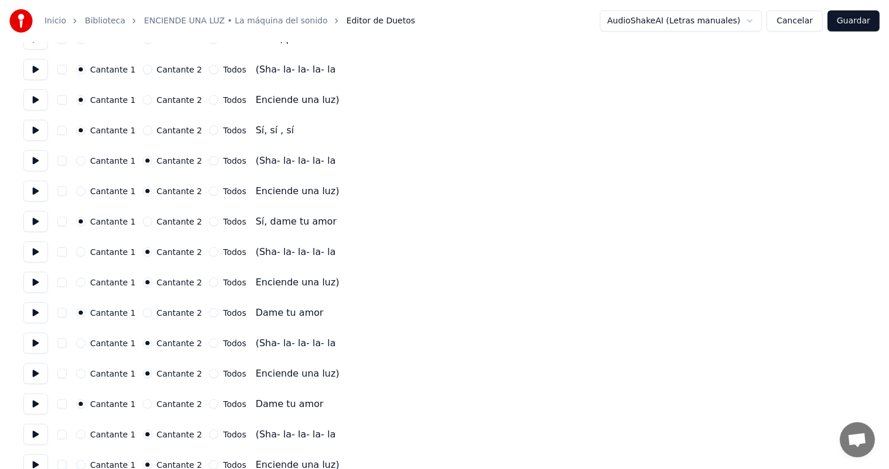
scroll to position [1120, 0]
click at [143, 72] on button "Cantante 2" at bounding box center [147, 70] width 9 height 9
click at [148, 101] on button "Cantante 2" at bounding box center [147, 100] width 9 height 9
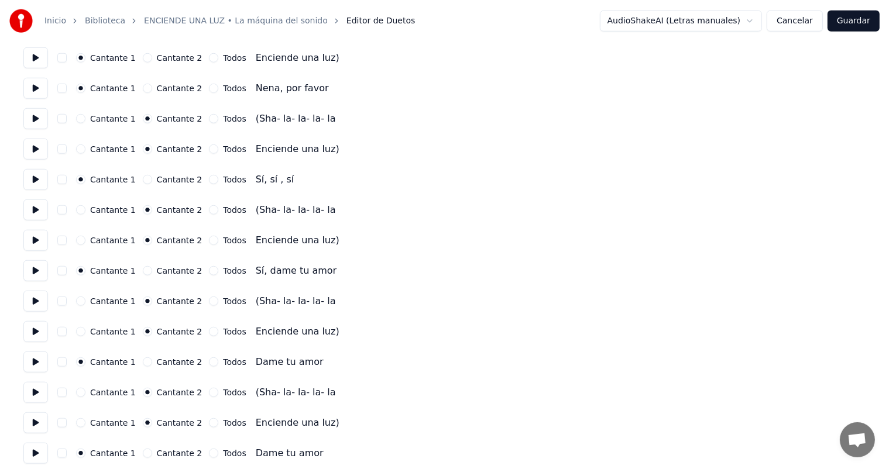
scroll to position [1042, 0]
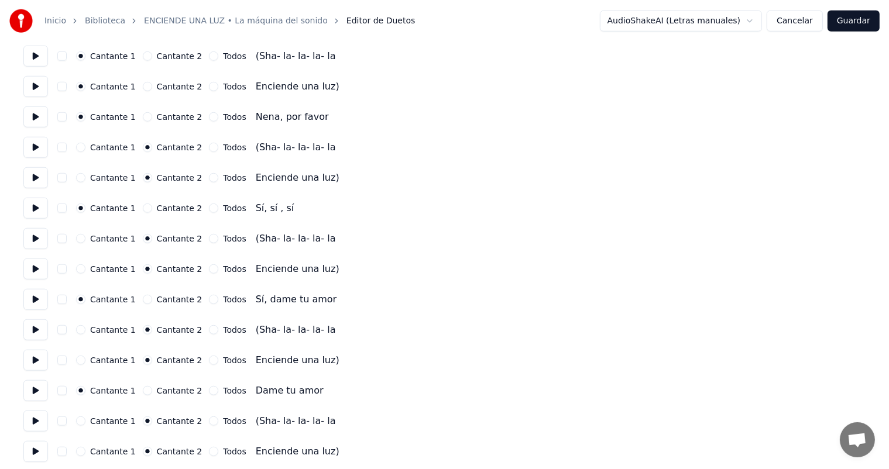
click at [144, 88] on button "Cantante 2" at bounding box center [147, 86] width 9 height 9
click at [143, 56] on button "Cantante 2" at bounding box center [147, 55] width 9 height 9
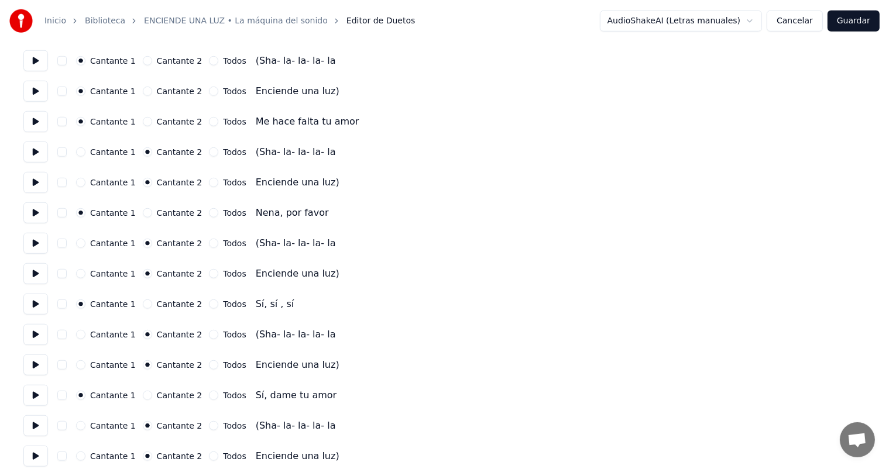
scroll to position [942, 0]
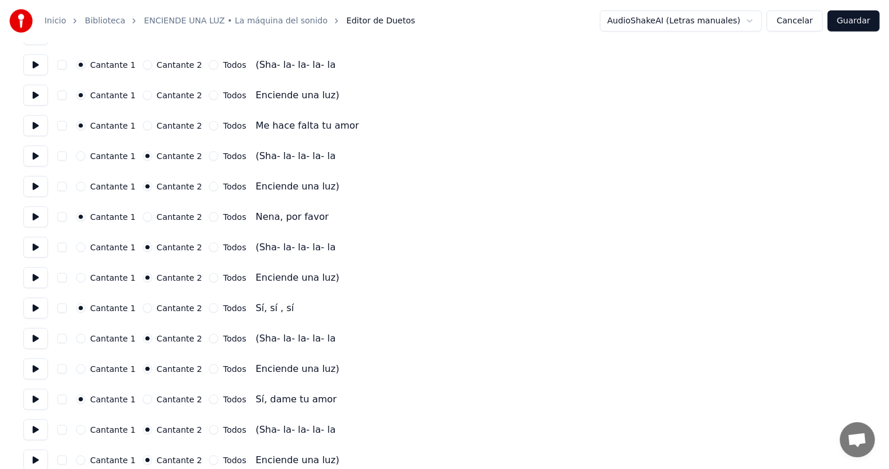
click at [147, 62] on button "Cantante 2" at bounding box center [147, 64] width 9 height 9
click at [147, 96] on button "Cantante 2" at bounding box center [147, 95] width 9 height 9
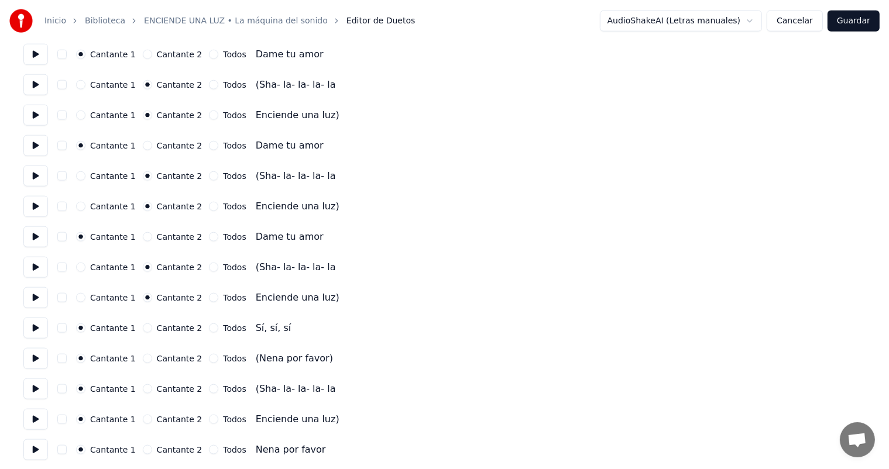
scroll to position [1382, 0]
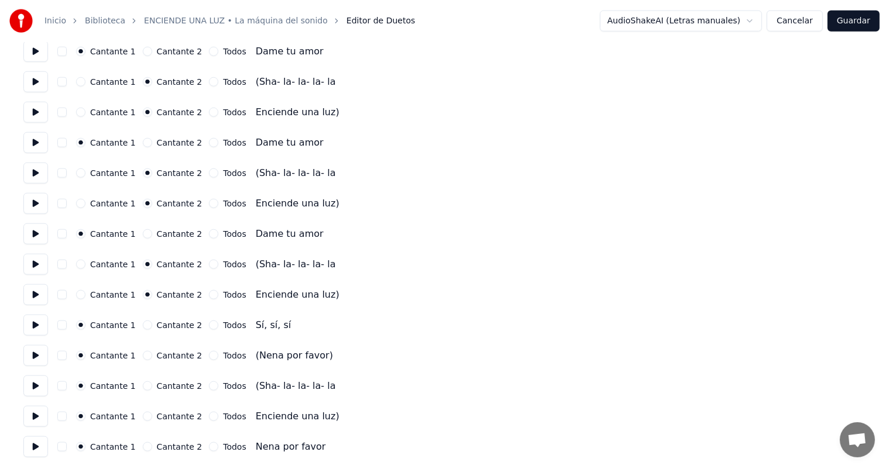
click at [144, 387] on button "Cantante 2" at bounding box center [147, 385] width 9 height 9
click at [143, 417] on button "Cantante 2" at bounding box center [147, 416] width 9 height 9
click at [857, 23] on button "Guardar" at bounding box center [853, 21] width 52 height 21
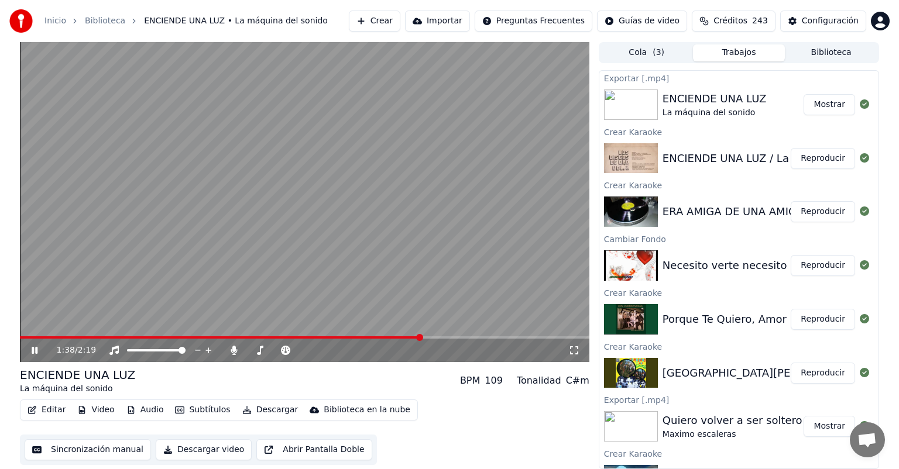
click at [422, 338] on span at bounding box center [304, 337] width 569 height 2
click at [259, 407] on button "Descargar" at bounding box center [271, 410] width 66 height 16
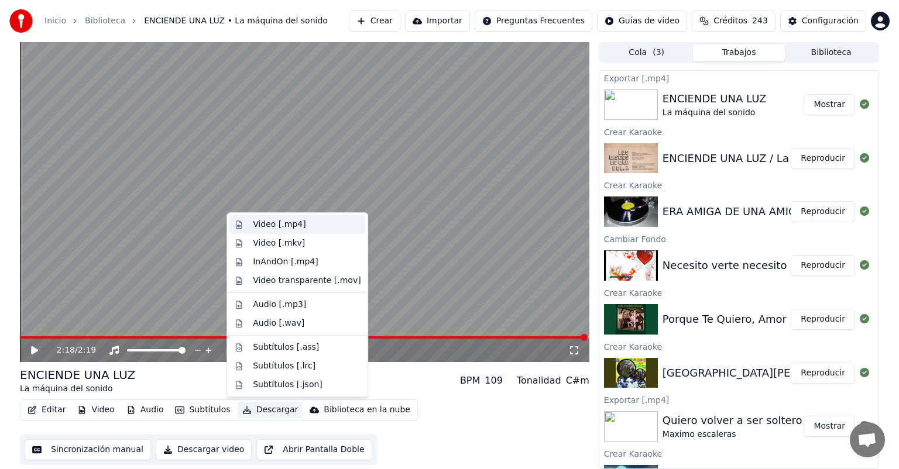
click at [275, 223] on div "Video [.mp4]" at bounding box center [279, 225] width 53 height 12
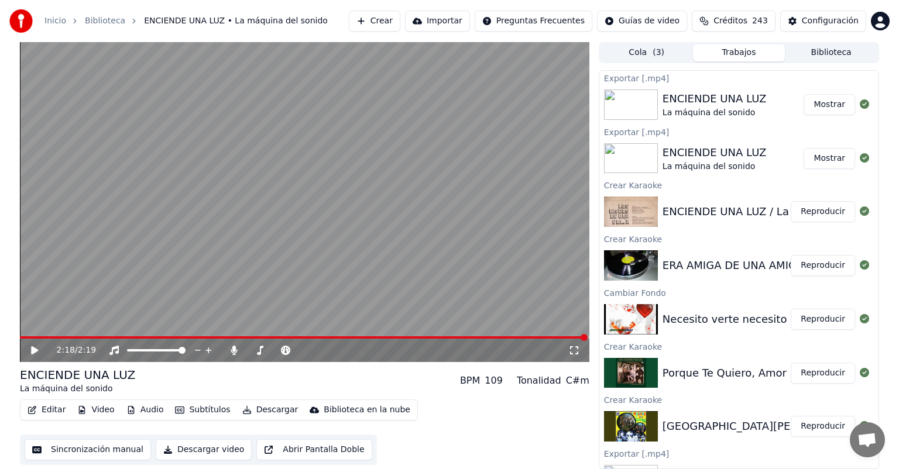
click at [385, 26] on button "Crear" at bounding box center [374, 21] width 51 height 21
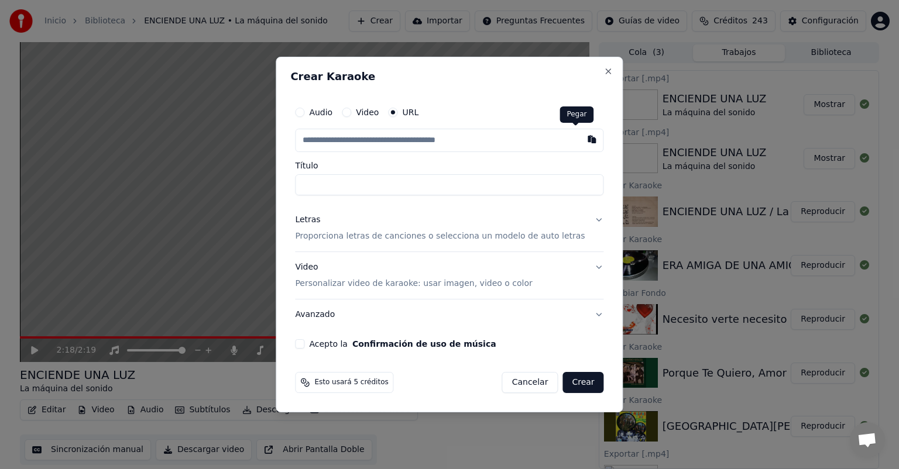
click at [580, 143] on button "button" at bounding box center [591, 139] width 23 height 21
type input "**********"
click at [373, 246] on button "Letras Proporciona letras de canciones o selecciona un modelo de auto letras" at bounding box center [449, 228] width 308 height 47
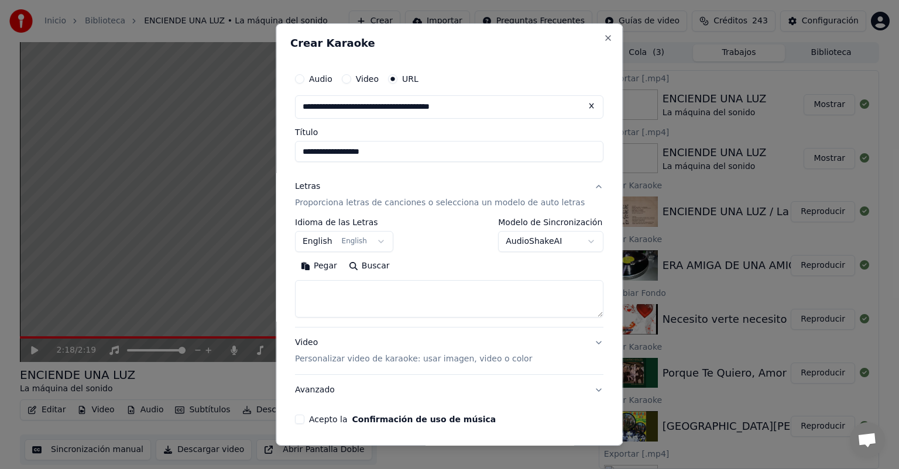
click at [338, 264] on button "Pegar" at bounding box center [319, 266] width 48 height 19
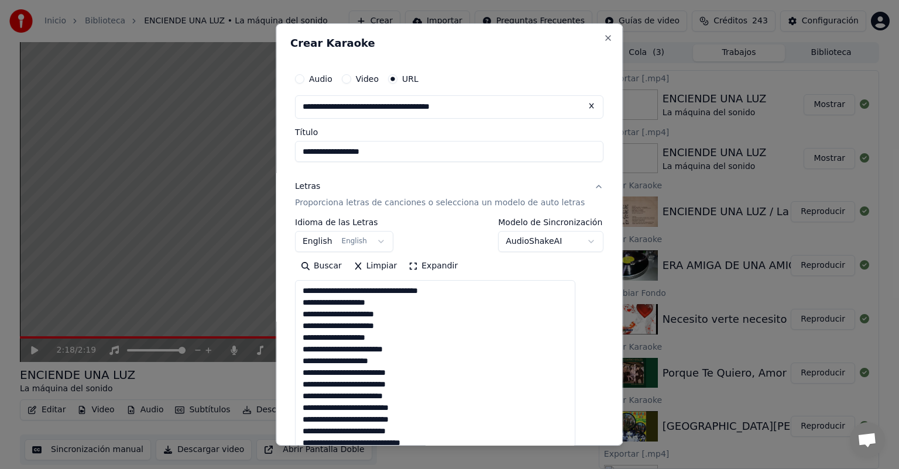
drag, startPoint x: 580, startPoint y: 316, endPoint x: 570, endPoint y: 463, distance: 147.2
click at [570, 463] on body "Inicio Biblioteca ENCIENDE UNA LUZ • La máquina del sonido Crear Importar Pregu…" at bounding box center [449, 234] width 899 height 469
click at [467, 393] on textarea "**********" at bounding box center [435, 372] width 280 height 185
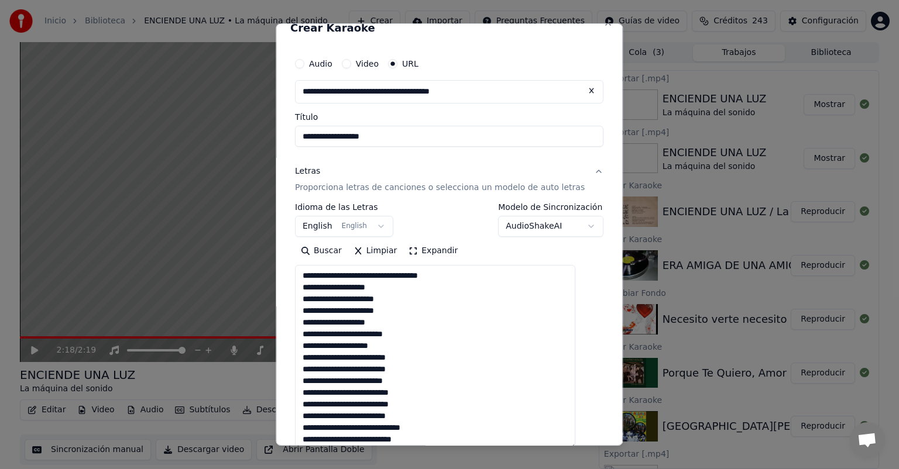
scroll to position [8, 0]
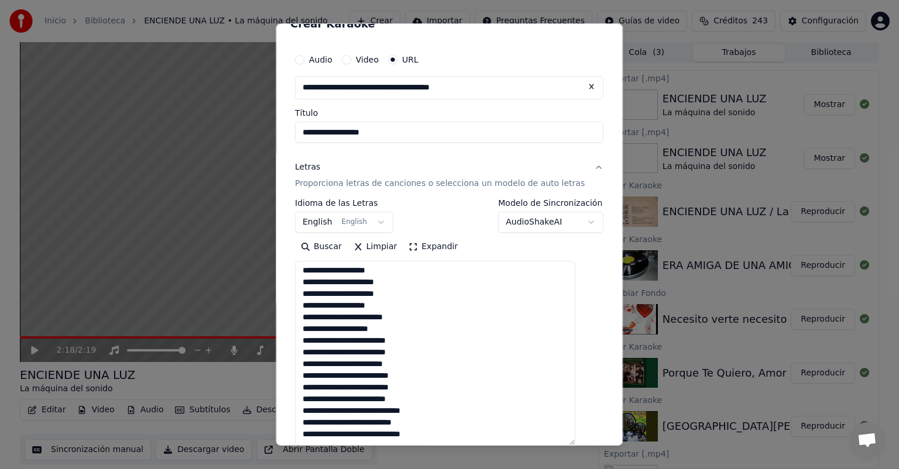
paste textarea "**********"
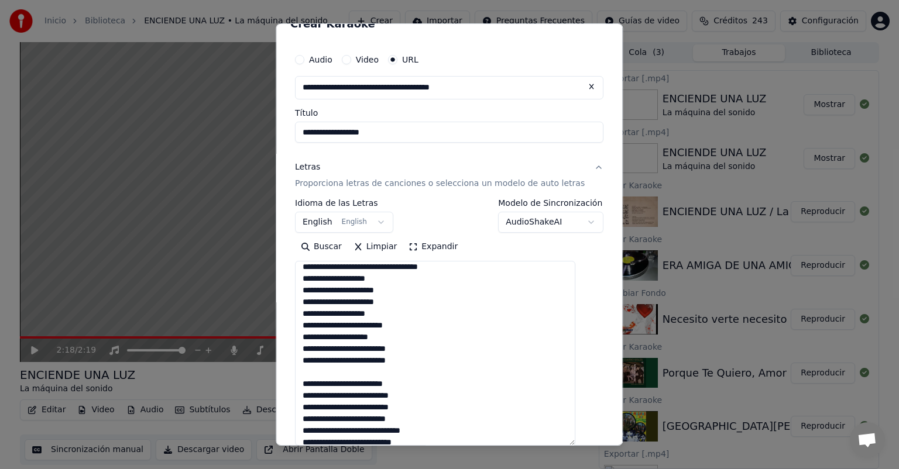
scroll to position [82, 0]
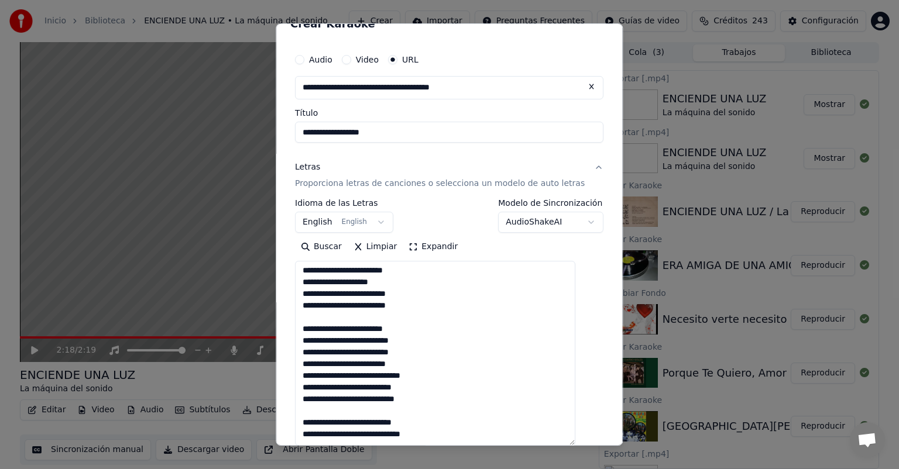
paste textarea "**********"
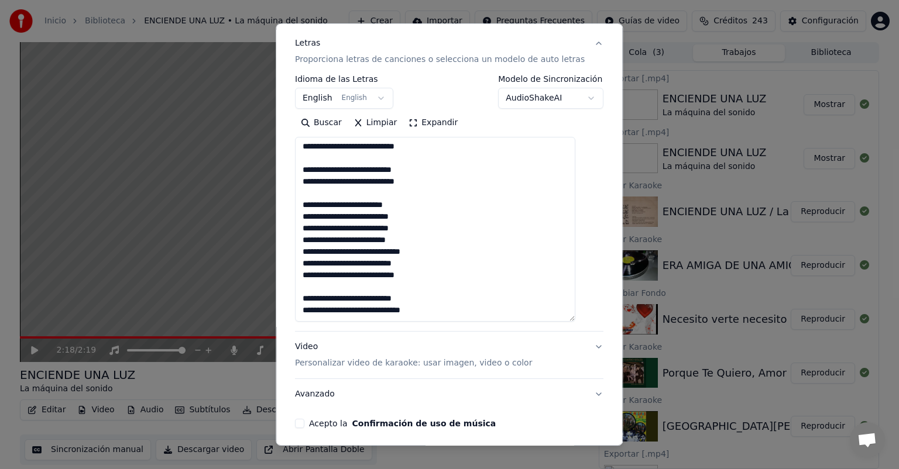
scroll to position [190, 0]
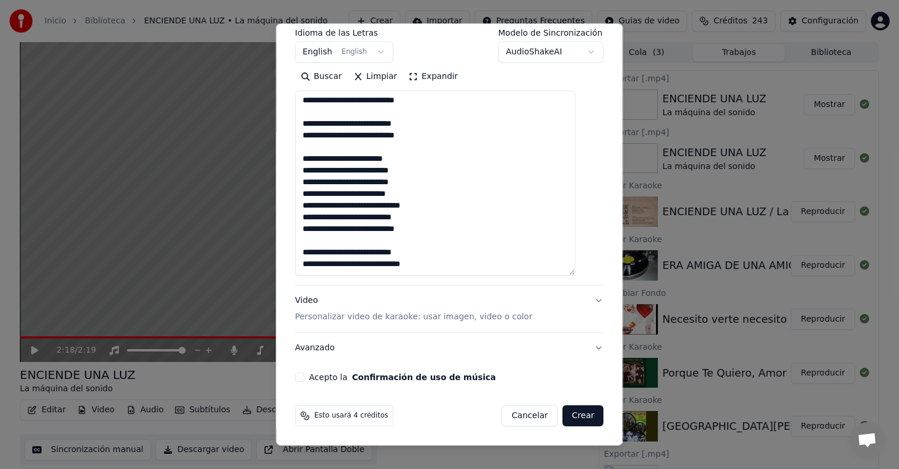
type textarea "**********"
click at [425, 322] on p "Personalizar video de karaoke: usar imagen, video o color" at bounding box center [413, 317] width 237 height 12
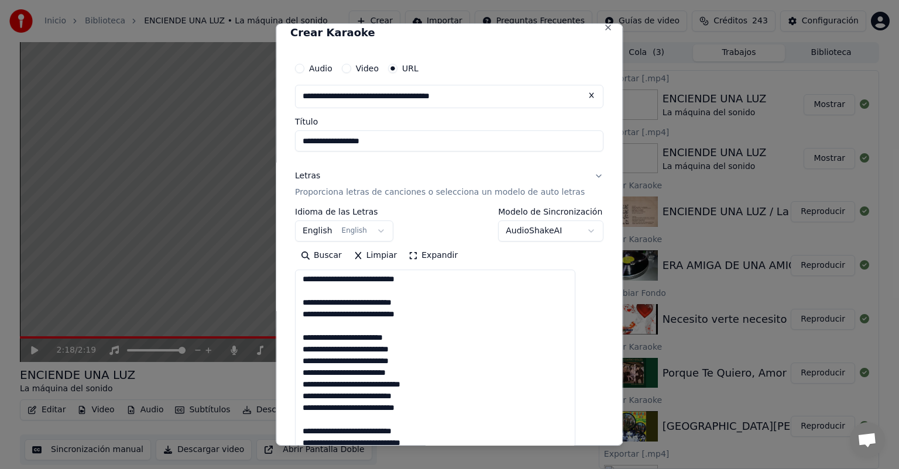
scroll to position [11, 0]
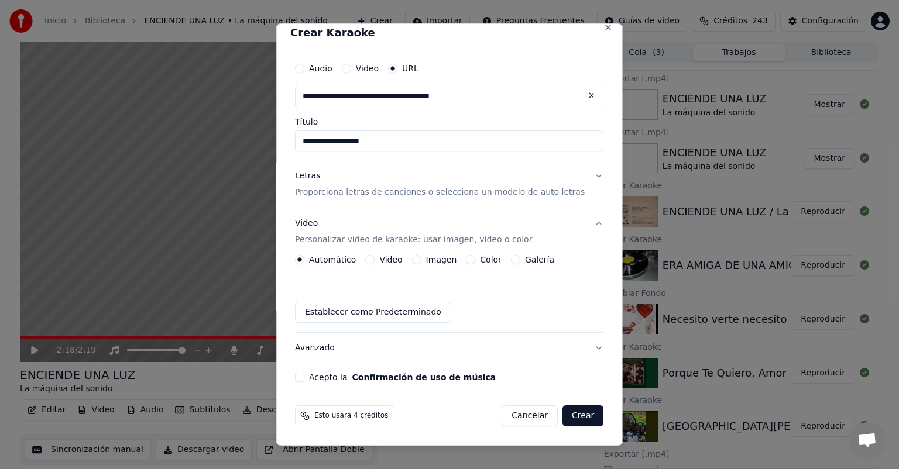
click at [421, 262] on button "Imagen" at bounding box center [416, 259] width 9 height 9
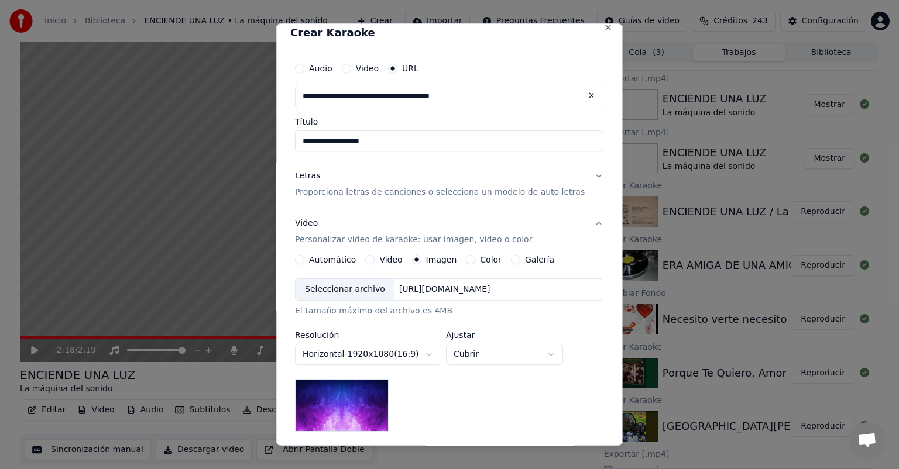
click at [350, 295] on div "Seleccionar archivo" at bounding box center [344, 289] width 99 height 21
click at [507, 357] on button "Cubrir" at bounding box center [504, 354] width 117 height 21
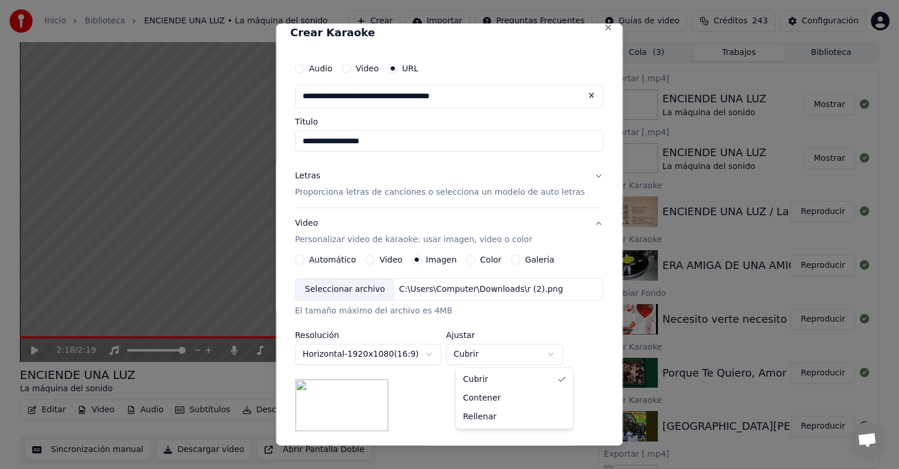
select select "*******"
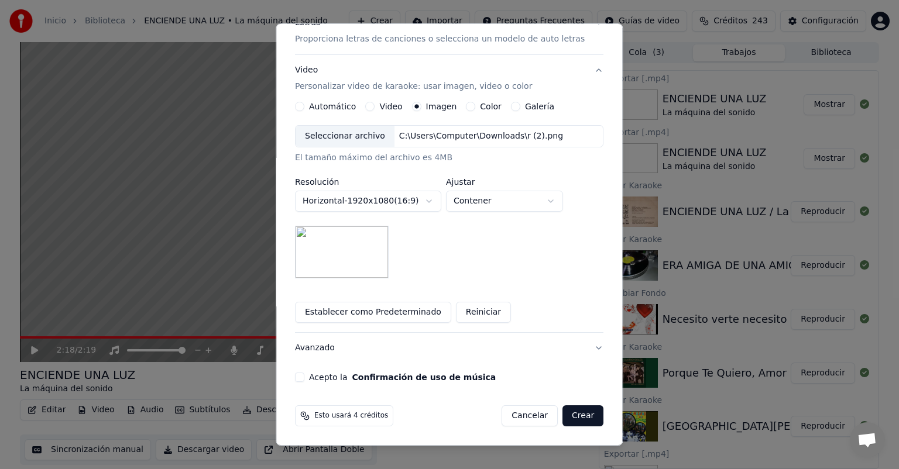
click at [304, 379] on button "Acepto la Confirmación de uso de música" at bounding box center [299, 377] width 9 height 9
click at [566, 420] on button "Crear" at bounding box center [582, 415] width 41 height 21
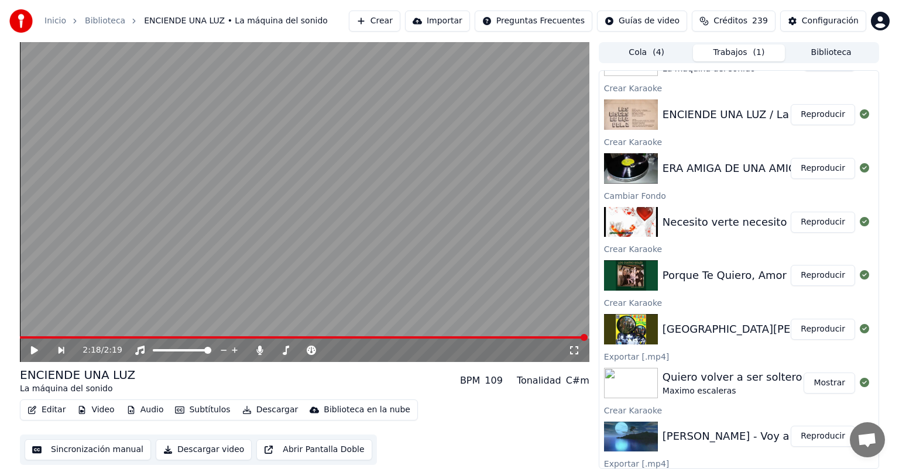
scroll to position [0, 0]
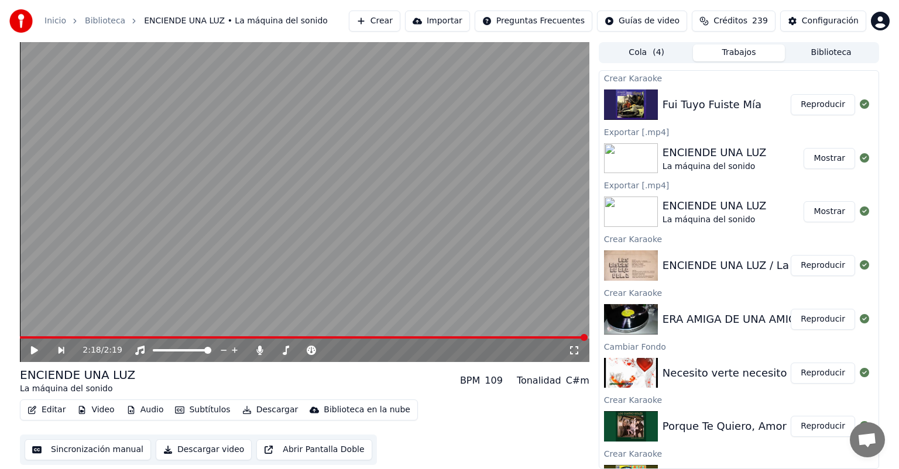
click at [364, 4] on div "Inicio Biblioteca ENCIENDE UNA LUZ • La máquina del sonido Crear Importar Pregu…" at bounding box center [449, 21] width 899 height 42
click at [367, 16] on button "Crear" at bounding box center [374, 21] width 51 height 21
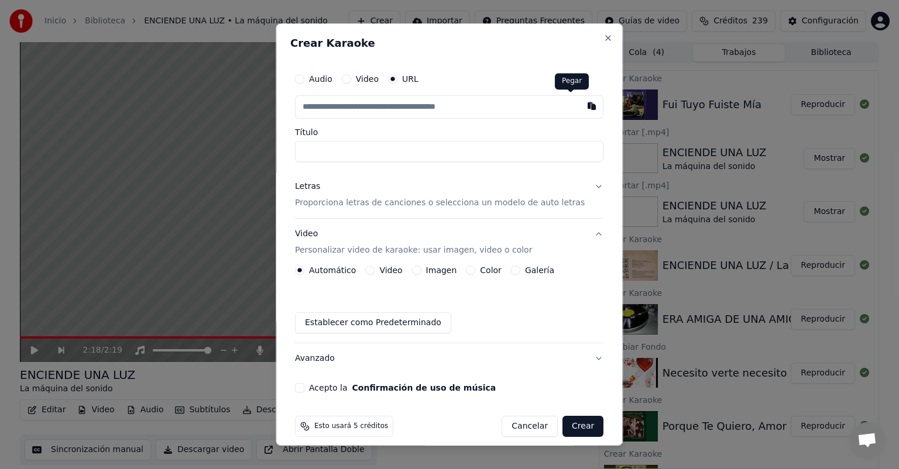
click at [580, 111] on button "button" at bounding box center [591, 105] width 23 height 21
type input "**********"
click at [370, 210] on button "Letras Proporciona letras de canciones o selecciona un modelo de auto letras" at bounding box center [449, 194] width 308 height 47
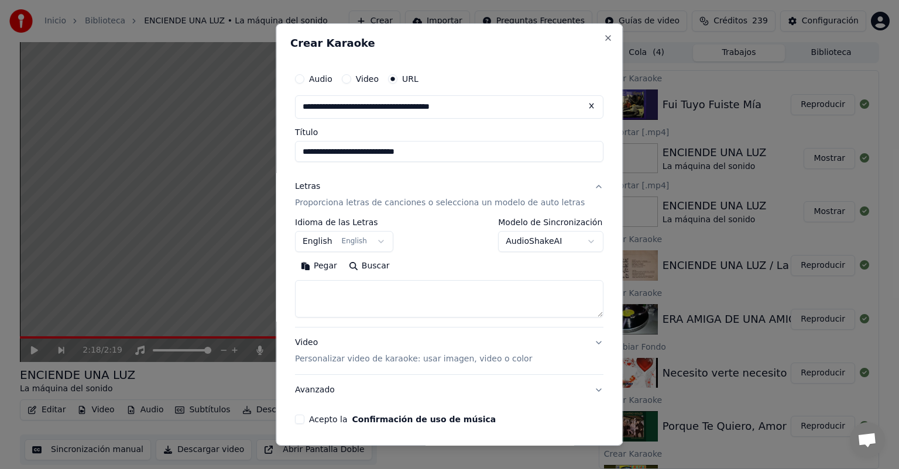
click at [330, 267] on button "Pegar" at bounding box center [319, 266] width 48 height 19
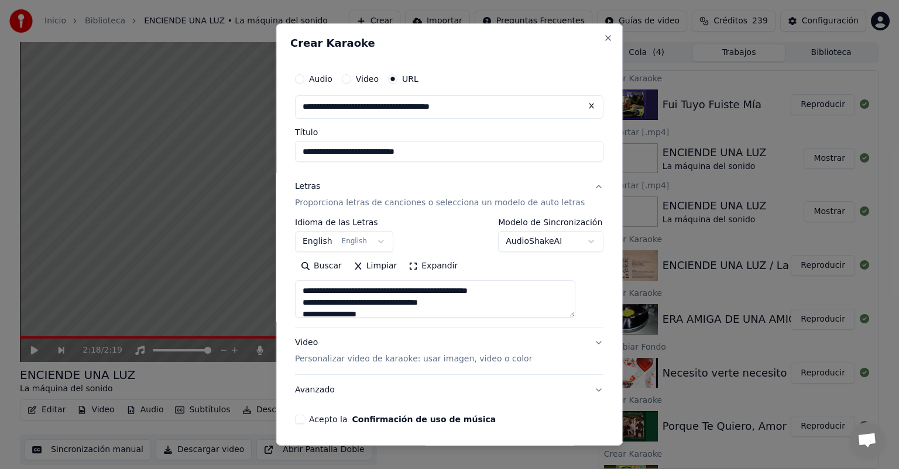
click at [332, 356] on p "Personalizar video de karaoke: usar imagen, video o color" at bounding box center [413, 359] width 237 height 12
type textarea "**********"
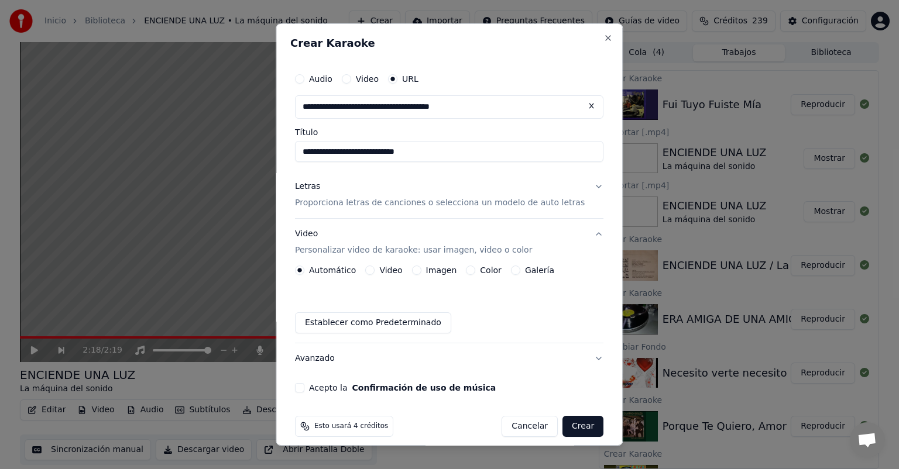
click at [421, 270] on button "Imagen" at bounding box center [416, 270] width 9 height 9
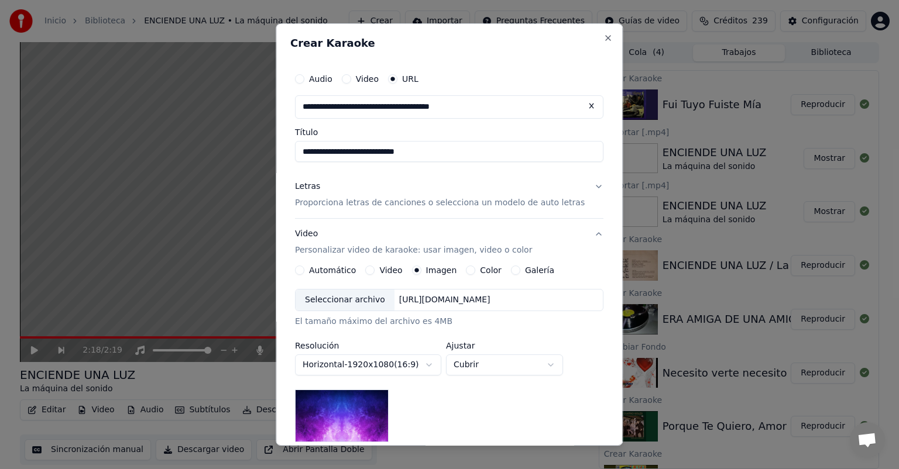
click at [343, 305] on div "Seleccionar archivo" at bounding box center [344, 300] width 99 height 21
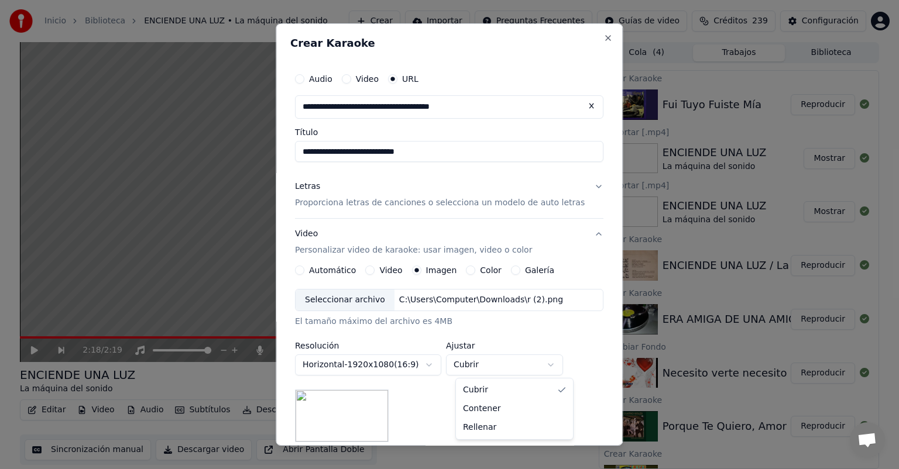
click at [511, 366] on button "Cubrir" at bounding box center [504, 365] width 117 height 21
select select "*******"
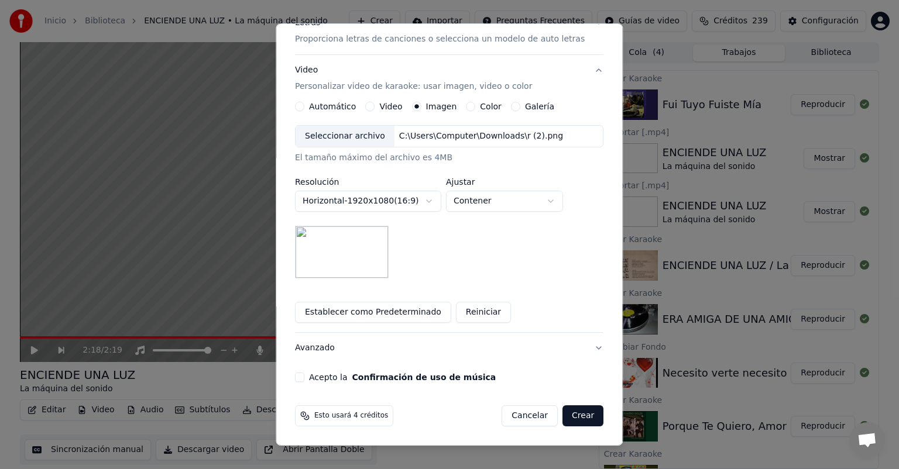
click at [304, 377] on button "Acepto la Confirmación de uso de música" at bounding box center [299, 377] width 9 height 9
click at [573, 415] on button "Crear" at bounding box center [582, 415] width 41 height 21
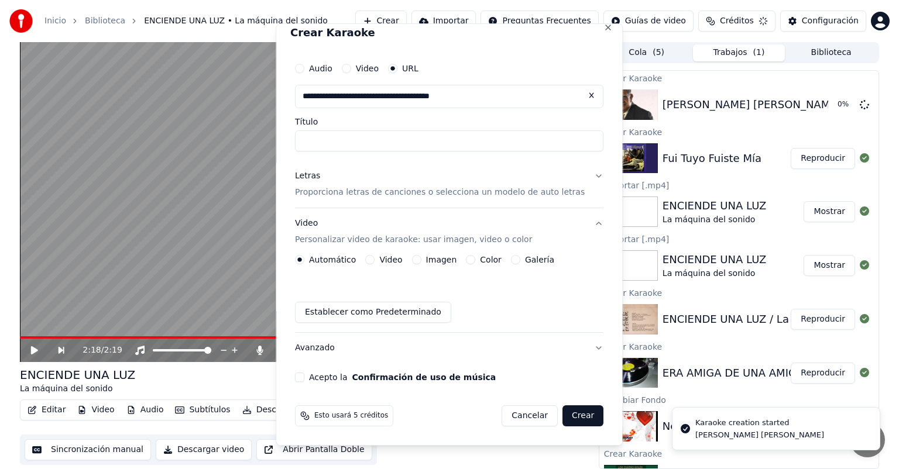
scroll to position [11, 0]
